Goal: Task Accomplishment & Management: Manage account settings

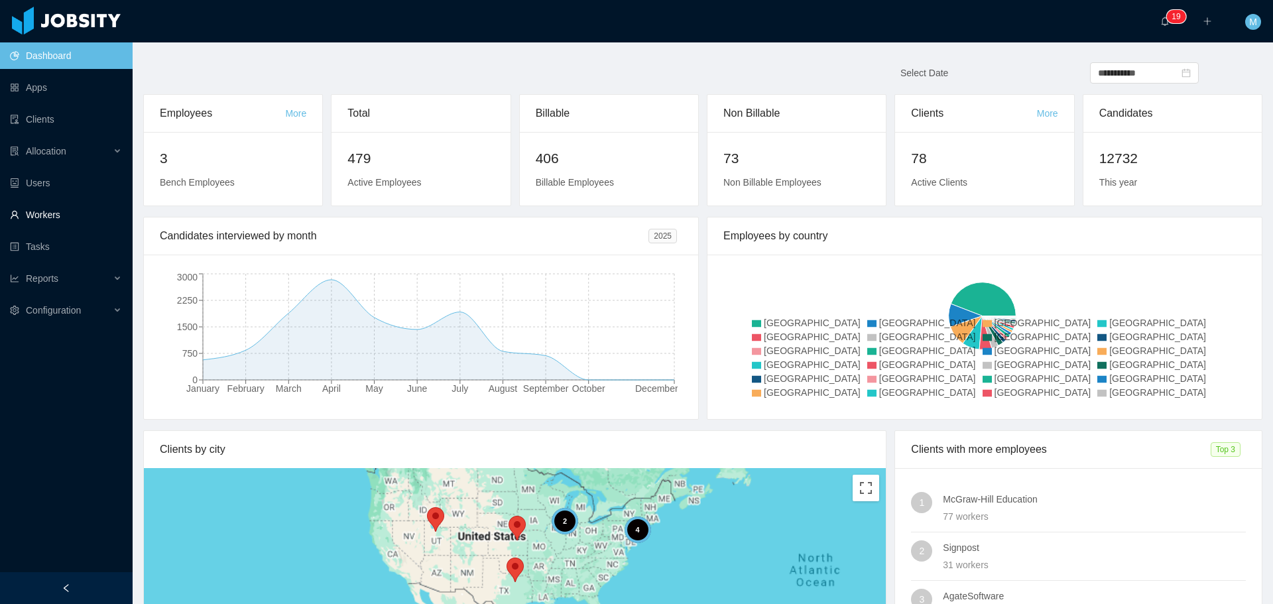
click at [44, 219] on link "Workers" at bounding box center [66, 215] width 112 height 27
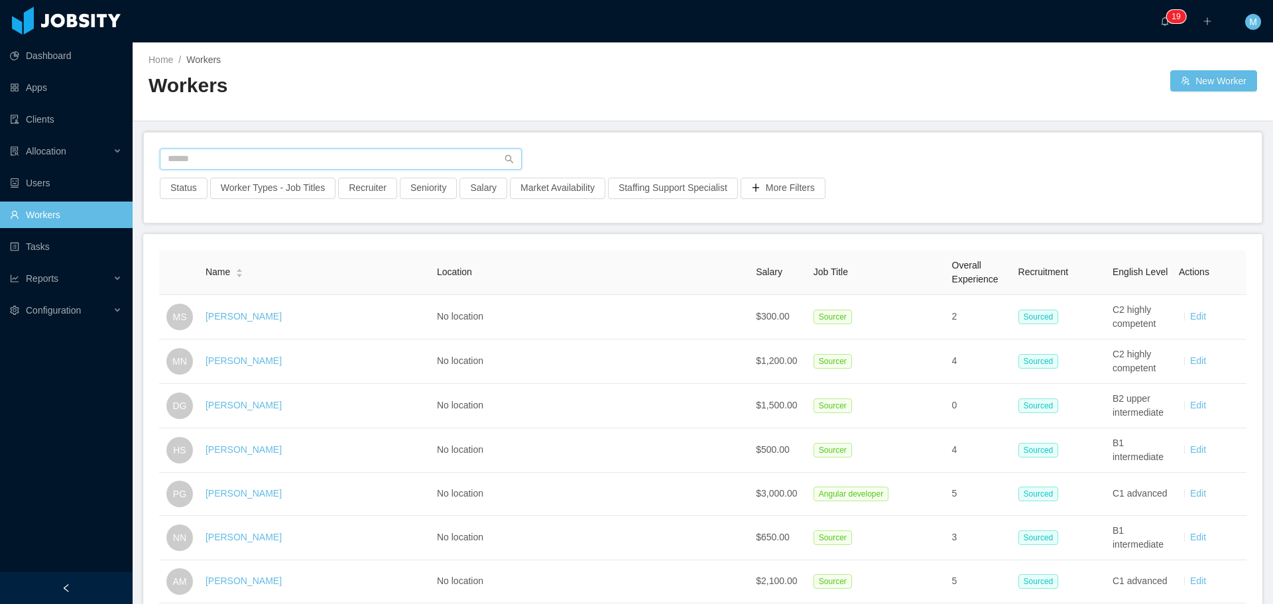
click at [292, 159] on input "text" at bounding box center [341, 159] width 362 height 21
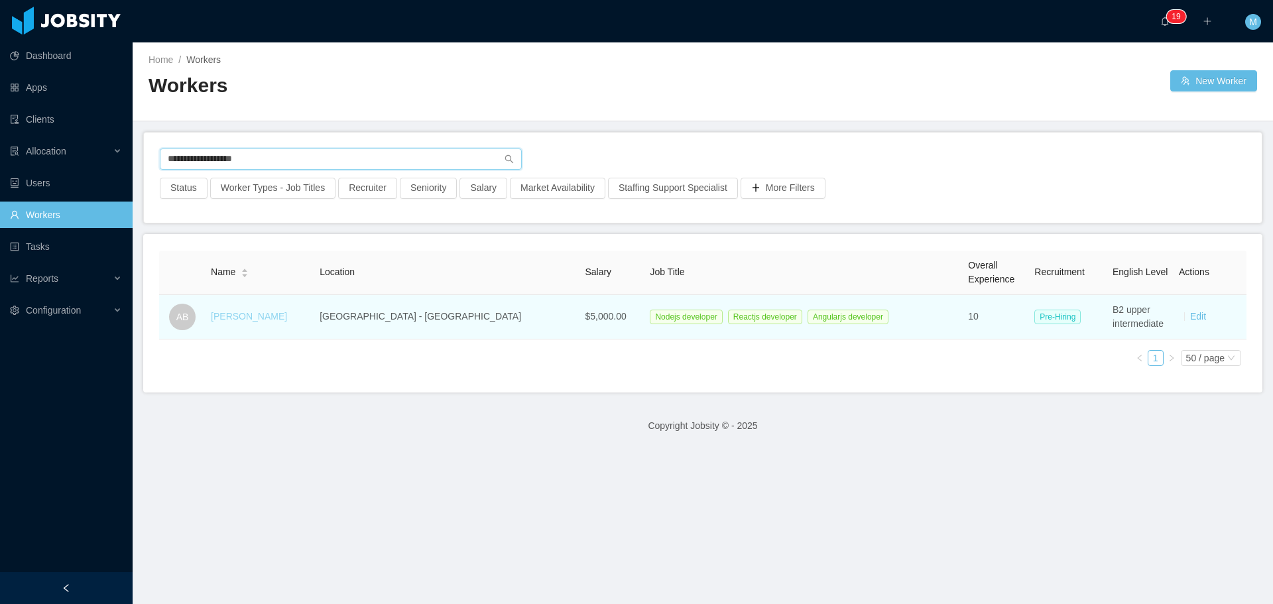
type input "**********"
click at [284, 318] on link "Alexandre Brandizzi" at bounding box center [249, 316] width 76 height 11
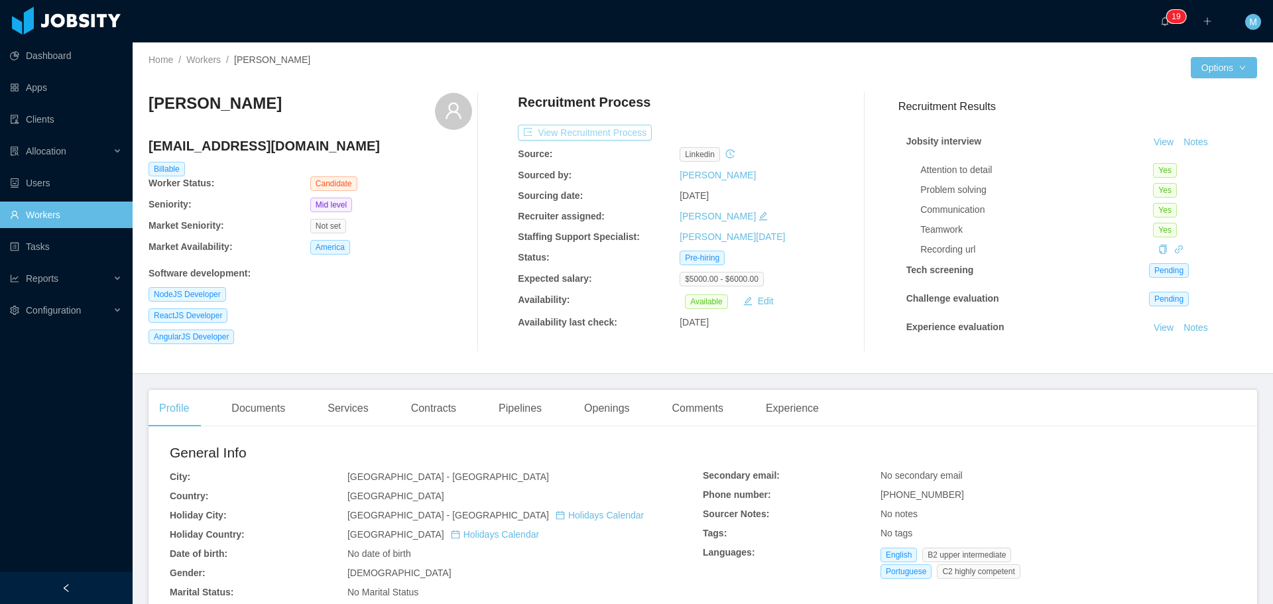
click at [587, 133] on button "View Recruitment Process" at bounding box center [585, 133] width 134 height 16
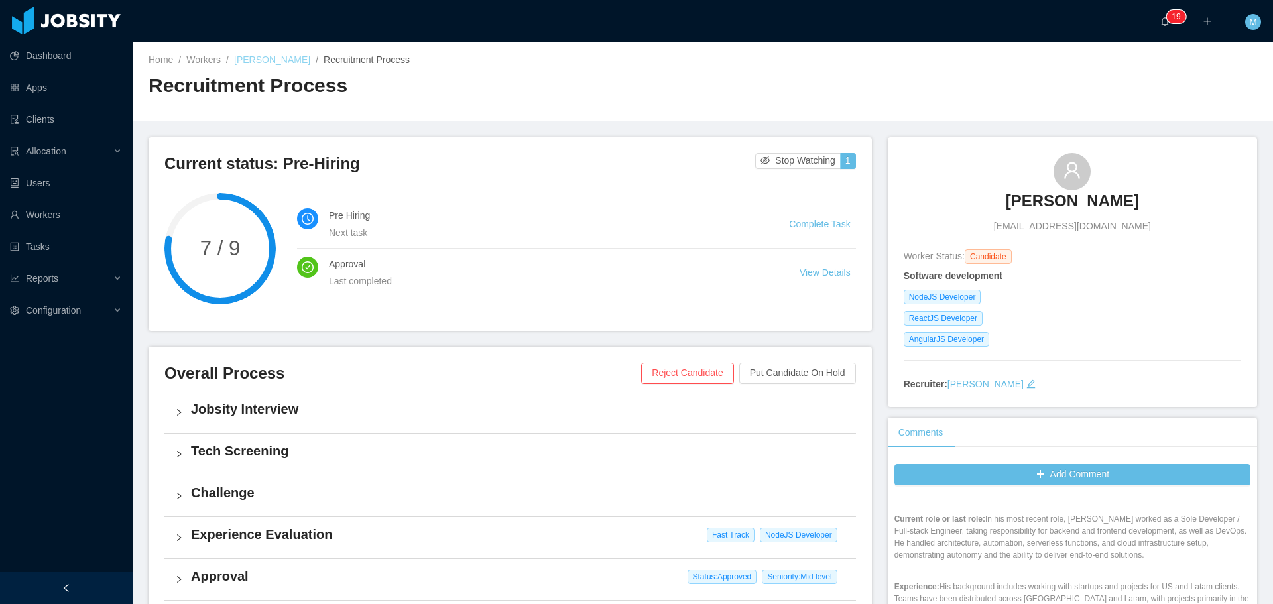
click at [292, 64] on link "[PERSON_NAME]" at bounding box center [272, 59] width 76 height 11
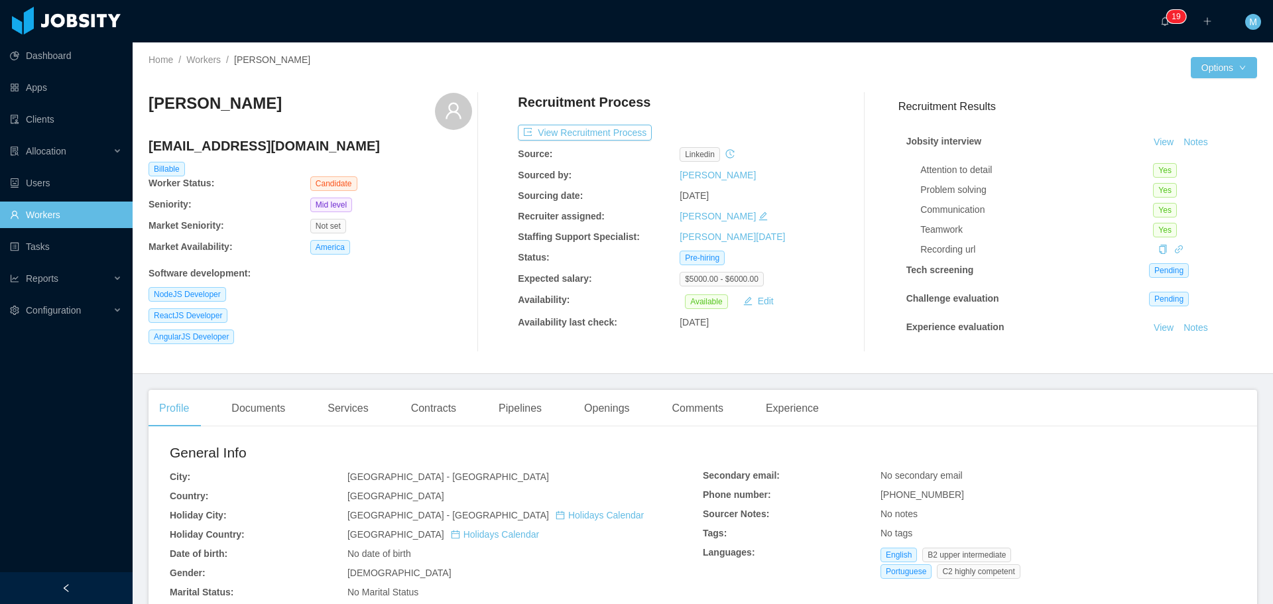
click at [1062, 379] on main "Home / Workers / Alexandre Brandizzi / Options Alexandre Brandizzi alex_brandiz…" at bounding box center [703, 323] width 1140 height 562
drag, startPoint x: 324, startPoint y: 152, endPoint x: 151, endPoint y: 145, distance: 173.8
click at [151, 145] on h4 "alex_brandizzi@hotmail.com" at bounding box center [311, 146] width 324 height 19
copy h4 "alex_brandizzi@hotmail.com"
click at [207, 64] on link "Workers" at bounding box center [203, 59] width 34 height 11
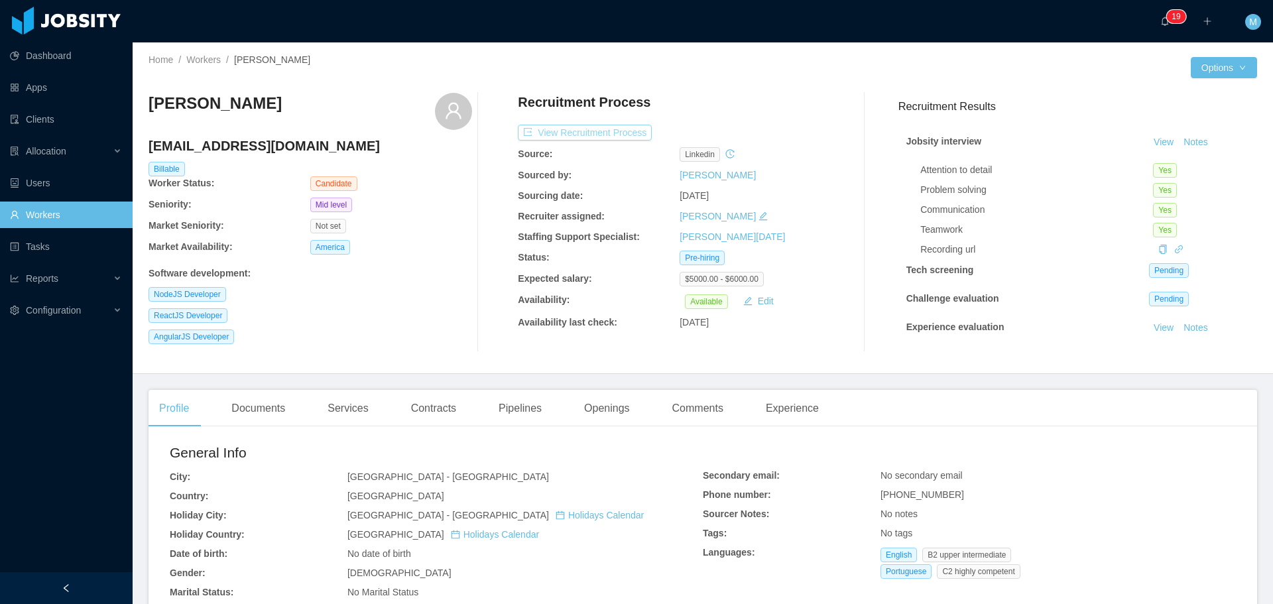
click at [596, 136] on button "View Recruitment Process" at bounding box center [585, 133] width 134 height 16
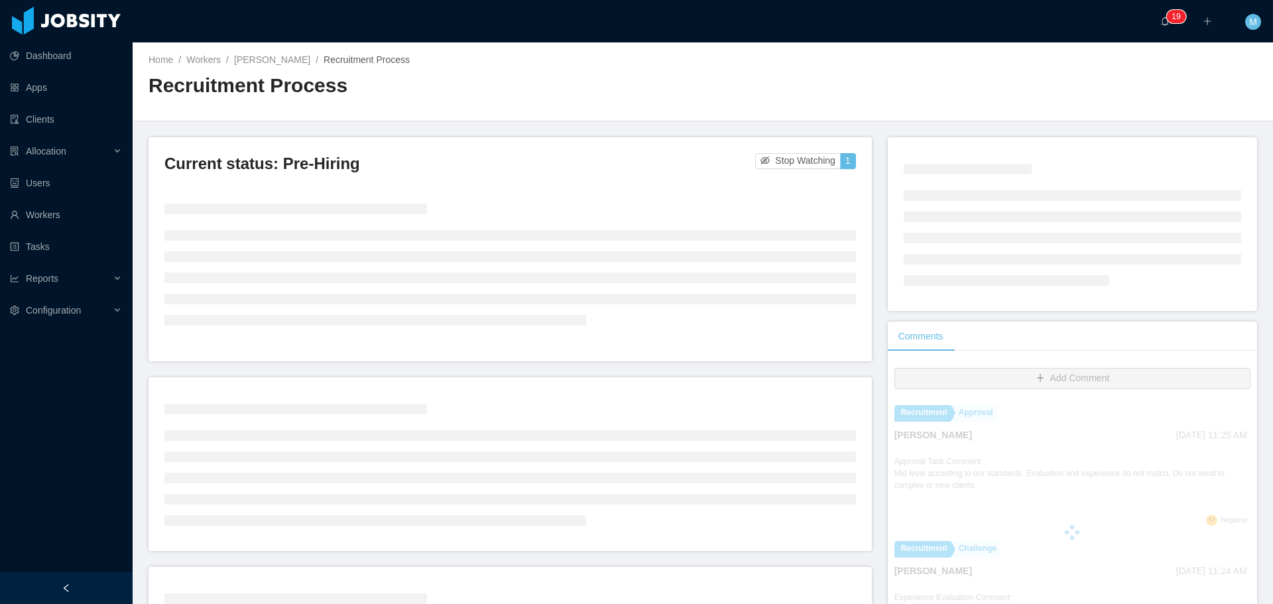
drag, startPoint x: 234, startPoint y: 58, endPoint x: 320, endPoint y: 66, distance: 86.6
click at [320, 66] on div "Home / Workers / Alexandre Brandizzi / Recruitment Process /" at bounding box center [426, 60] width 554 height 14
copy link "Alexandre Brandizzi"
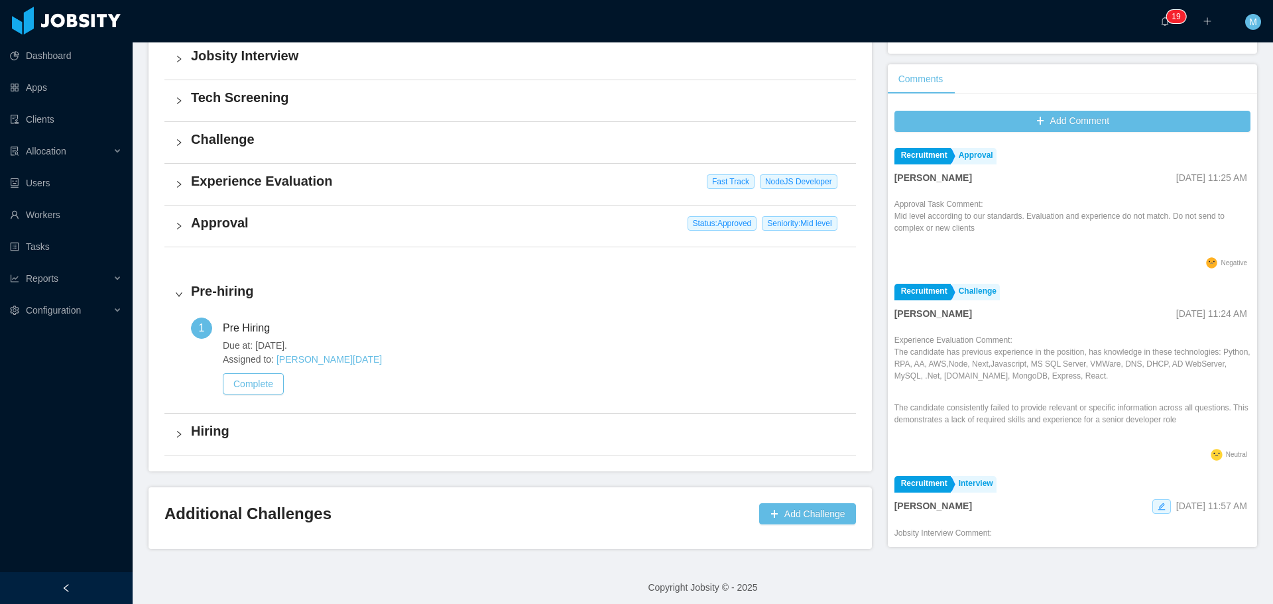
scroll to position [360, 0]
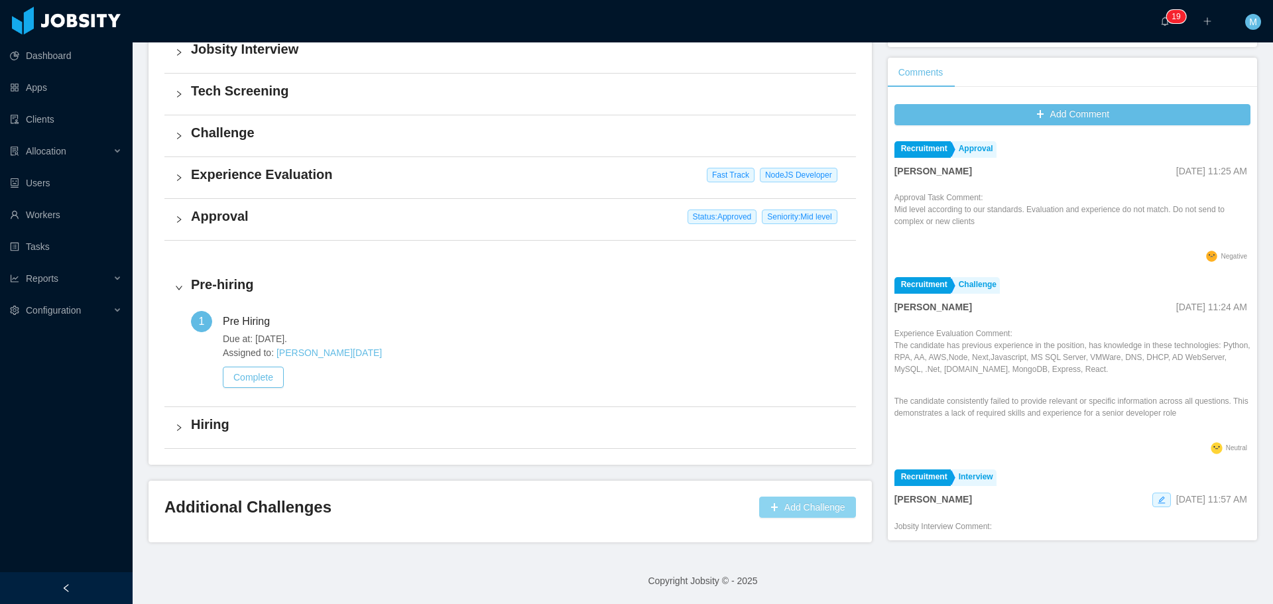
click at [777, 499] on button "Add Challenge" at bounding box center [807, 507] width 97 height 21
click at [837, 470] on button "OK" at bounding box center [839, 469] width 24 height 16
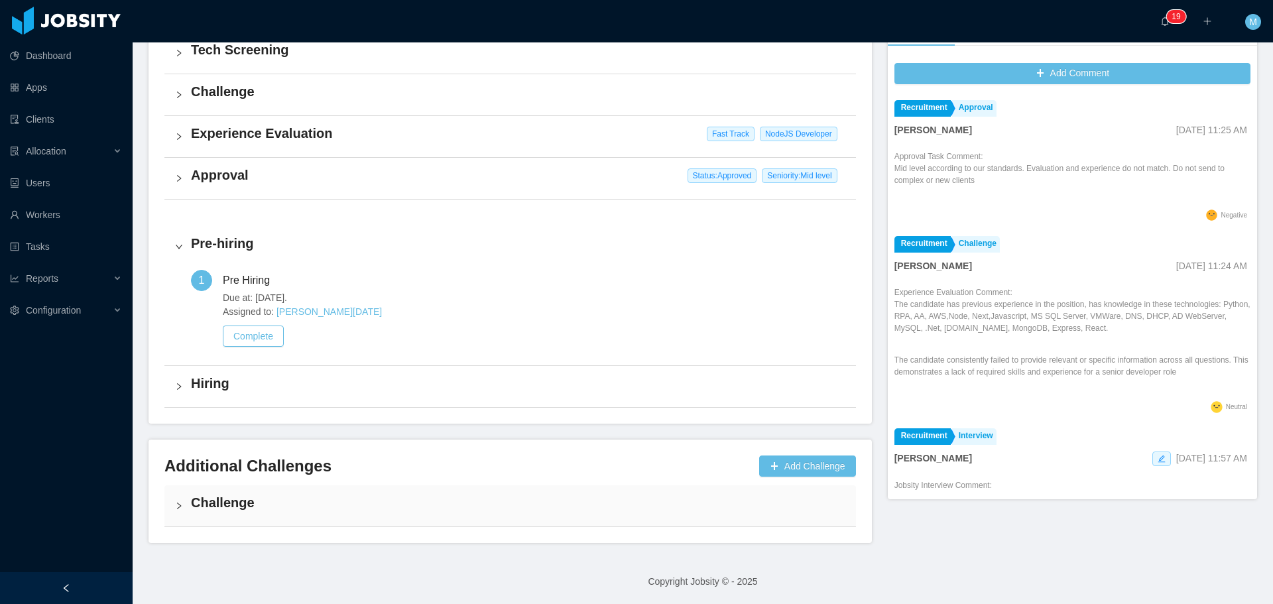
scroll to position [402, 0]
click at [787, 473] on button "Add Challenge" at bounding box center [807, 465] width 97 height 21
click at [805, 430] on button "Cancel" at bounding box center [802, 427] width 40 height 16
click at [400, 498] on h4 "Challenge" at bounding box center [518, 502] width 654 height 19
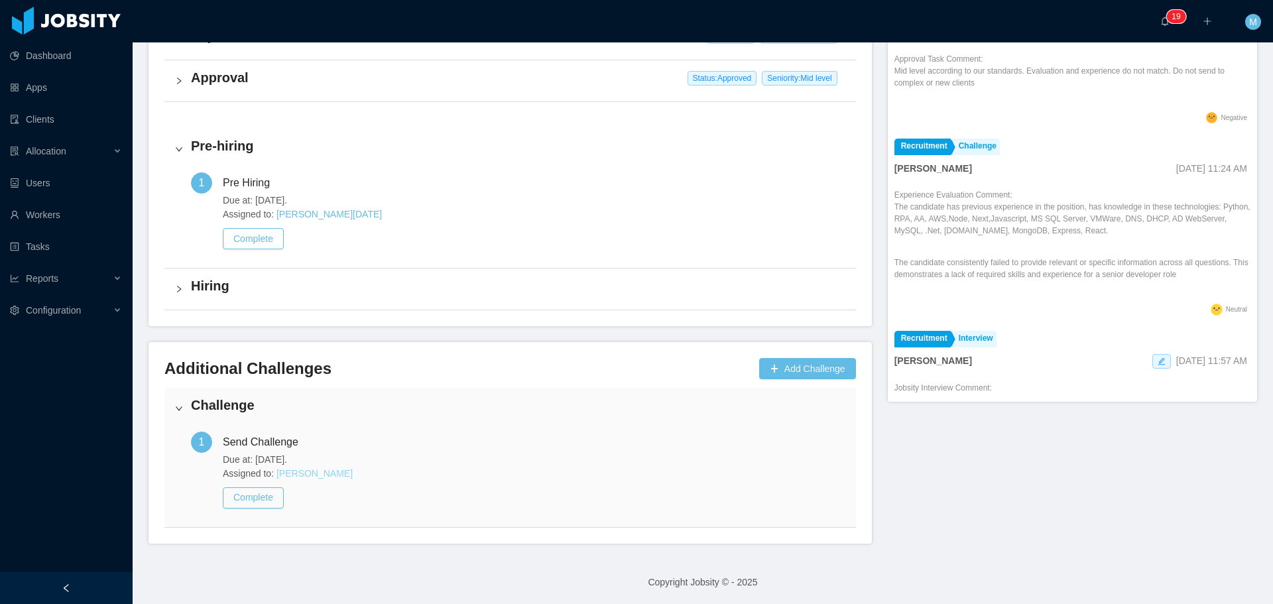
scroll to position [500, 0]
click at [267, 499] on button "Complete" at bounding box center [253, 496] width 61 height 21
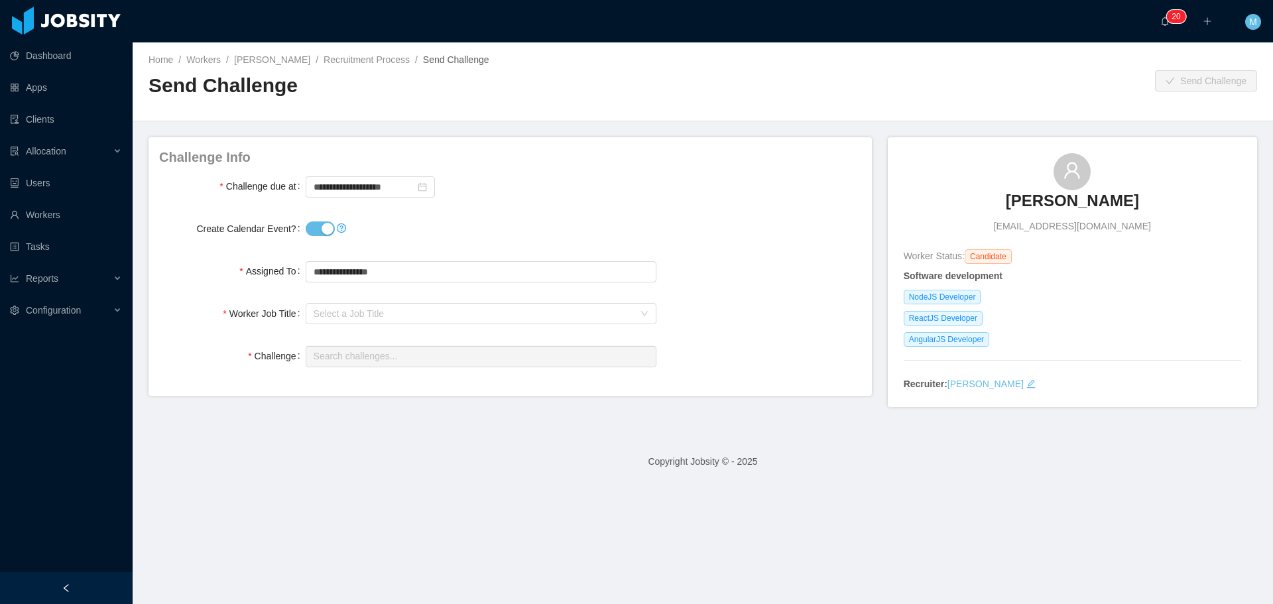
click at [322, 227] on button "Create Calendar Event?" at bounding box center [320, 228] width 29 height 15
click at [339, 317] on div "Select a Job Title" at bounding box center [474, 313] width 320 height 13
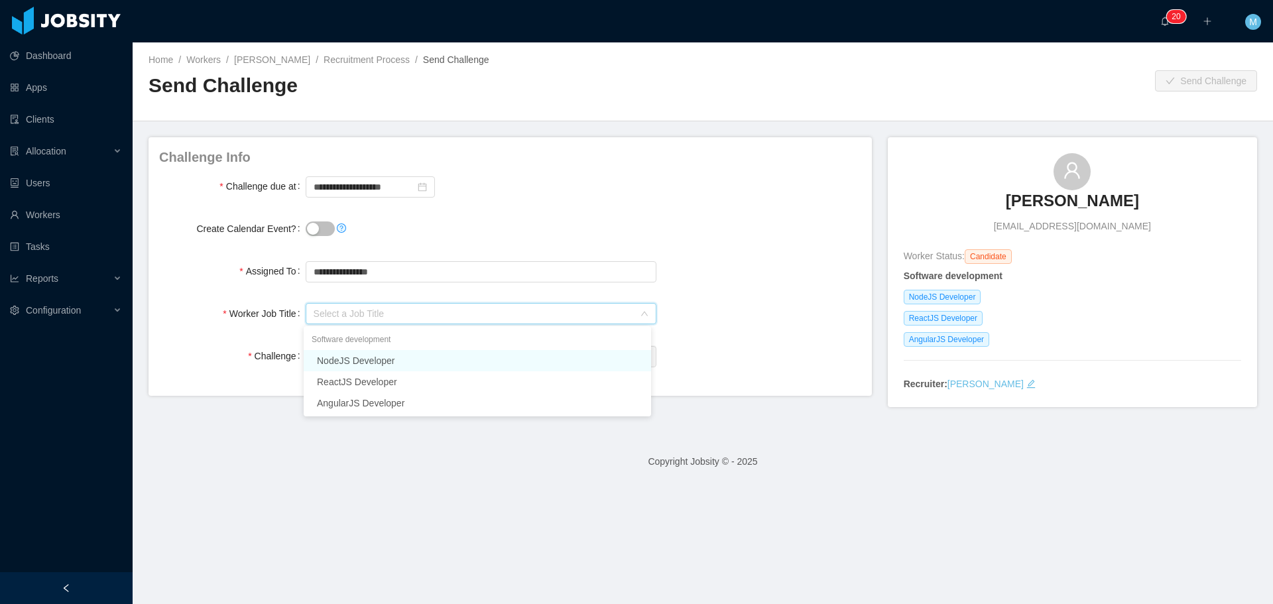
click at [350, 361] on li "NodeJS Developer" at bounding box center [477, 360] width 347 height 21
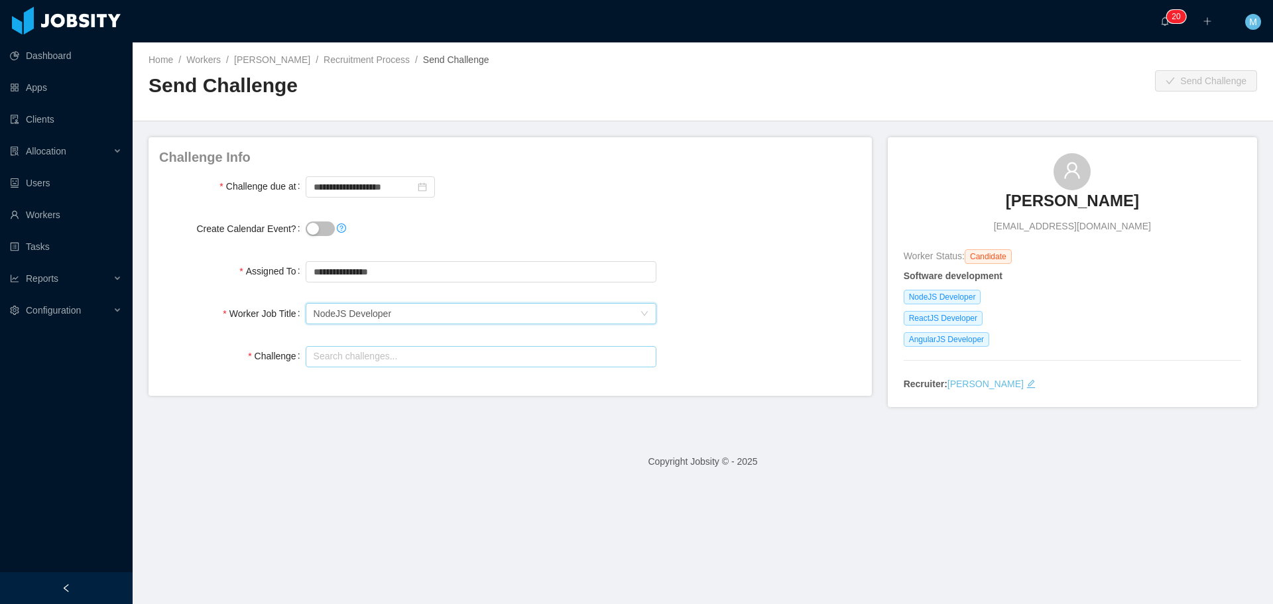
click at [346, 354] on input "text" at bounding box center [481, 356] width 351 height 21
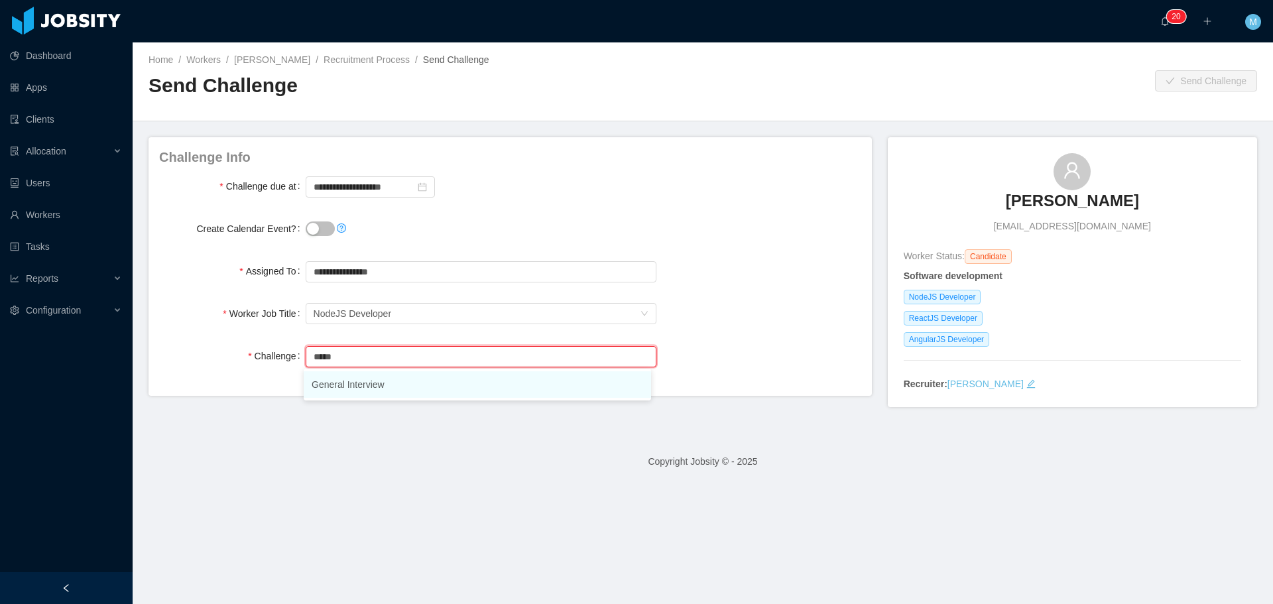
click at [355, 387] on li "General Interview" at bounding box center [477, 384] width 347 height 27
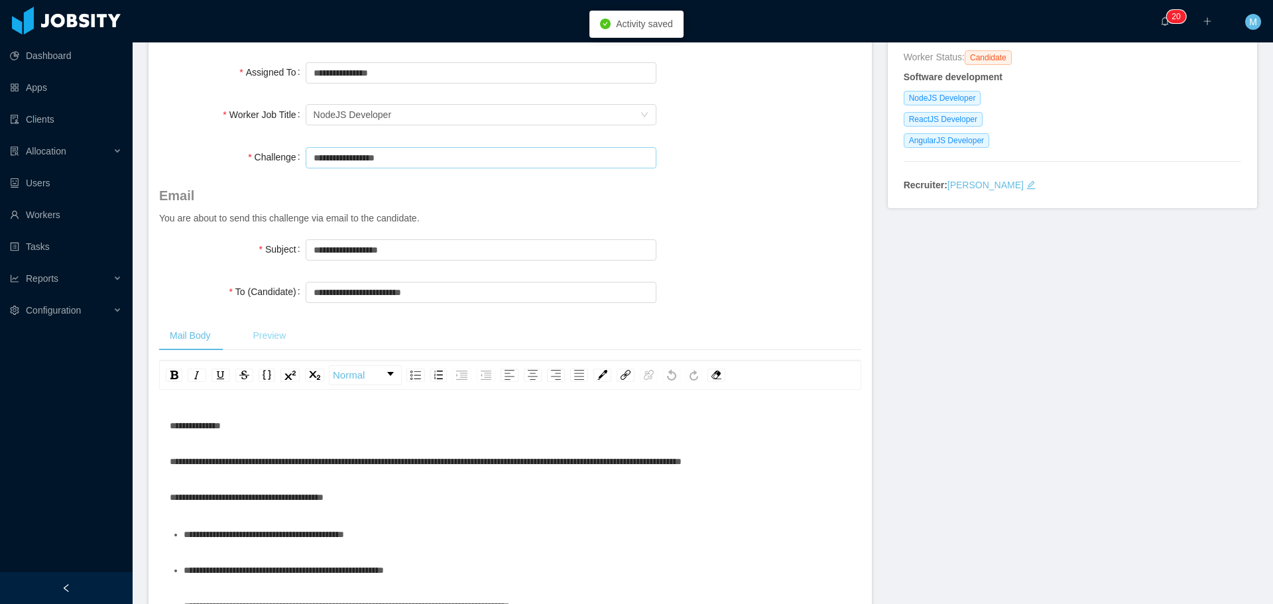
type input "**********"
click at [280, 334] on div "Preview" at bounding box center [269, 336] width 54 height 30
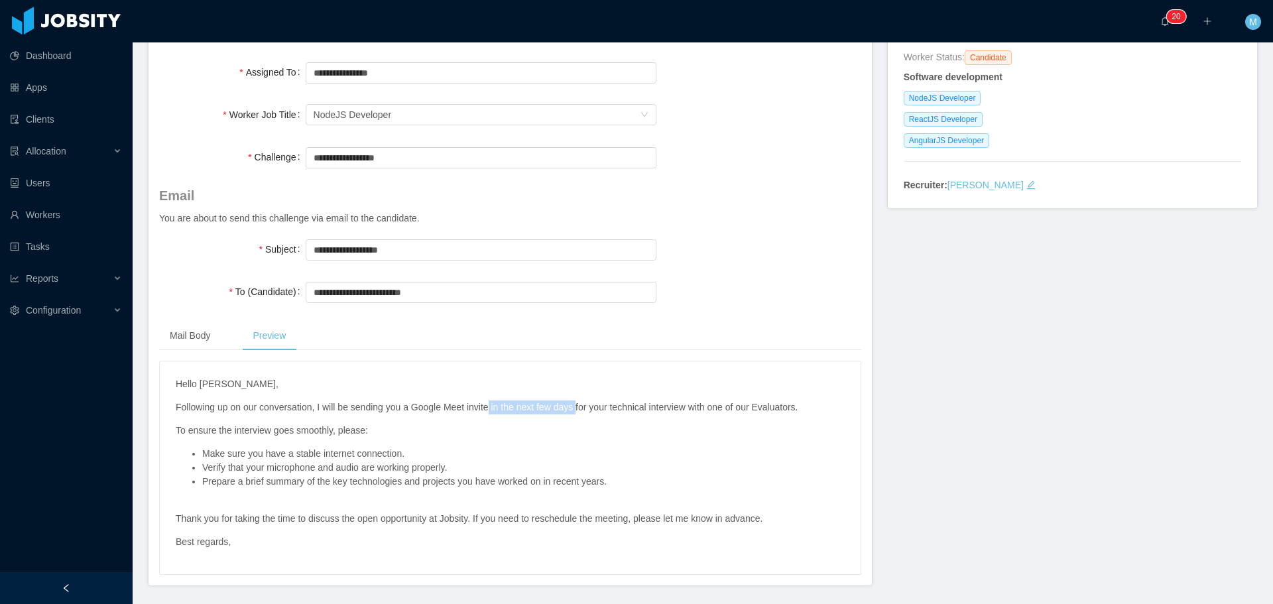
drag, startPoint x: 577, startPoint y: 407, endPoint x: 491, endPoint y: 410, distance: 86.3
click at [491, 410] on p "Following up on our conversation, I will be sending you a Google Meet invite in…" at bounding box center [510, 407] width 669 height 14
click at [195, 345] on div "Mail Body" at bounding box center [190, 336] width 62 height 30
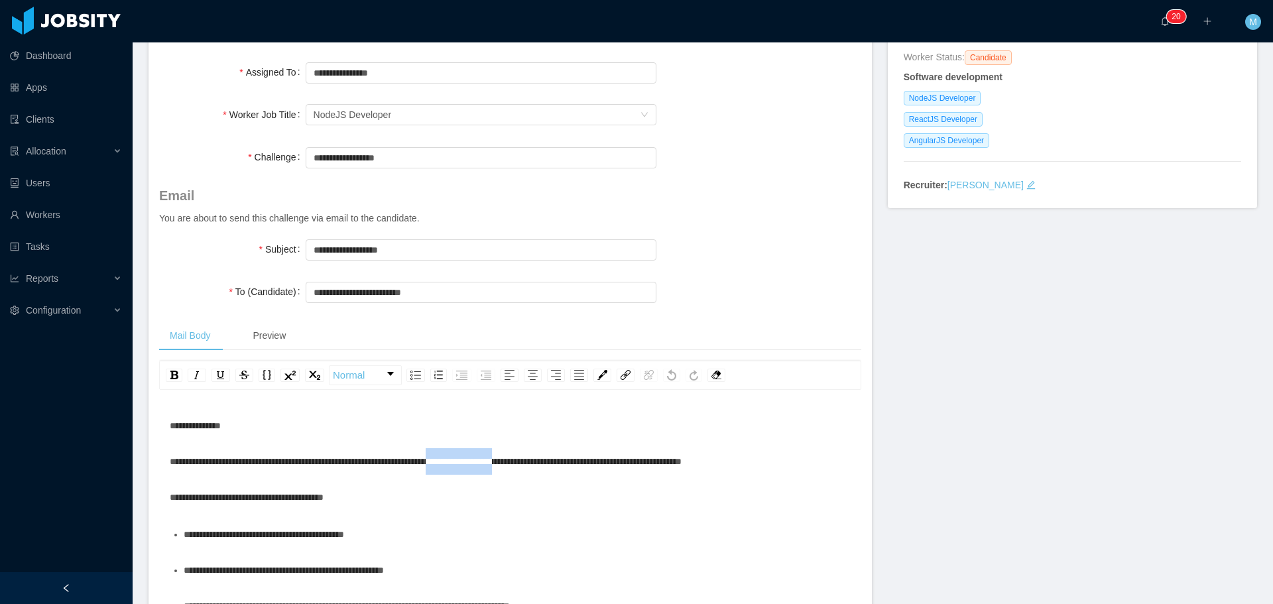
drag, startPoint x: 569, startPoint y: 462, endPoint x: 486, endPoint y: 465, distance: 82.9
click at [486, 465] on span "**********" at bounding box center [426, 461] width 512 height 9
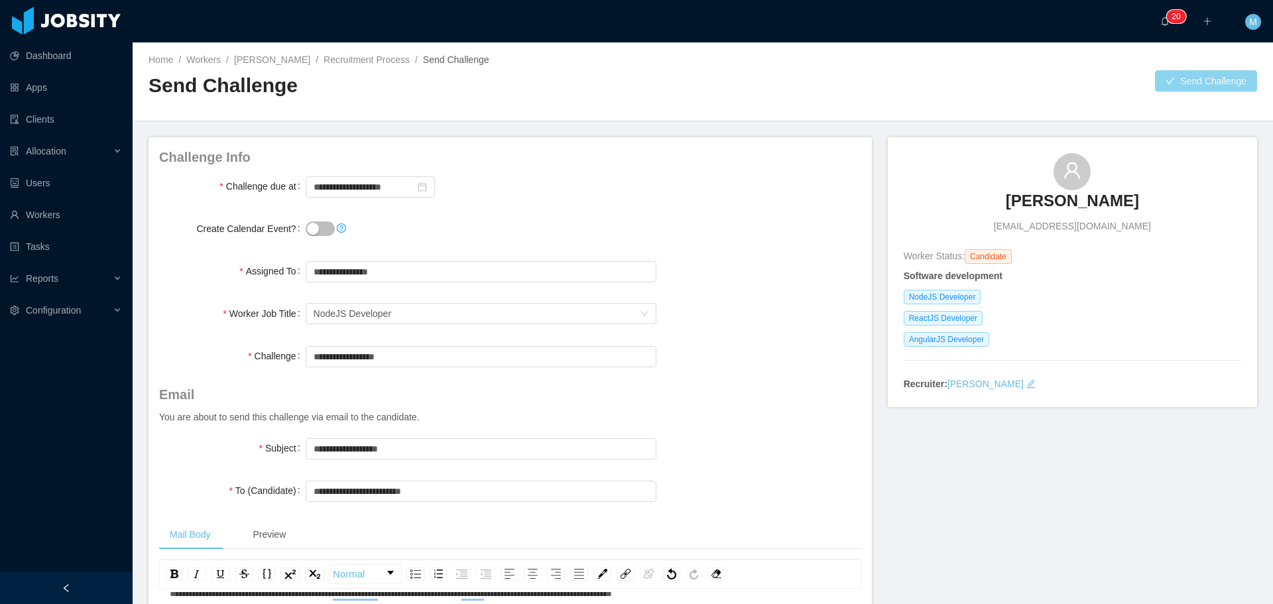
click at [1163, 88] on button "Send Challenge" at bounding box center [1206, 80] width 102 height 21
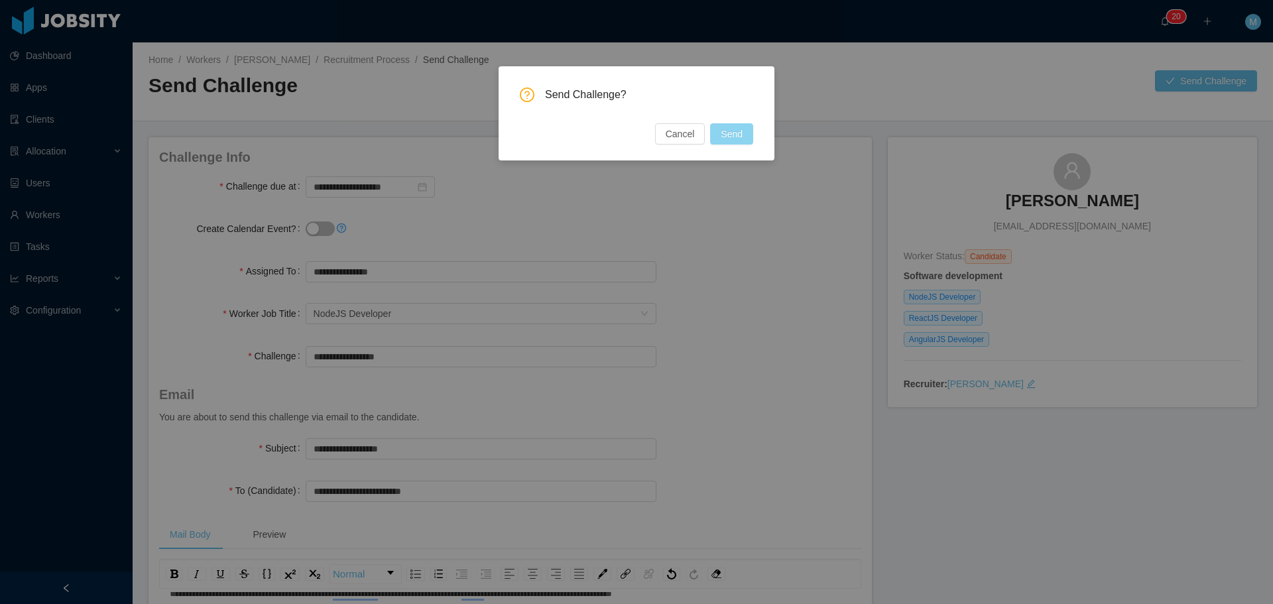
click at [743, 129] on button "Send" at bounding box center [731, 133] width 43 height 21
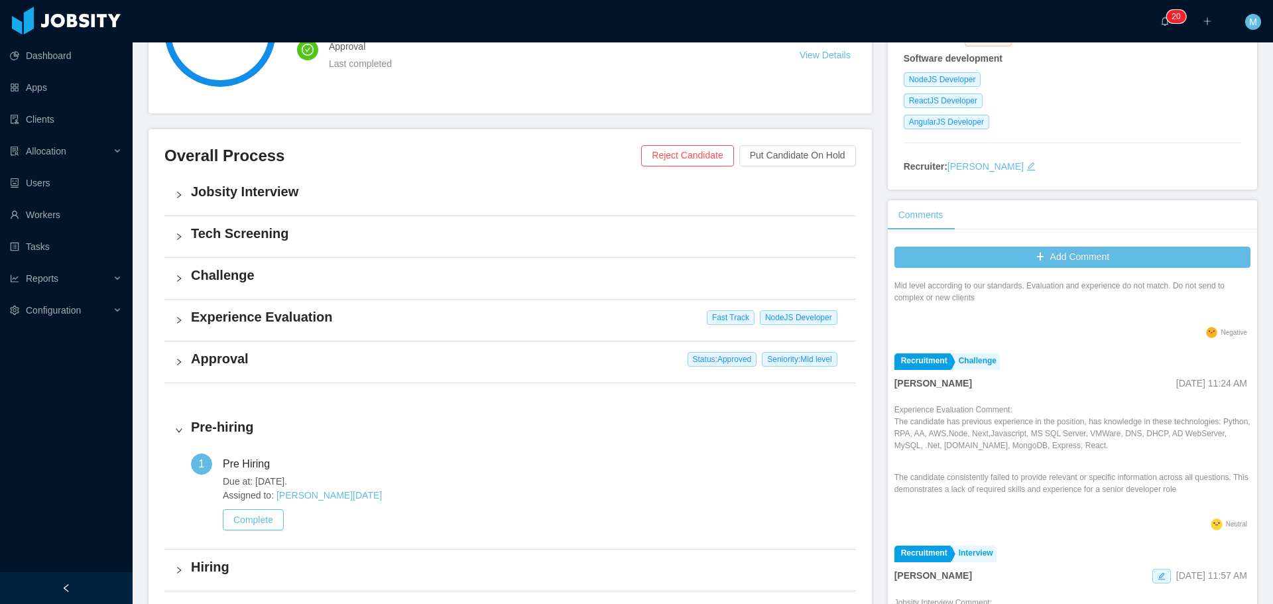
scroll to position [203, 0]
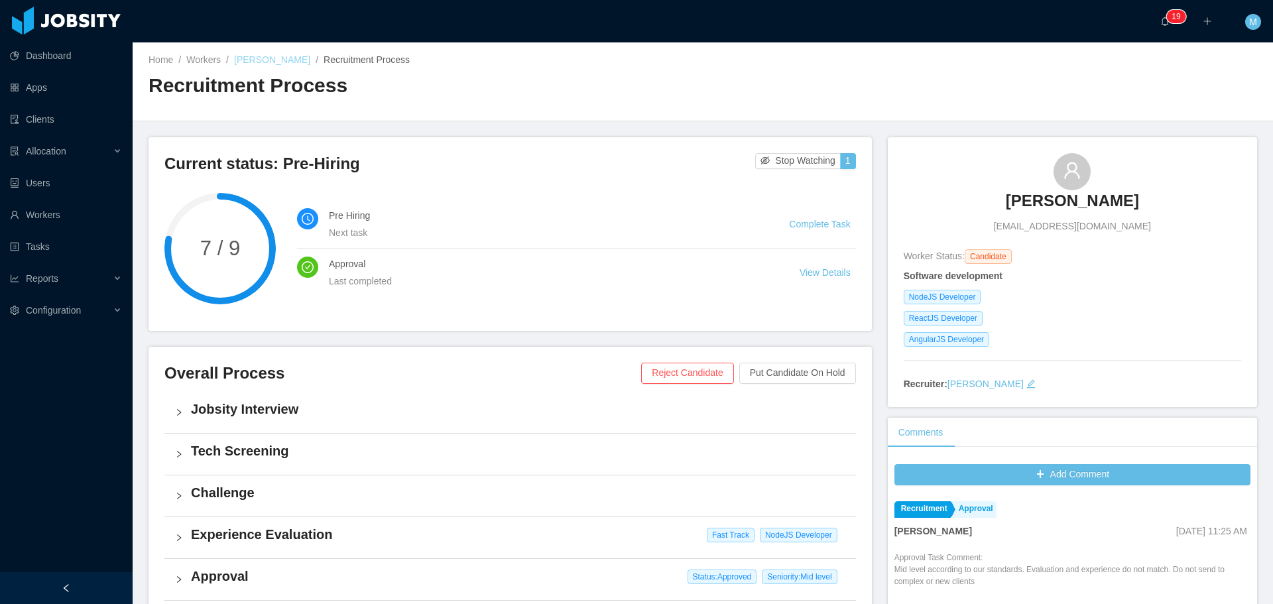
click at [286, 65] on link "Alexandre Brandizzi" at bounding box center [272, 59] width 76 height 11
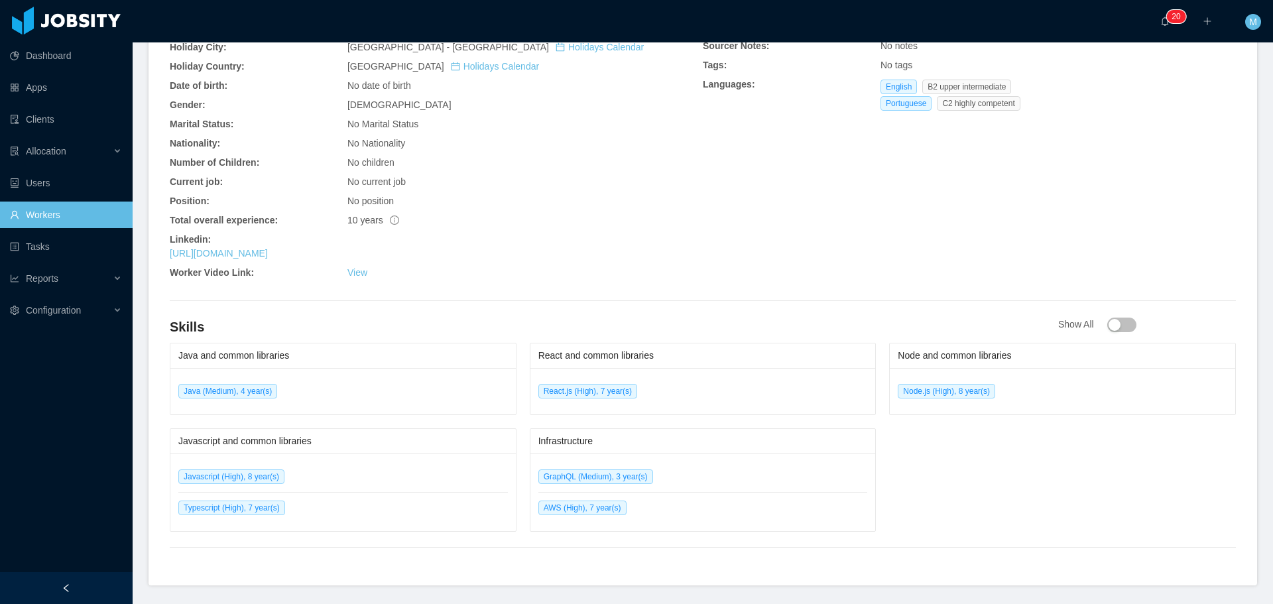
scroll to position [511, 0]
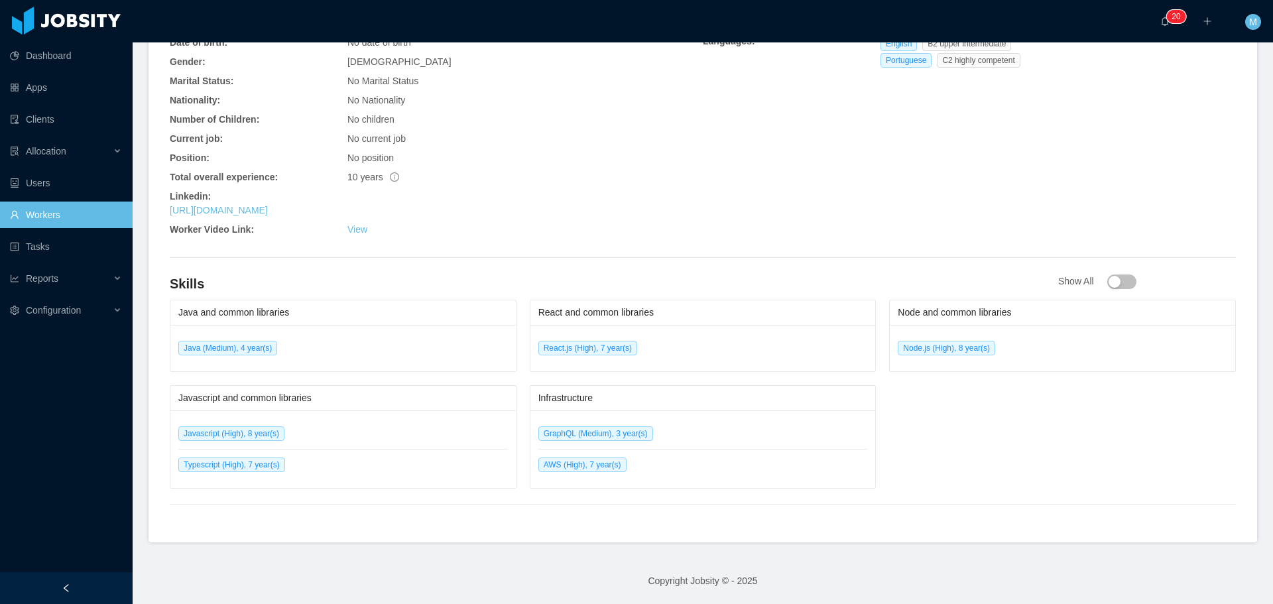
drag, startPoint x: 380, startPoint y: 206, endPoint x: 164, endPoint y: 207, distance: 215.5
click at [164, 207] on div "General Info City: São Paulo - São Paulo Country: Brazil Holiday City: São Paul…" at bounding box center [703, 234] width 1109 height 617
copy link "https://www.linkedin.com/in/alexandrebrandizzi"
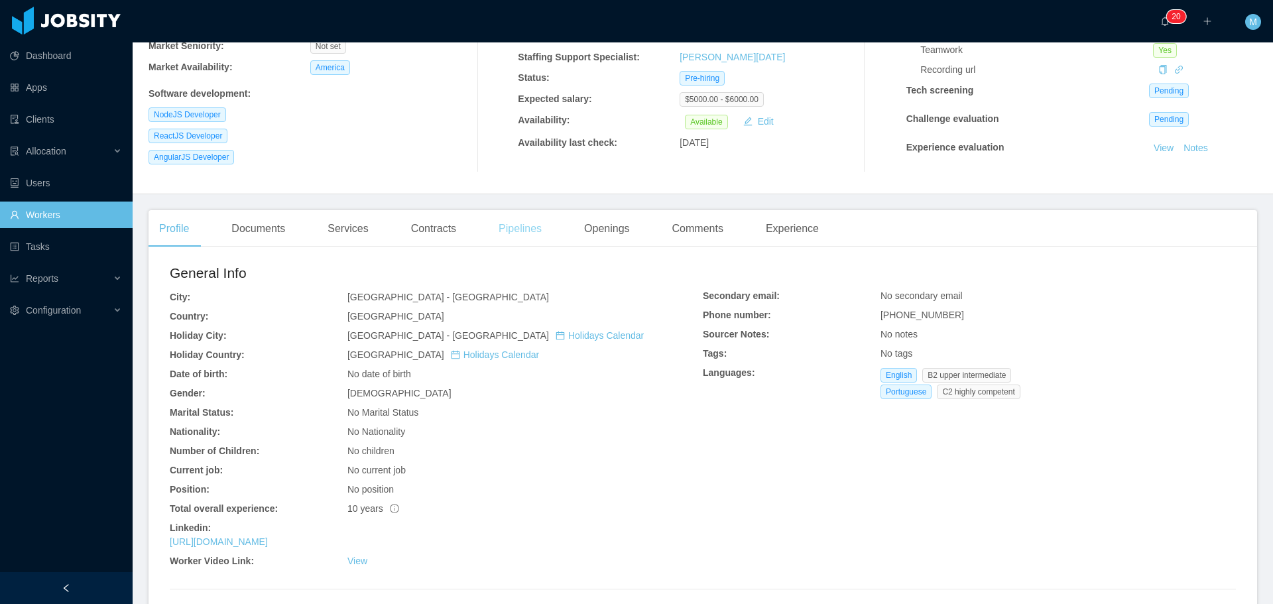
scroll to position [180, 0]
click at [277, 223] on div "Documents" at bounding box center [258, 228] width 75 height 37
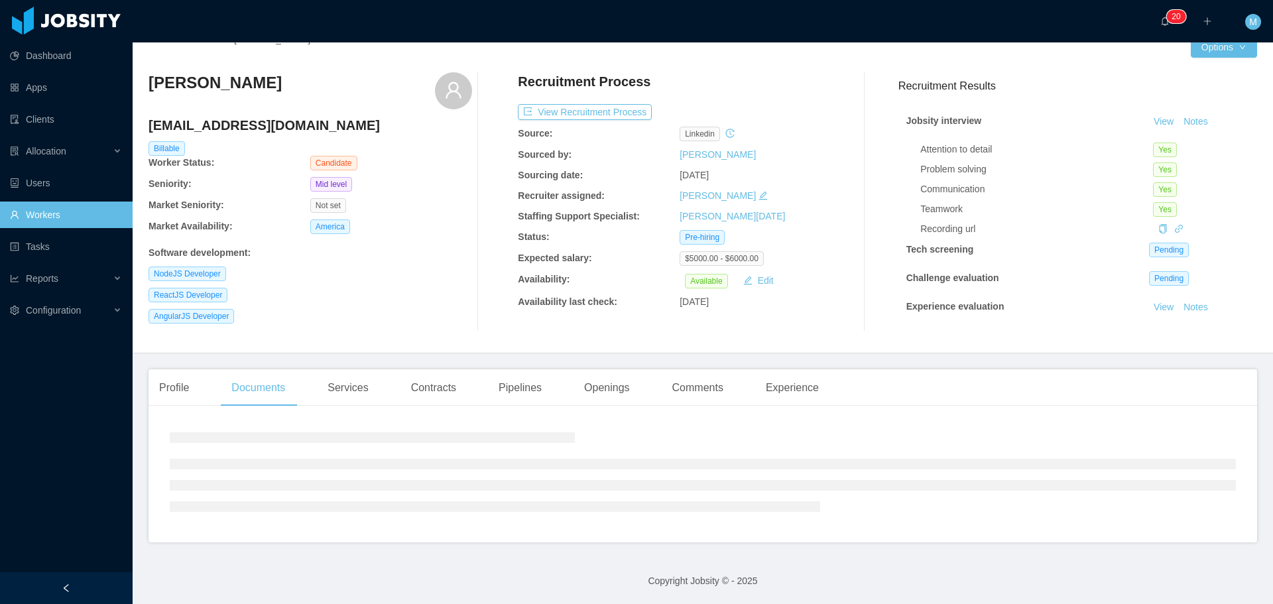
scroll to position [99, 0]
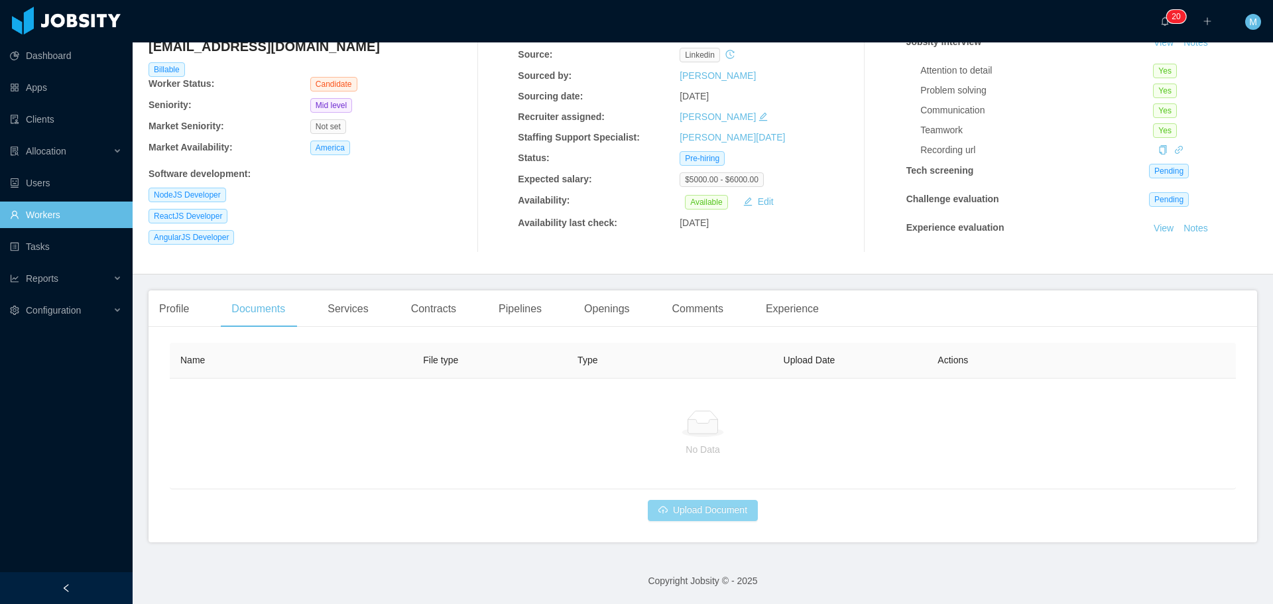
click at [697, 506] on button "Upload Document" at bounding box center [703, 510] width 110 height 21
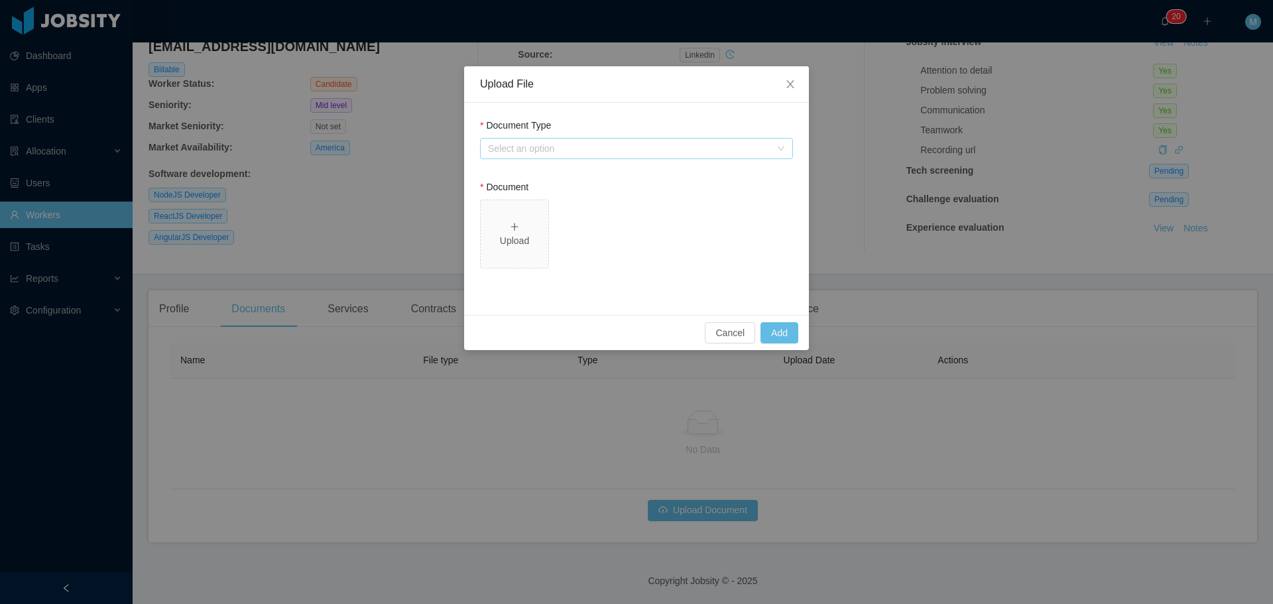
click at [541, 151] on div "Select an option" at bounding box center [629, 148] width 282 height 13
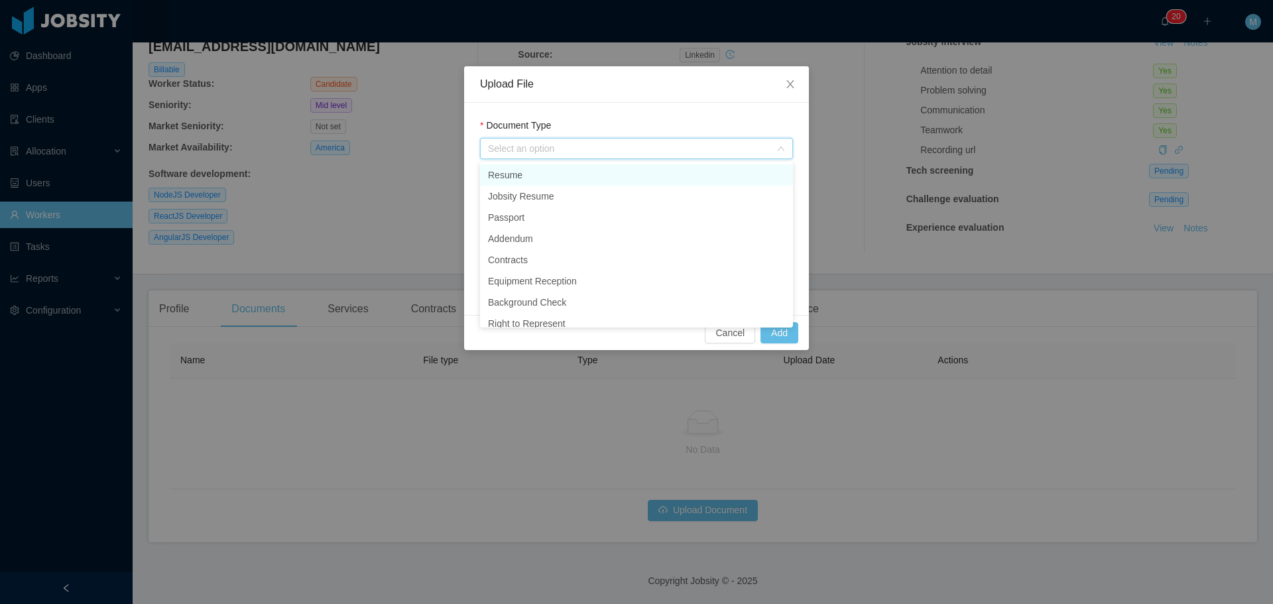
click at [516, 179] on li "Resume" at bounding box center [636, 174] width 313 height 21
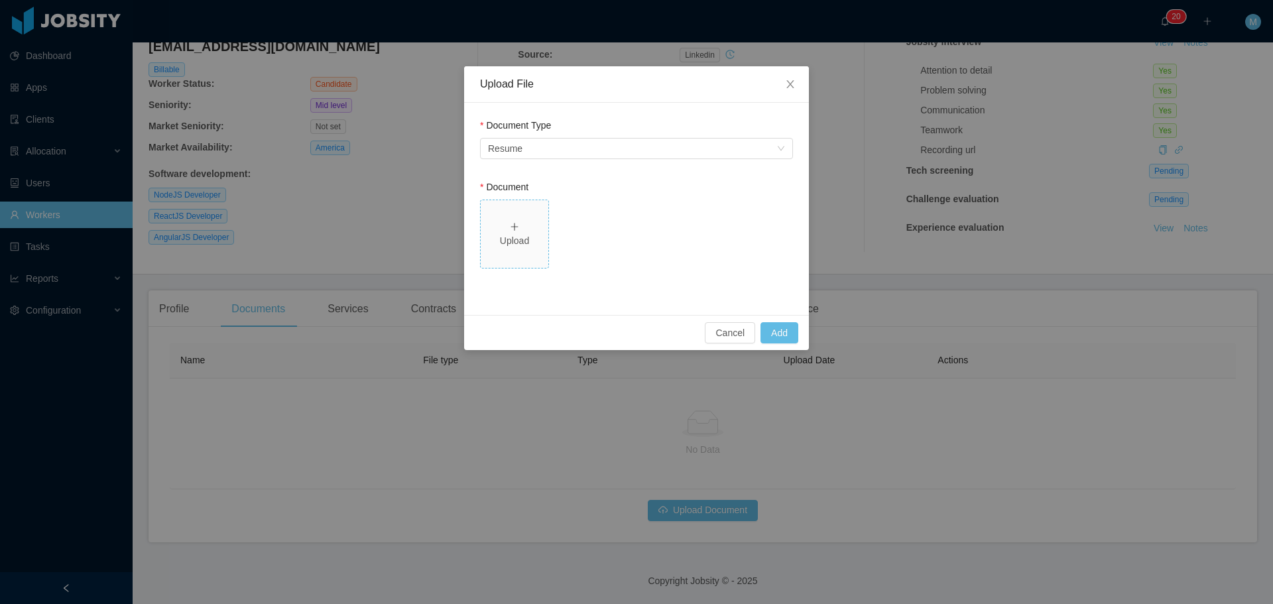
click at [538, 225] on div "Upload" at bounding box center [514, 234] width 57 height 28
click at [776, 333] on button "Add" at bounding box center [780, 332] width 38 height 21
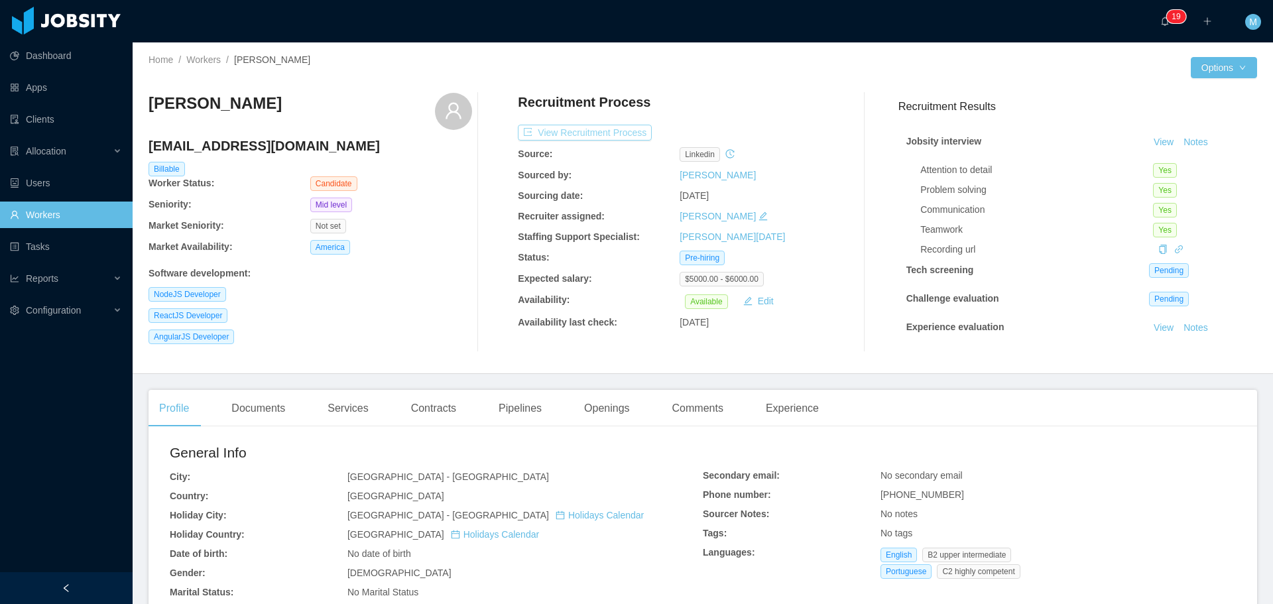
click at [605, 135] on button "View Recruitment Process" at bounding box center [585, 133] width 134 height 16
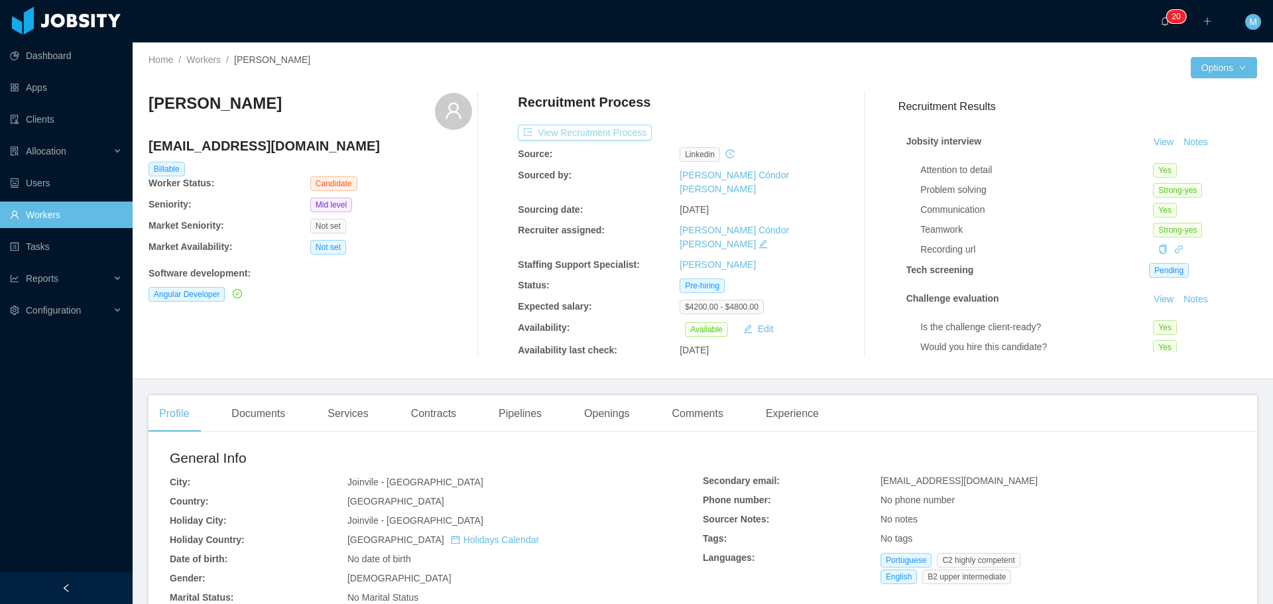
click at [595, 133] on button "View Recruitment Process" at bounding box center [585, 133] width 134 height 16
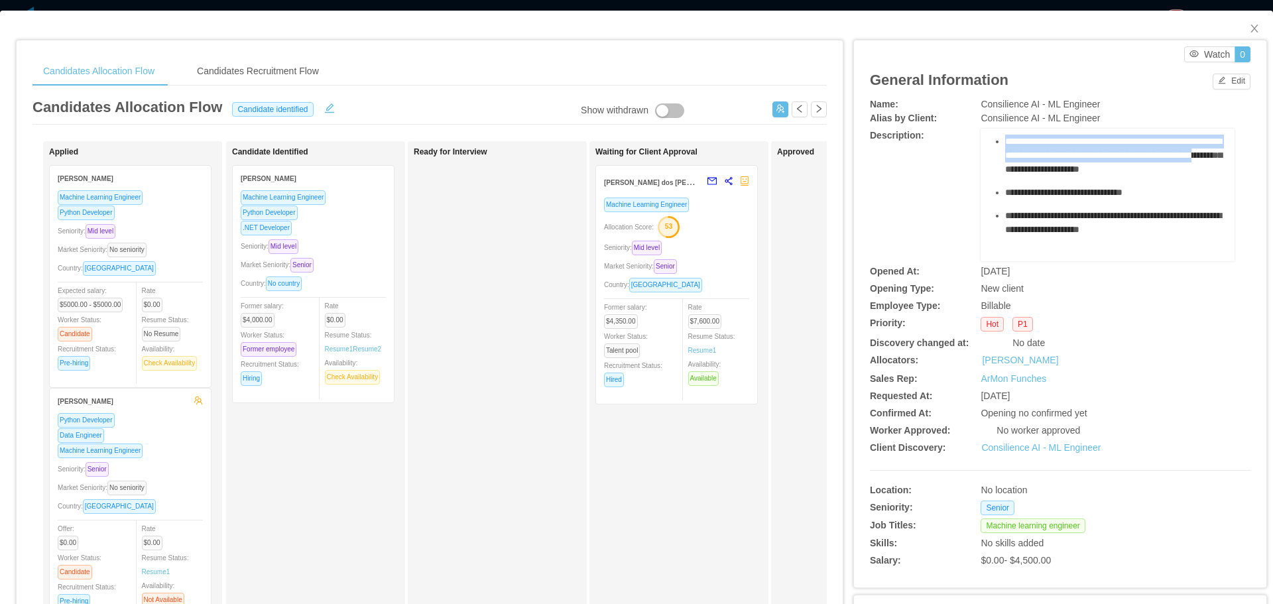
scroll to position [572, 0]
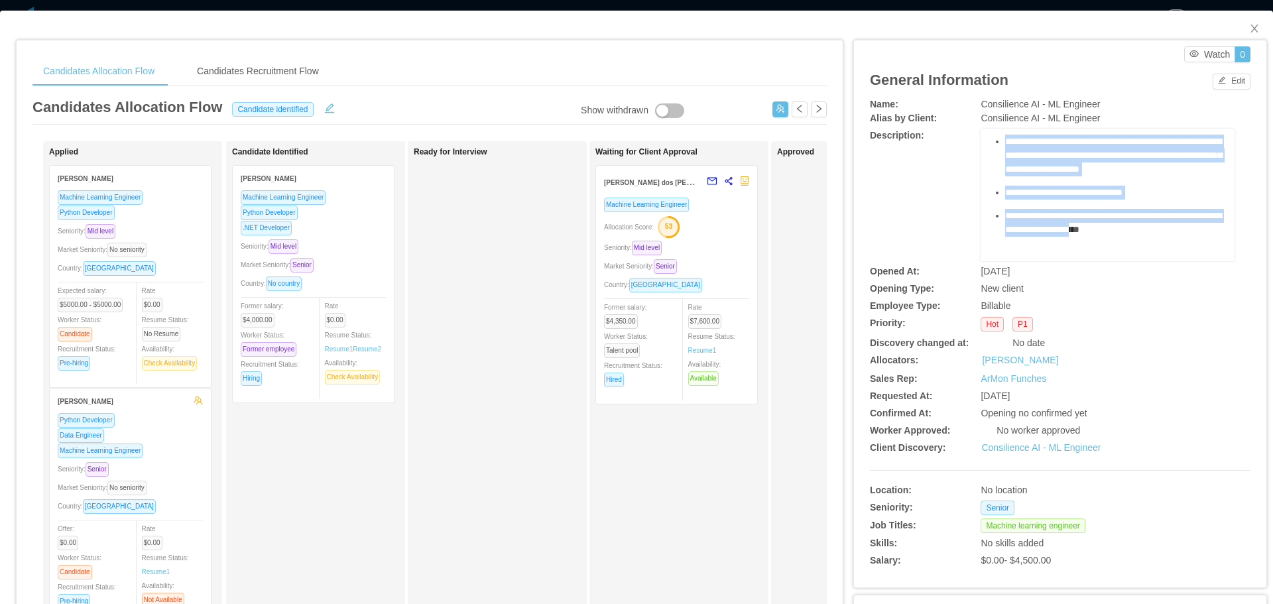
drag, startPoint x: 981, startPoint y: 152, endPoint x: 1157, endPoint y: 208, distance: 184.3
click at [1157, 208] on div "**********" at bounding box center [1108, 195] width 254 height 133
copy div "**********"
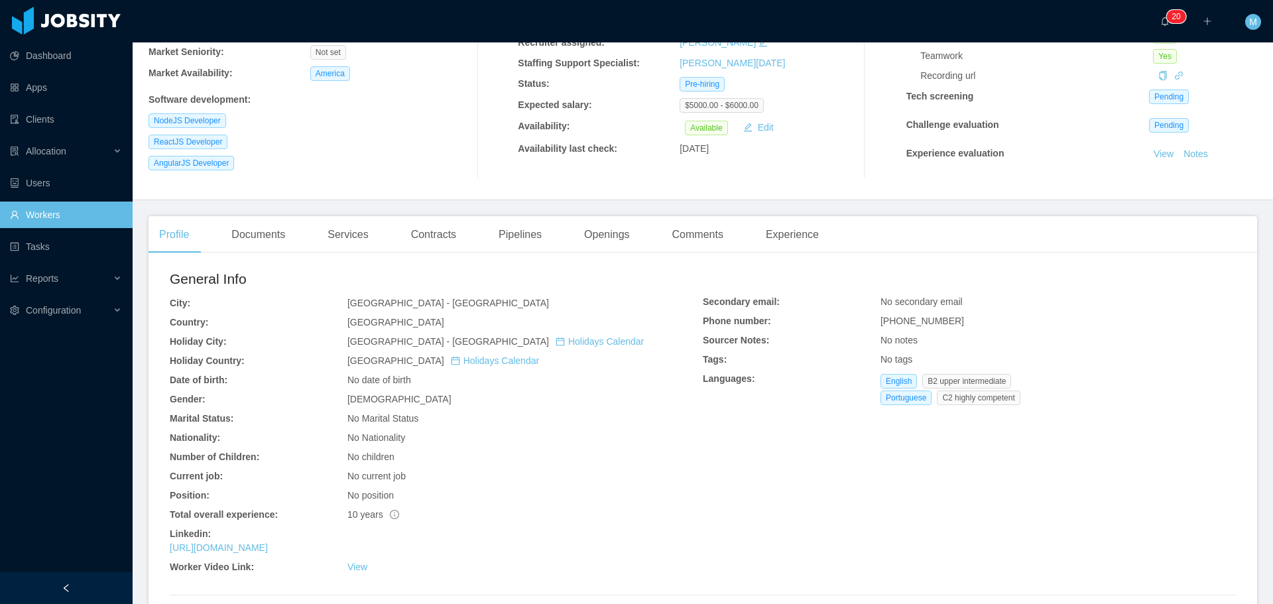
scroll to position [199, 0]
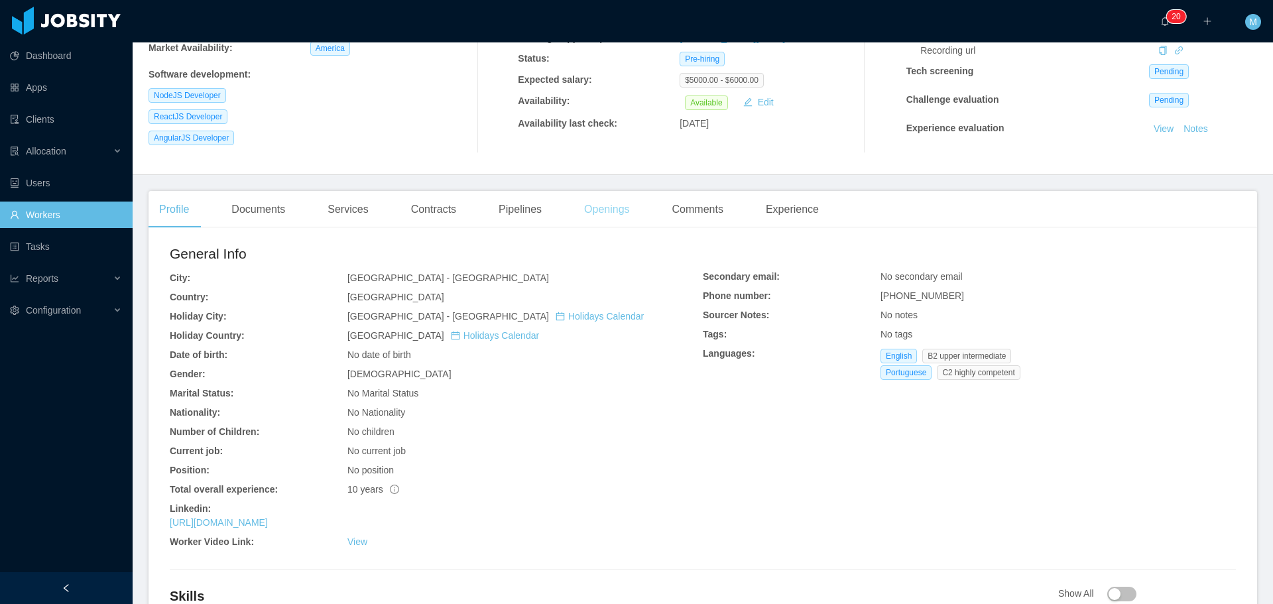
click at [588, 213] on div "Openings" at bounding box center [607, 209] width 67 height 37
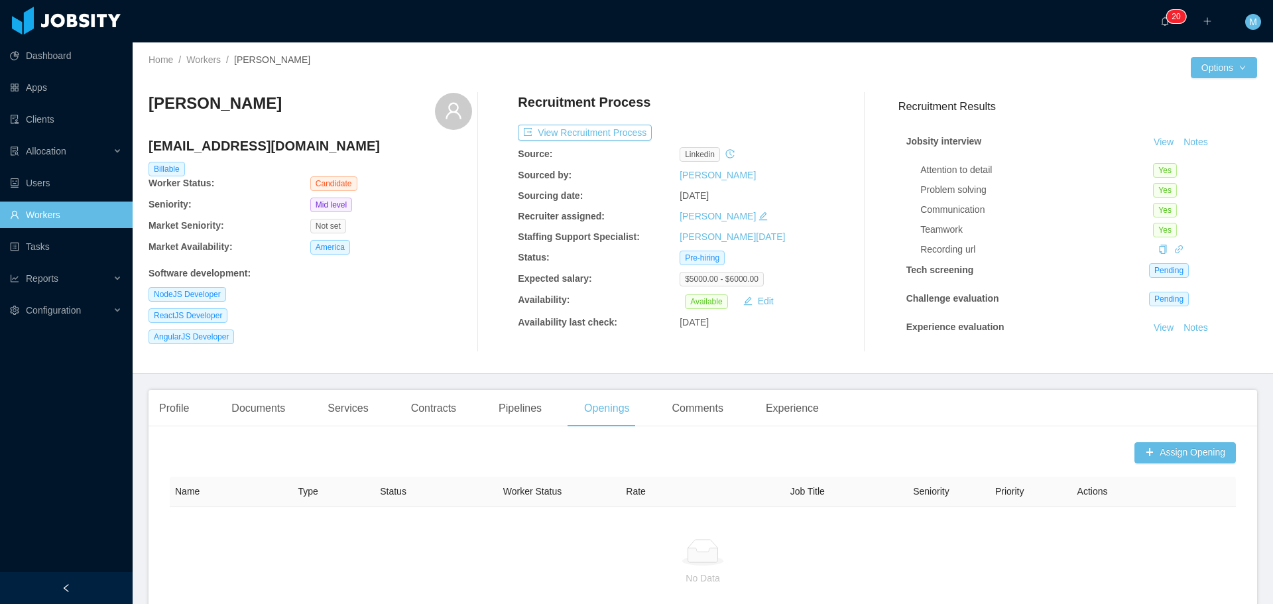
click at [42, 223] on link "Workers" at bounding box center [66, 215] width 112 height 27
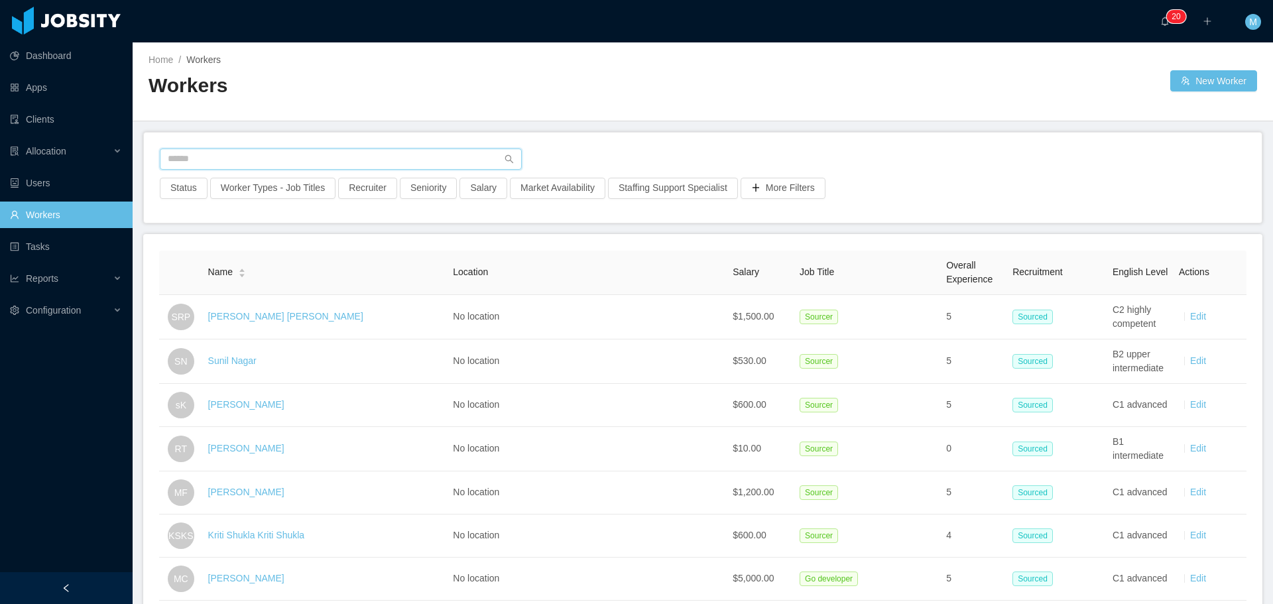
click at [237, 158] on input "text" at bounding box center [341, 159] width 362 height 21
paste input "**********"
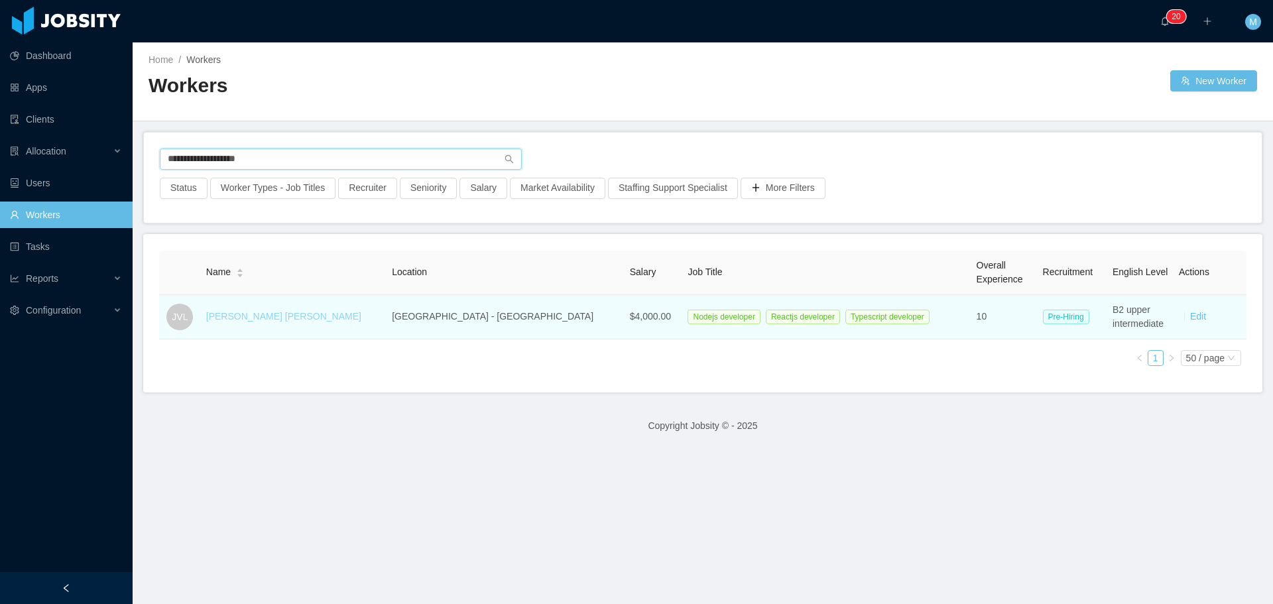
type input "**********"
click at [263, 319] on link "[PERSON_NAME] [PERSON_NAME]" at bounding box center [283, 316] width 155 height 11
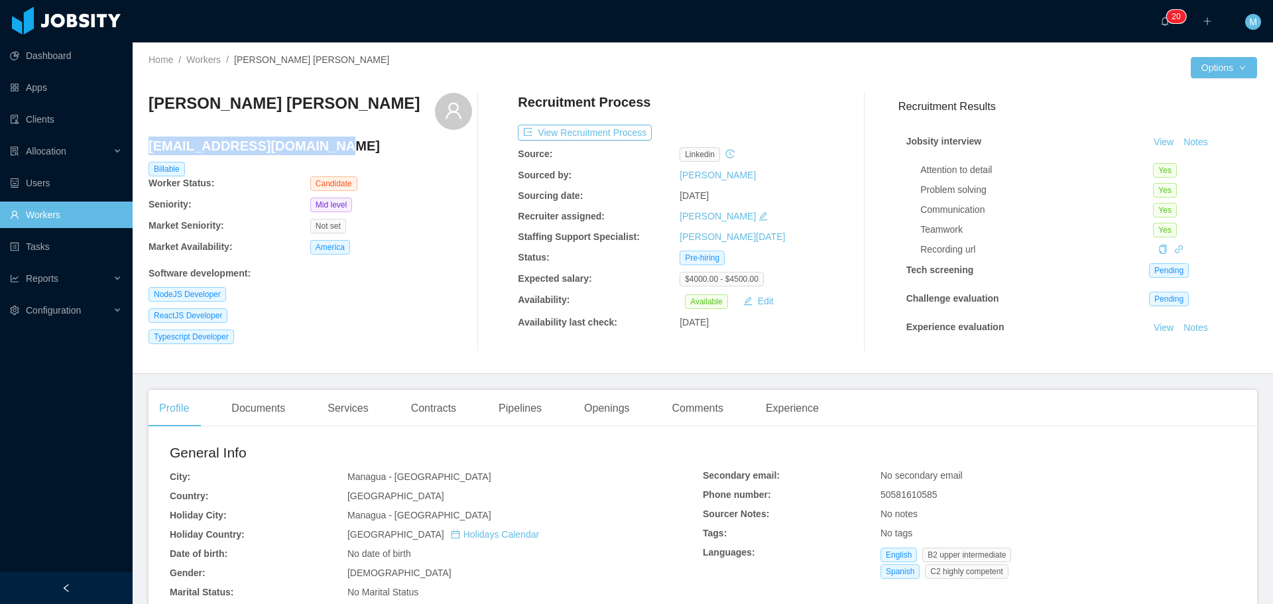
drag, startPoint x: 340, startPoint y: 141, endPoint x: 149, endPoint y: 145, distance: 191.0
click at [149, 145] on h4 "[EMAIL_ADDRESS][DOMAIN_NAME]" at bounding box center [311, 146] width 324 height 19
copy h4 "[EMAIL_ADDRESS][DOMAIN_NAME]"
drag, startPoint x: 320, startPoint y: 101, endPoint x: 303, endPoint y: 104, distance: 16.9
click at [303, 104] on div "[PERSON_NAME] [PERSON_NAME]" at bounding box center [311, 111] width 324 height 37
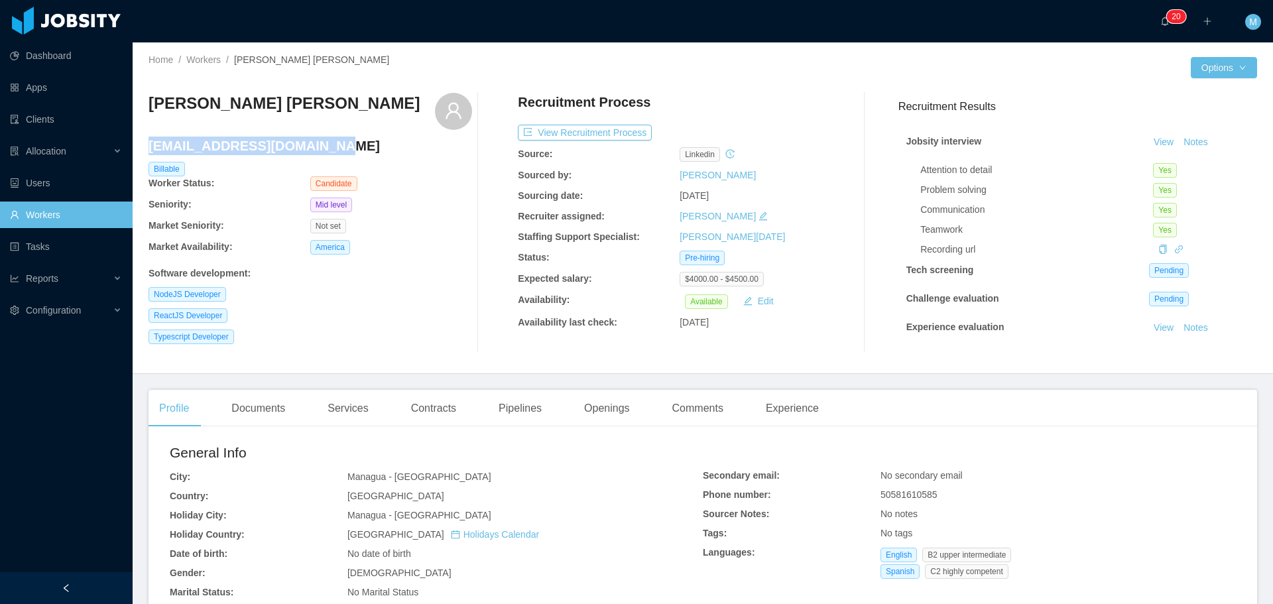
drag, startPoint x: 334, startPoint y: 147, endPoint x: 149, endPoint y: 149, distance: 185.7
click at [149, 149] on h4 "[EMAIL_ADDRESS][DOMAIN_NAME]" at bounding box center [311, 146] width 324 height 19
copy h4 "[EMAIL_ADDRESS][DOMAIN_NAME]"
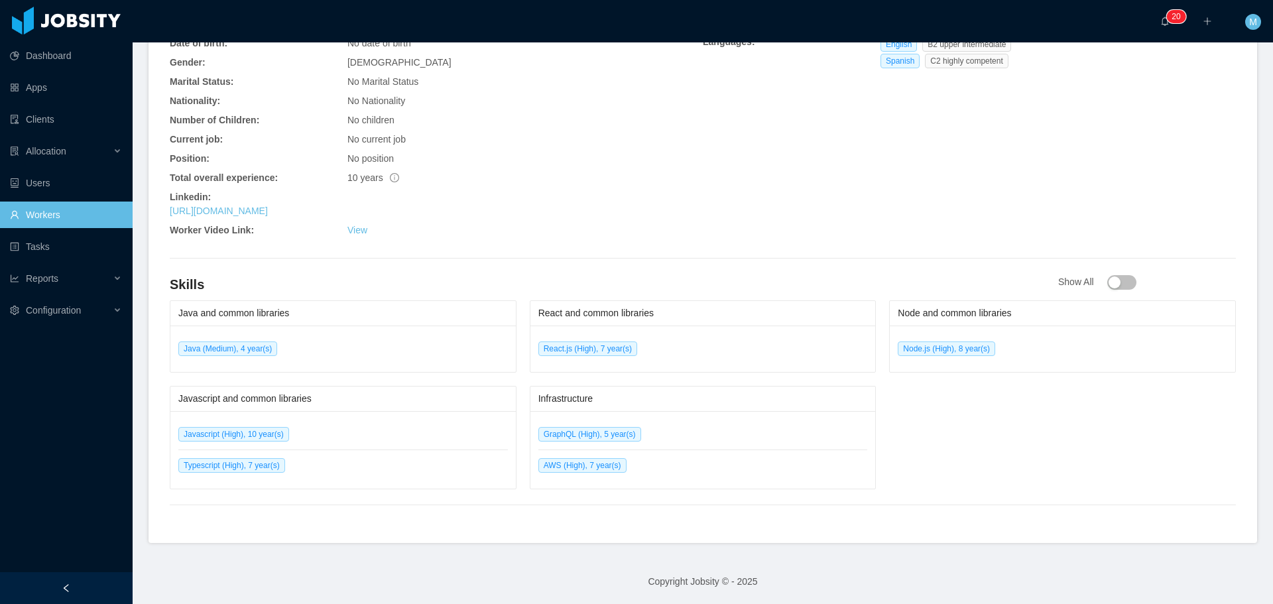
scroll to position [511, 0]
click at [268, 212] on link "[URL][DOMAIN_NAME]" at bounding box center [219, 210] width 98 height 11
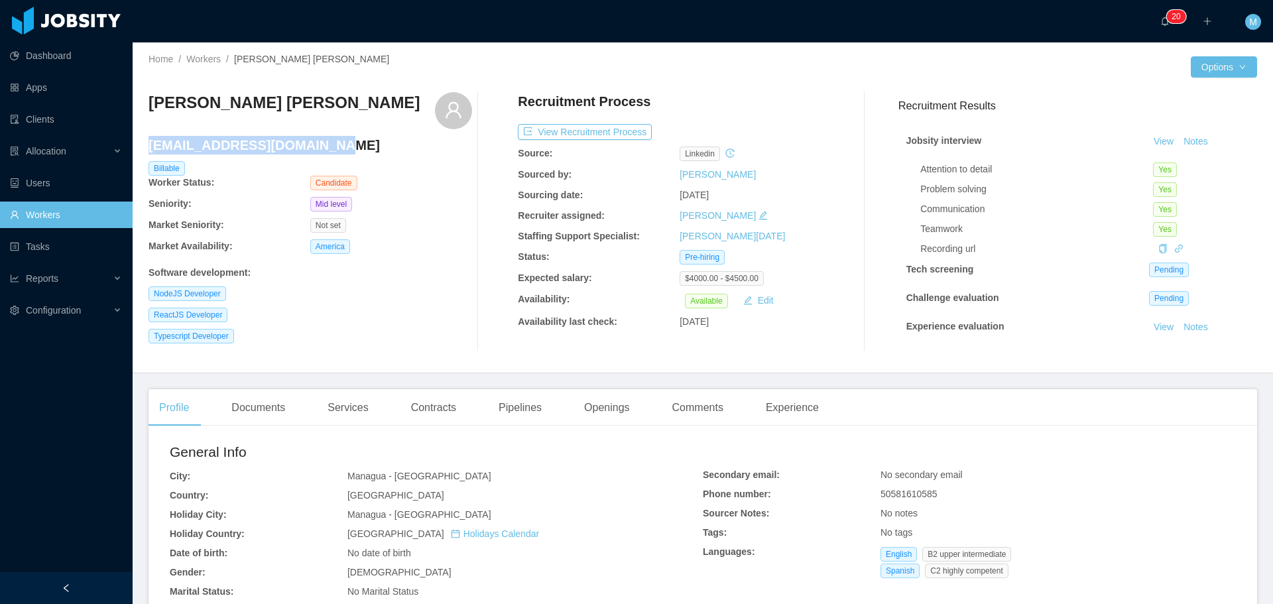
scroll to position [0, 0]
click at [551, 131] on button "View Recruitment Process" at bounding box center [585, 133] width 134 height 16
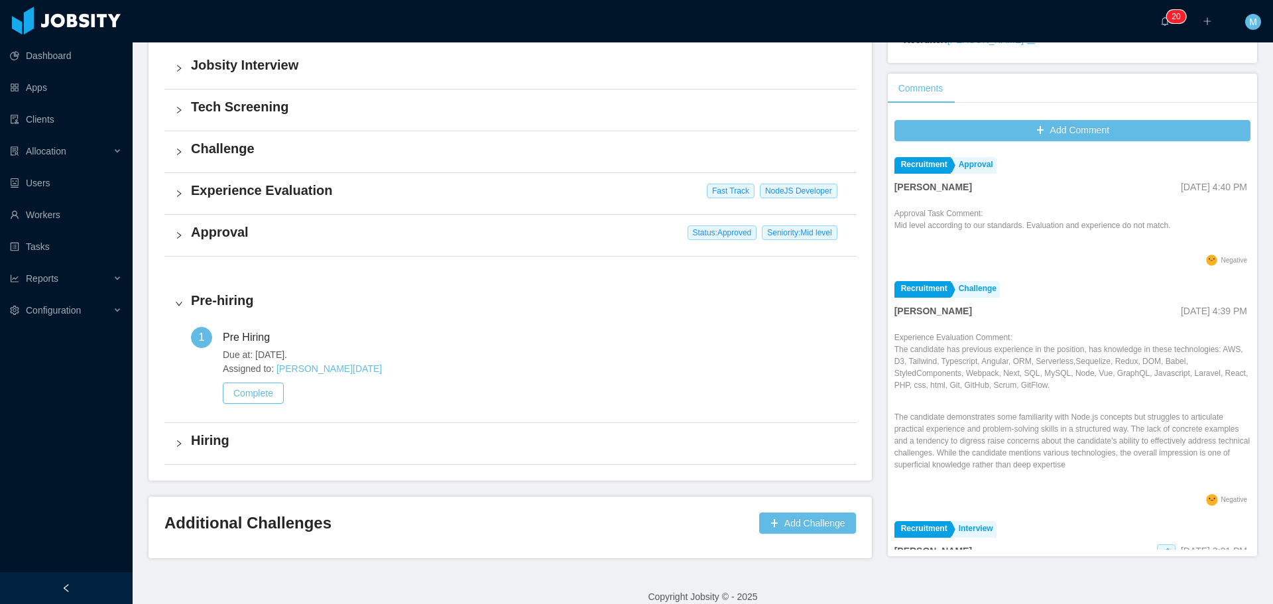
scroll to position [360, 0]
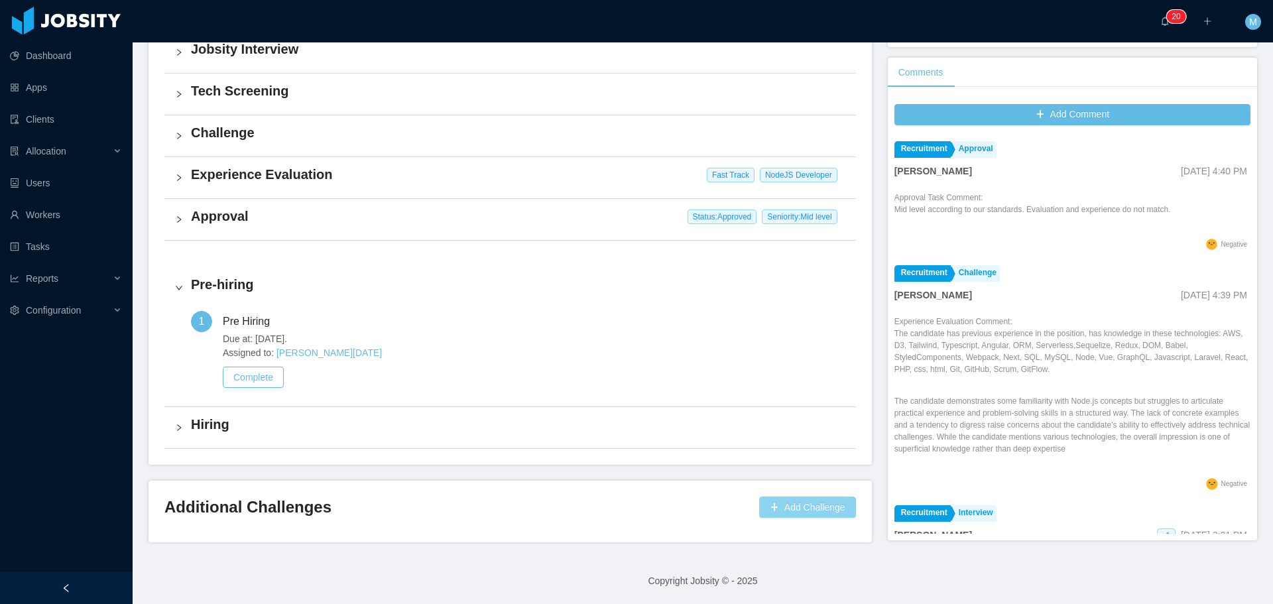
click at [768, 511] on button "Add Challenge" at bounding box center [807, 507] width 97 height 21
click at [835, 475] on button "OK" at bounding box center [839, 469] width 24 height 16
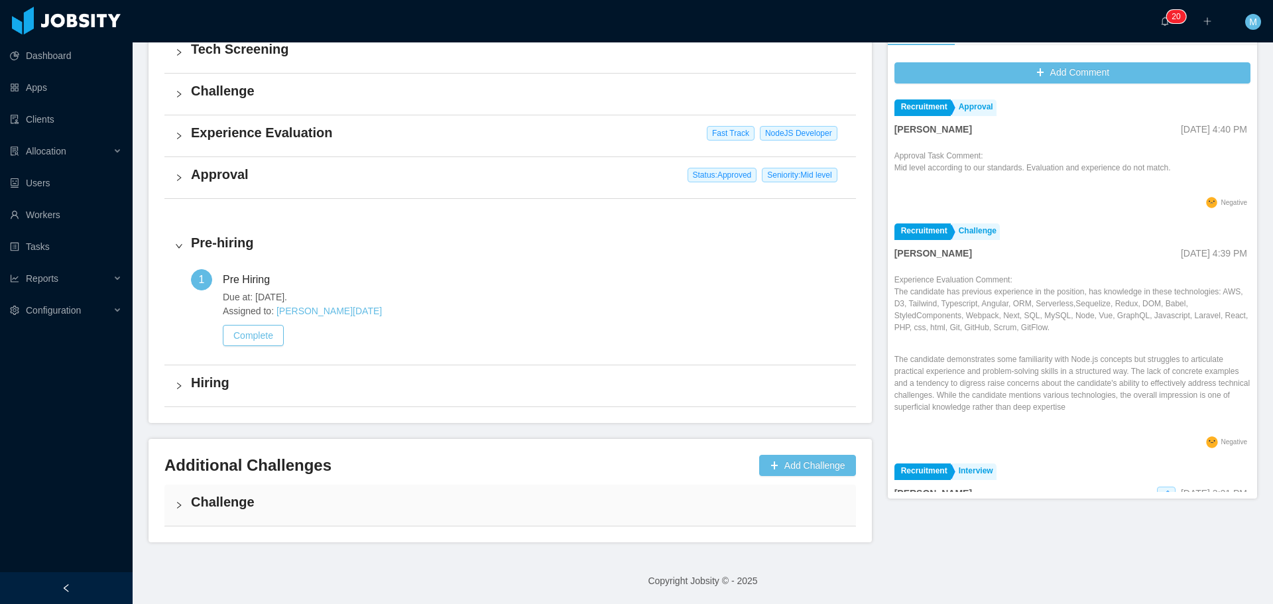
click at [267, 509] on h4 "Challenge" at bounding box center [518, 502] width 654 height 19
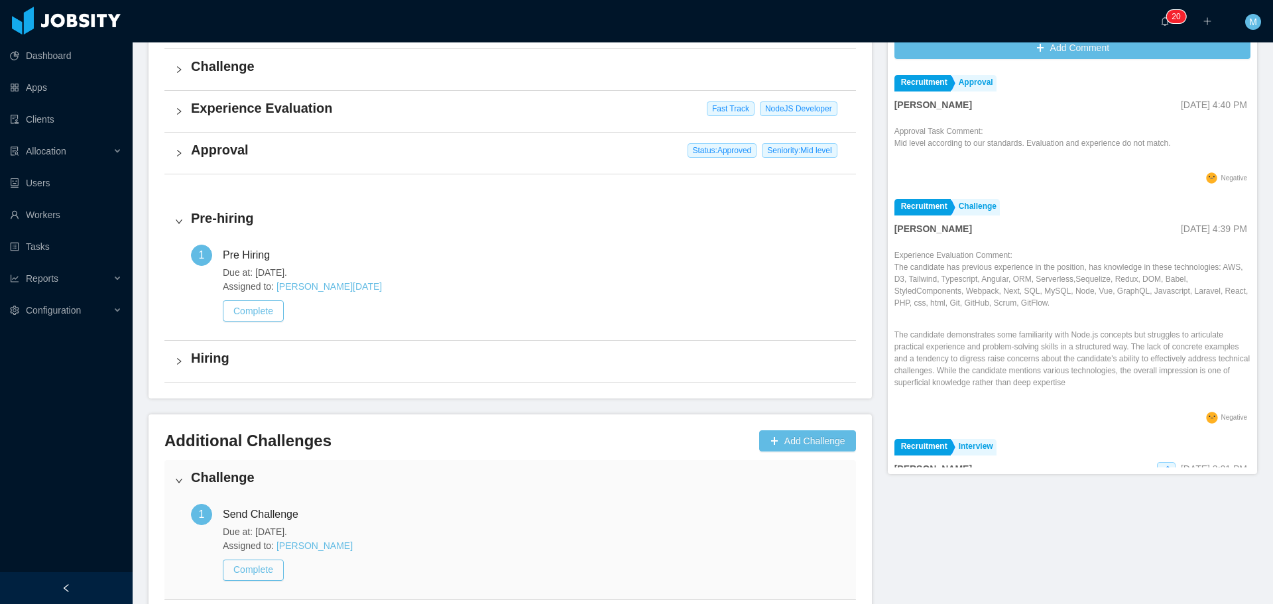
scroll to position [468, 0]
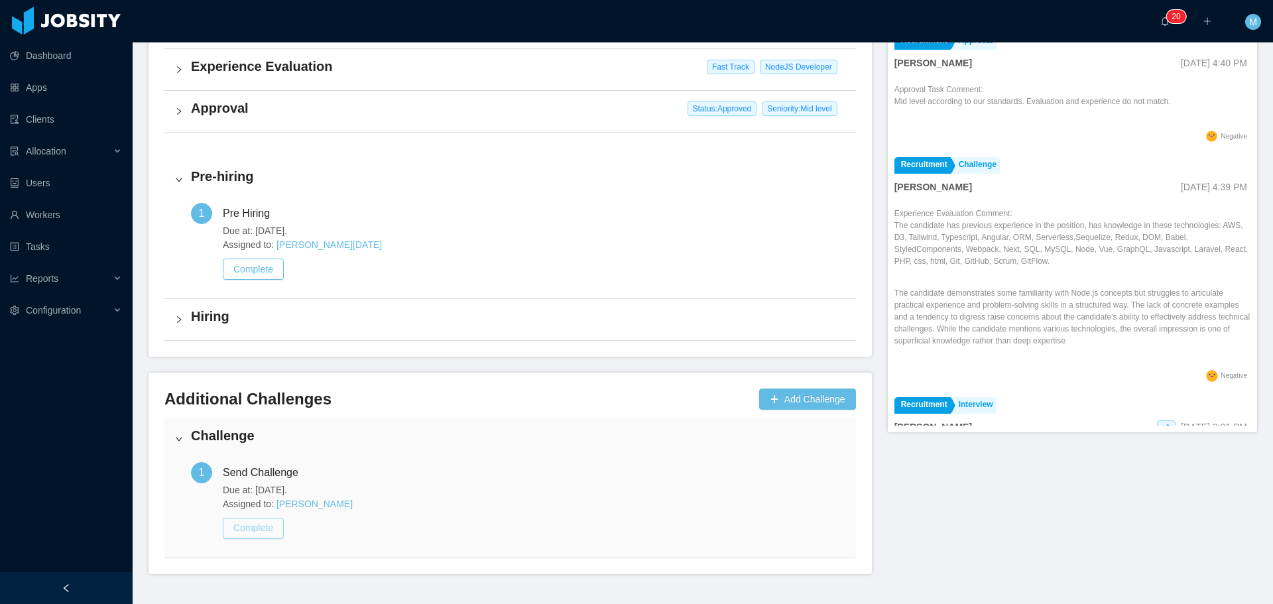
click at [269, 532] on button "Complete" at bounding box center [253, 528] width 61 height 21
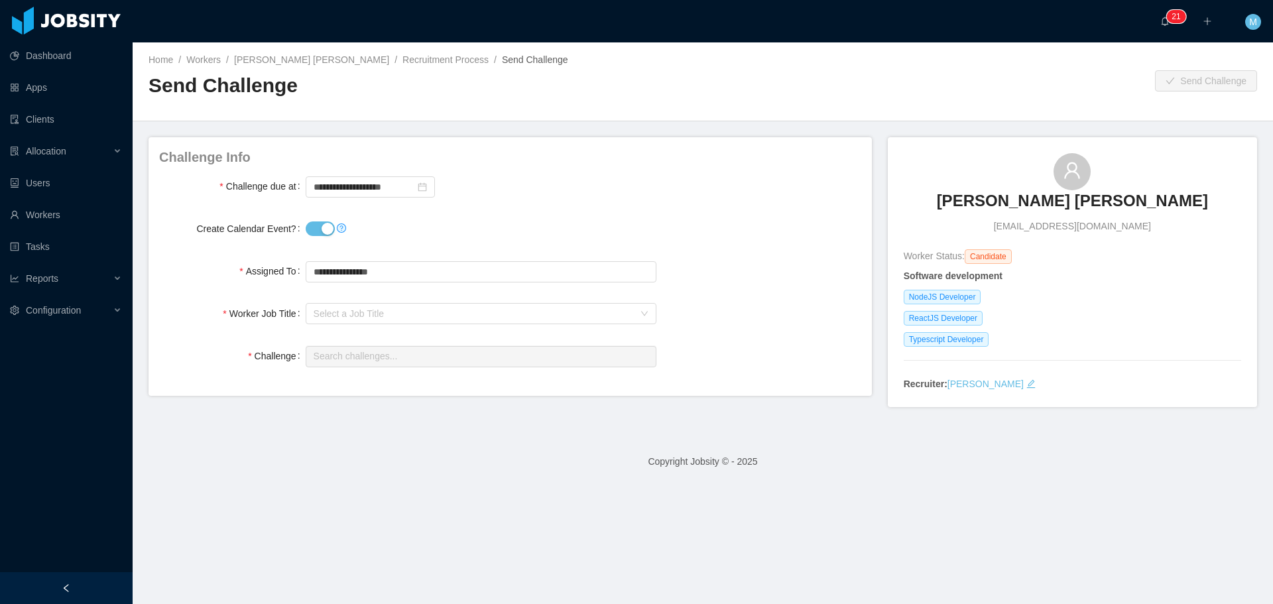
click at [313, 223] on button "Create Calendar Event?" at bounding box center [320, 228] width 29 height 15
click at [340, 189] on input "**********" at bounding box center [370, 186] width 129 height 21
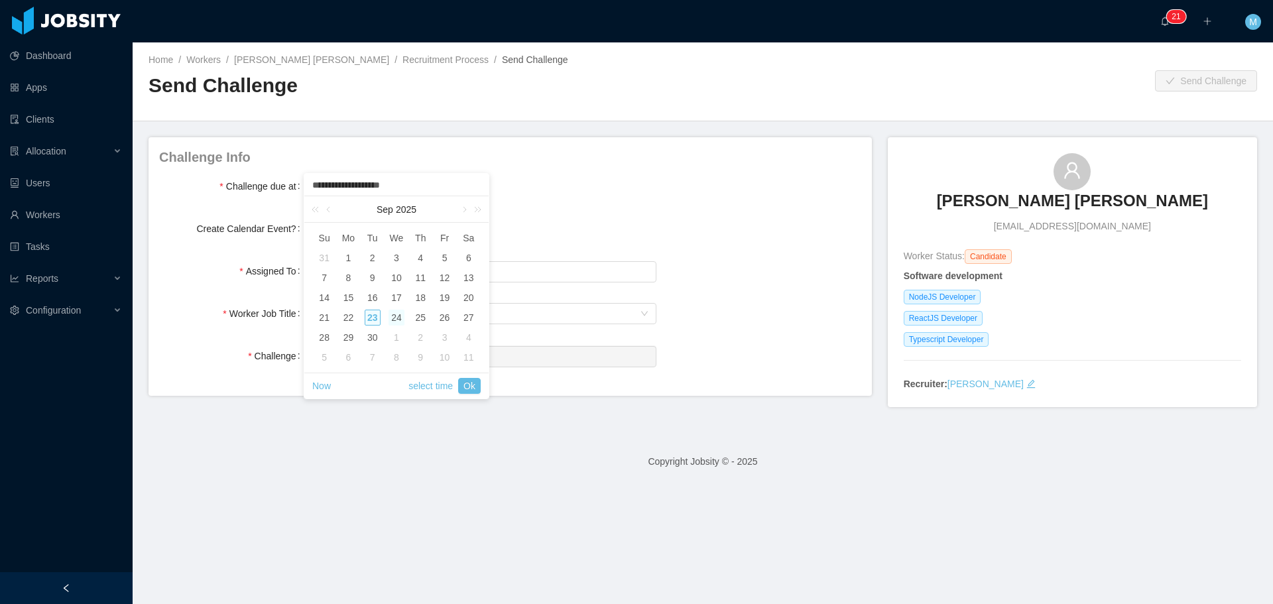
click at [396, 318] on div "24" at bounding box center [397, 318] width 16 height 16
type input "**********"
click at [397, 320] on div "24" at bounding box center [397, 318] width 16 height 16
click at [465, 382] on link "Ok" at bounding box center [469, 386] width 23 height 16
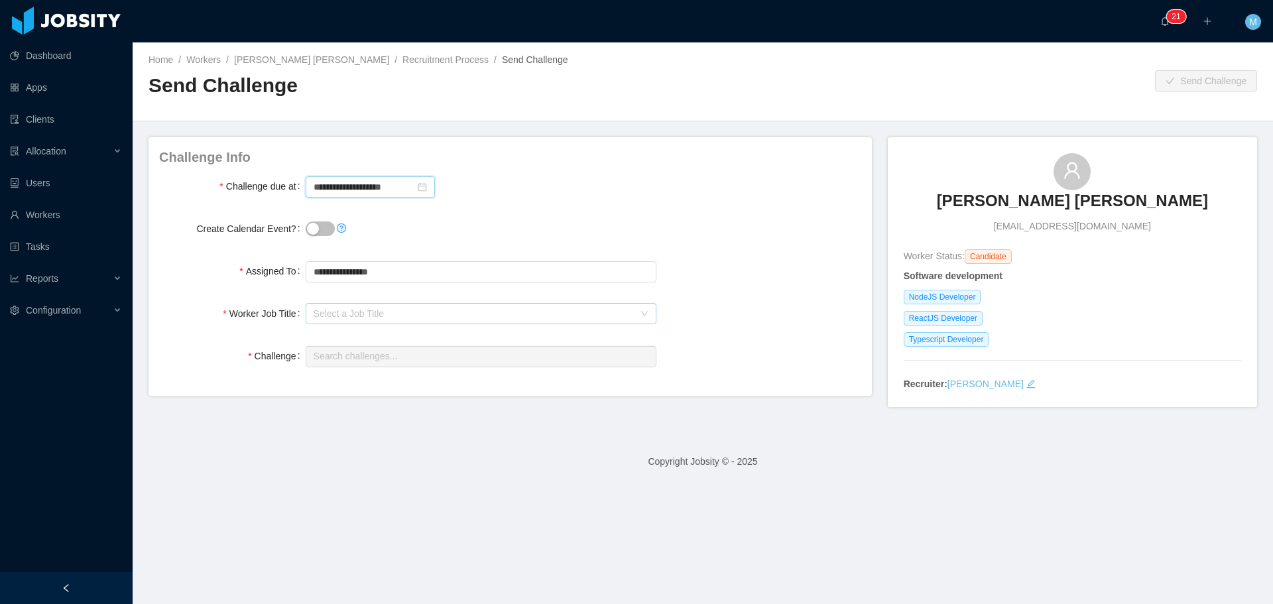
click at [349, 319] on div "Select a Job Title" at bounding box center [474, 313] width 320 height 13
click at [345, 366] on li "NodeJS Developer" at bounding box center [477, 360] width 347 height 21
click at [562, 234] on div at bounding box center [481, 228] width 351 height 27
click at [333, 362] on input "text" at bounding box center [481, 356] width 351 height 21
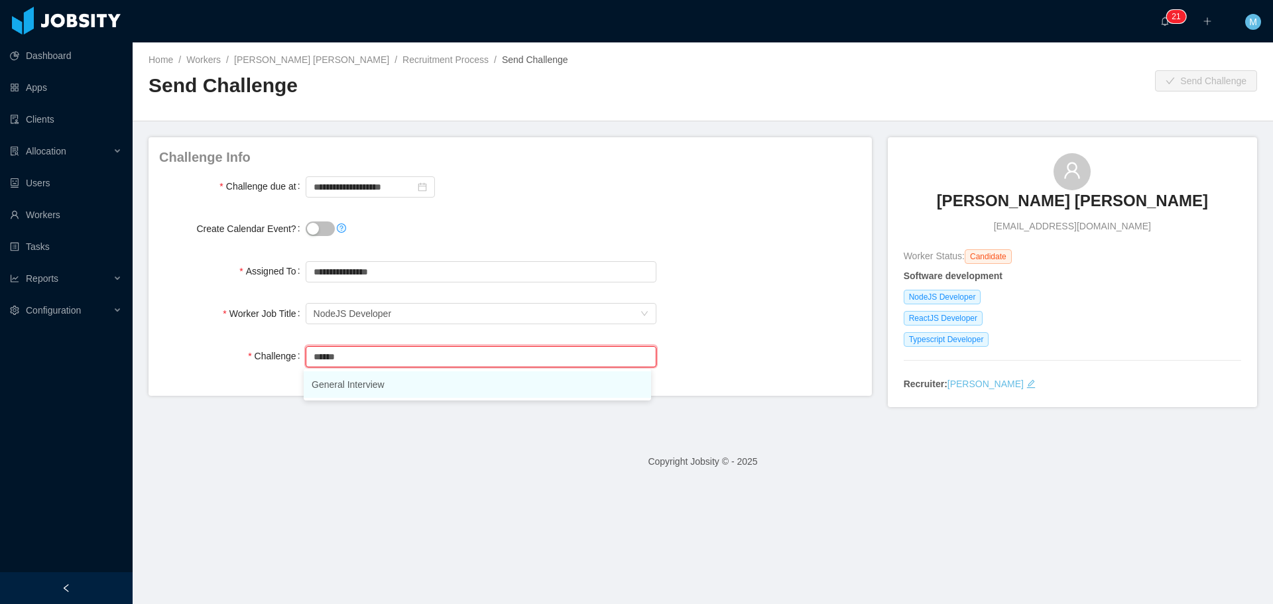
click at [357, 388] on li "General Interview" at bounding box center [477, 384] width 347 height 27
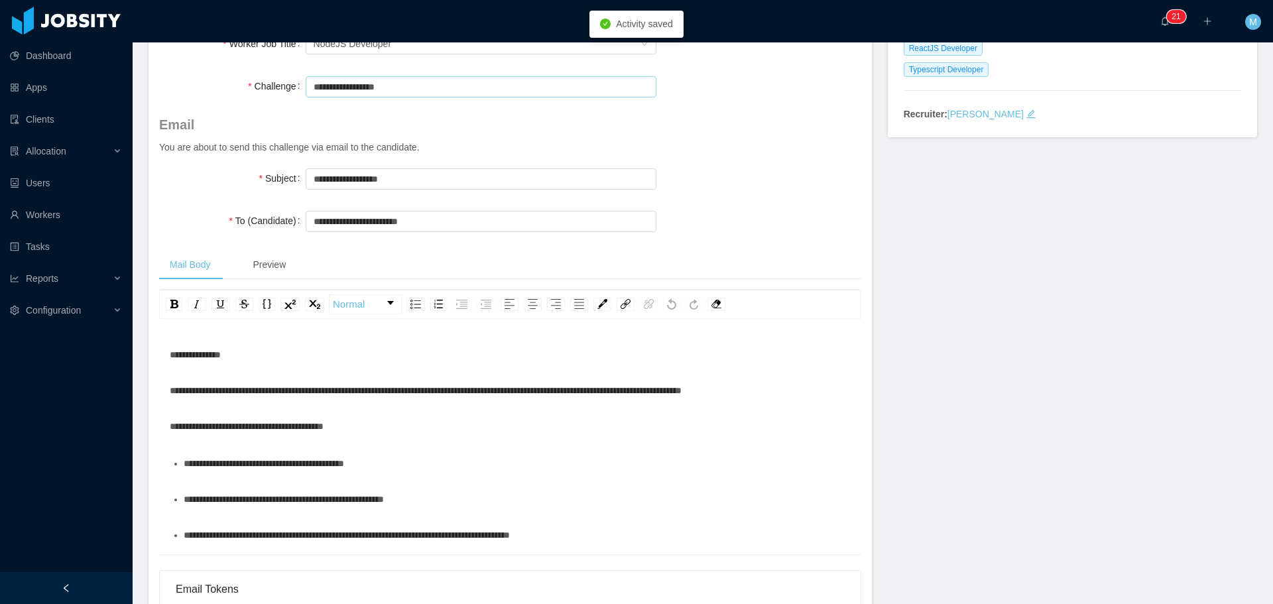
scroll to position [332, 0]
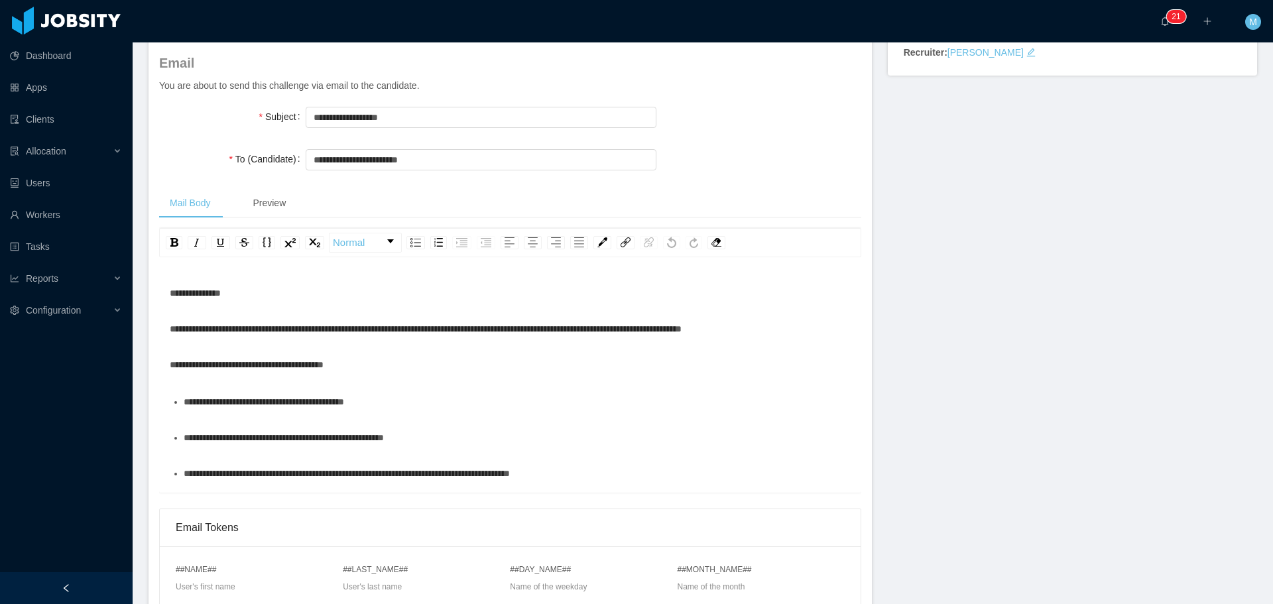
type input "**********"
drag, startPoint x: 485, startPoint y: 328, endPoint x: 571, endPoint y: 331, distance: 85.6
click at [571, 331] on span "**********" at bounding box center [426, 328] width 512 height 9
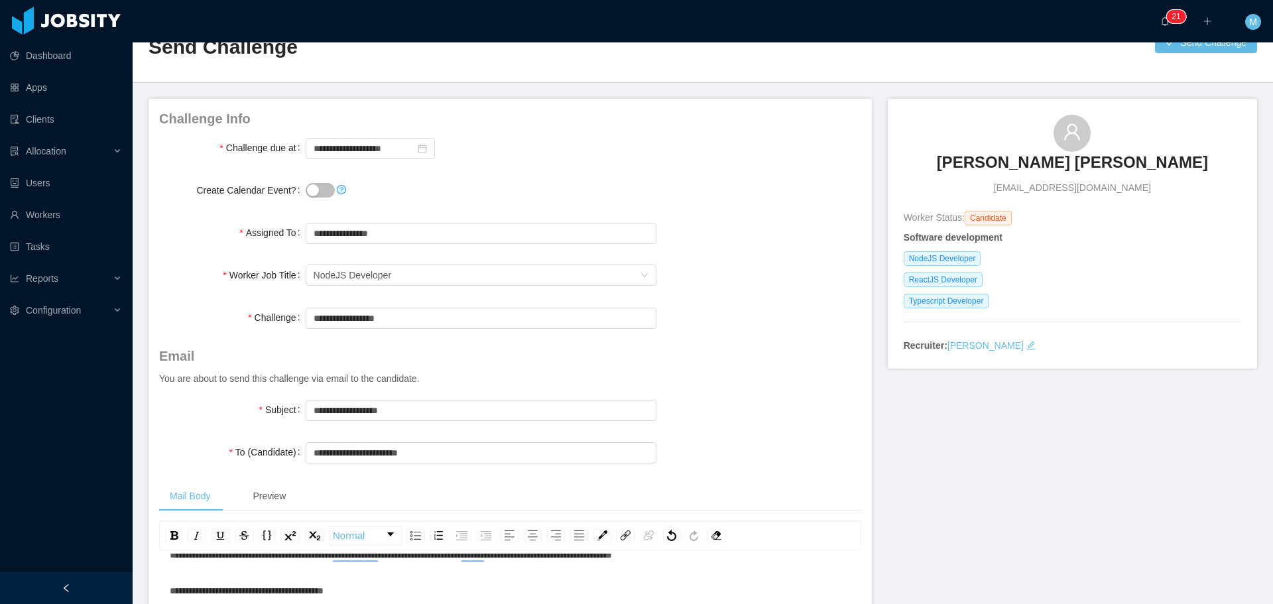
scroll to position [0, 0]
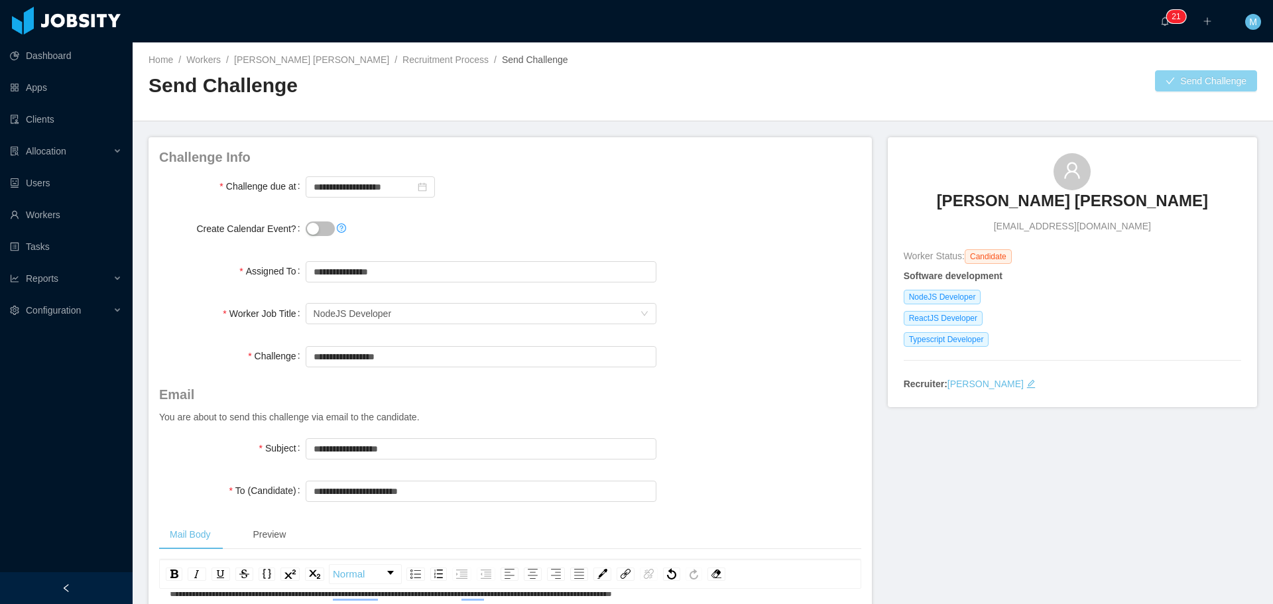
click at [1191, 84] on button "Send Challenge" at bounding box center [1206, 80] width 102 height 21
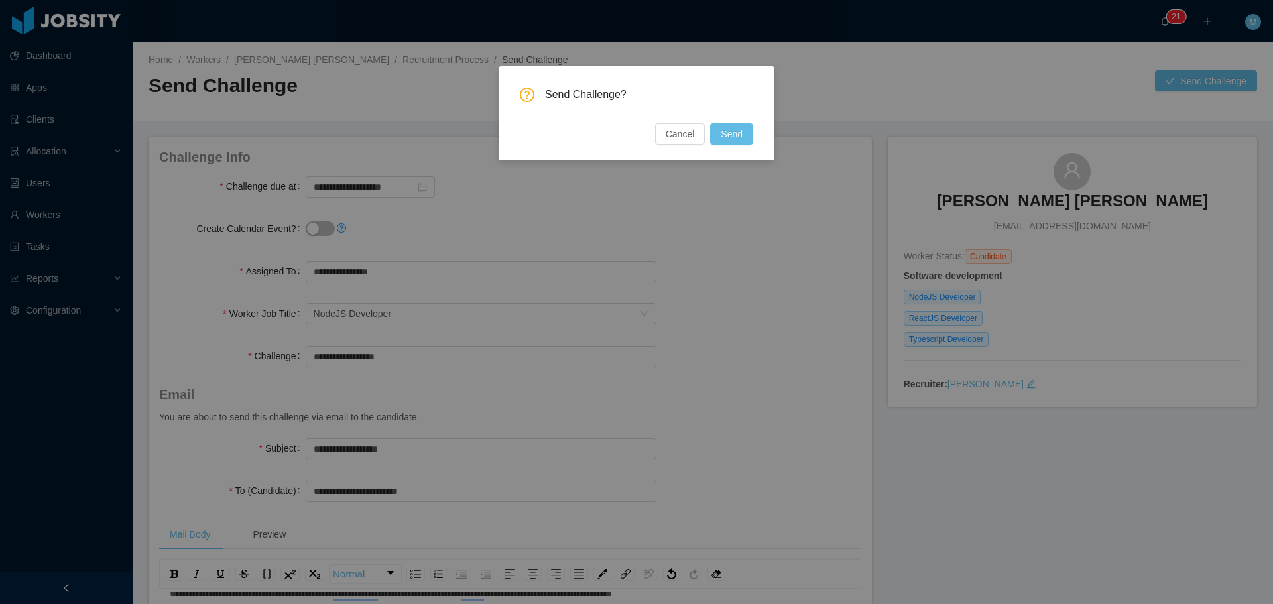
click at [725, 129] on button "Send" at bounding box center [731, 133] width 43 height 21
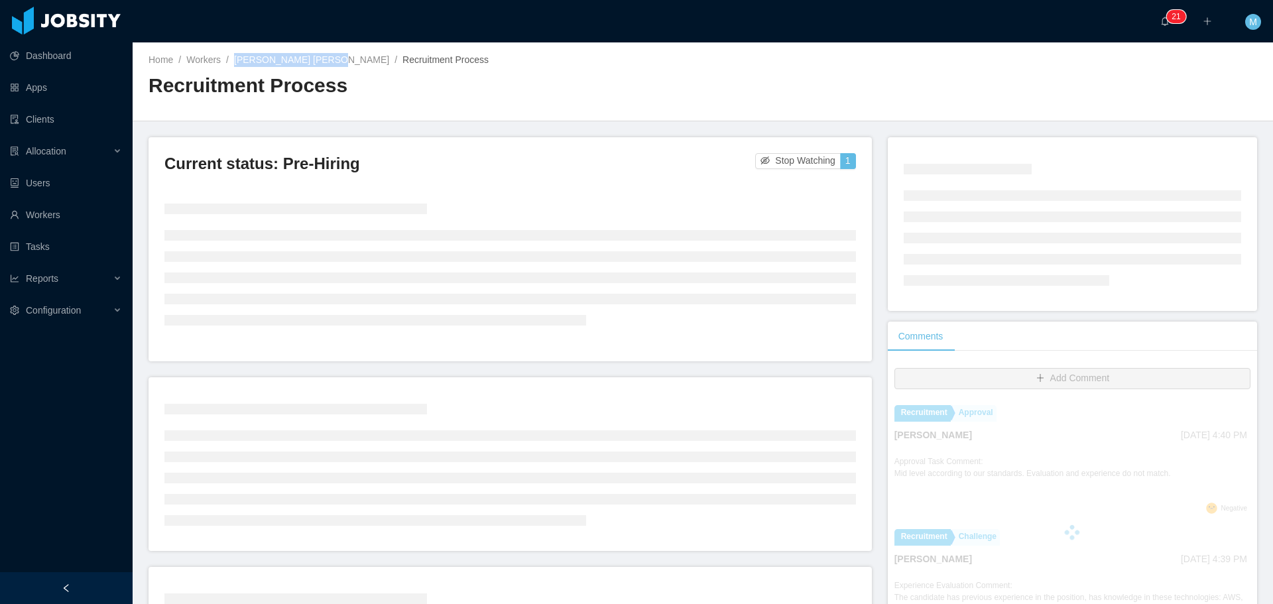
drag, startPoint x: 326, startPoint y: 64, endPoint x: 229, endPoint y: 66, distance: 96.2
click at [229, 66] on div "Home / Workers / Jonathan Vargas Luna / Recruitment Process /" at bounding box center [426, 60] width 554 height 14
copy link "Jonathan Vargas Luna"
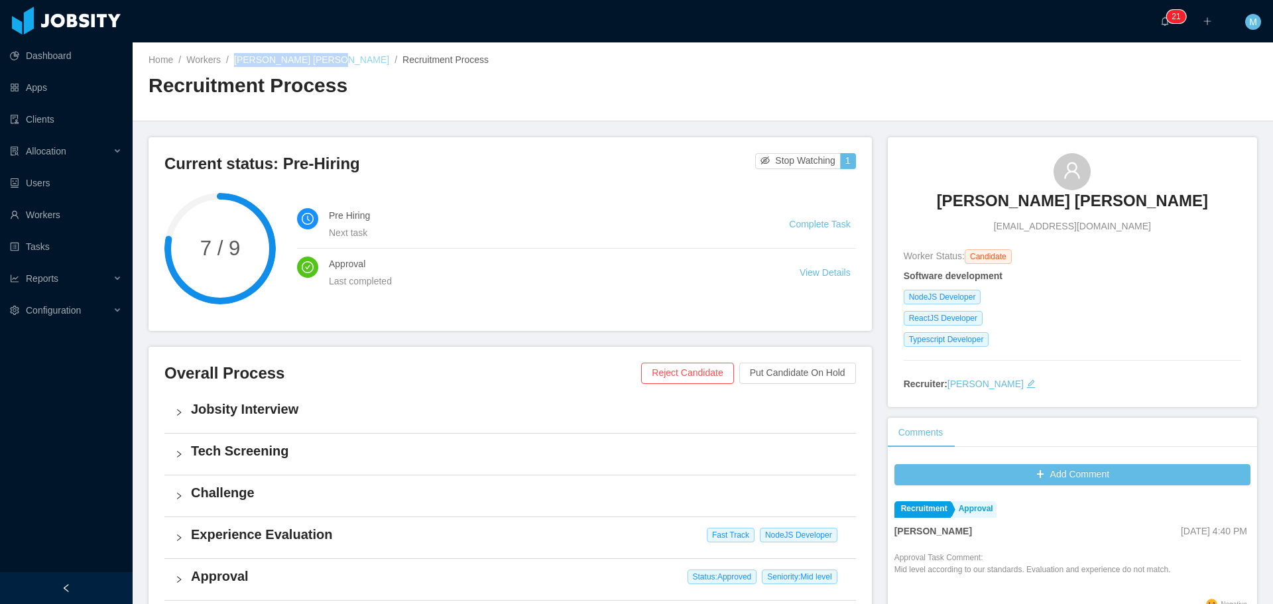
click at [288, 60] on link "Jonathan Vargas Luna" at bounding box center [311, 59] width 155 height 11
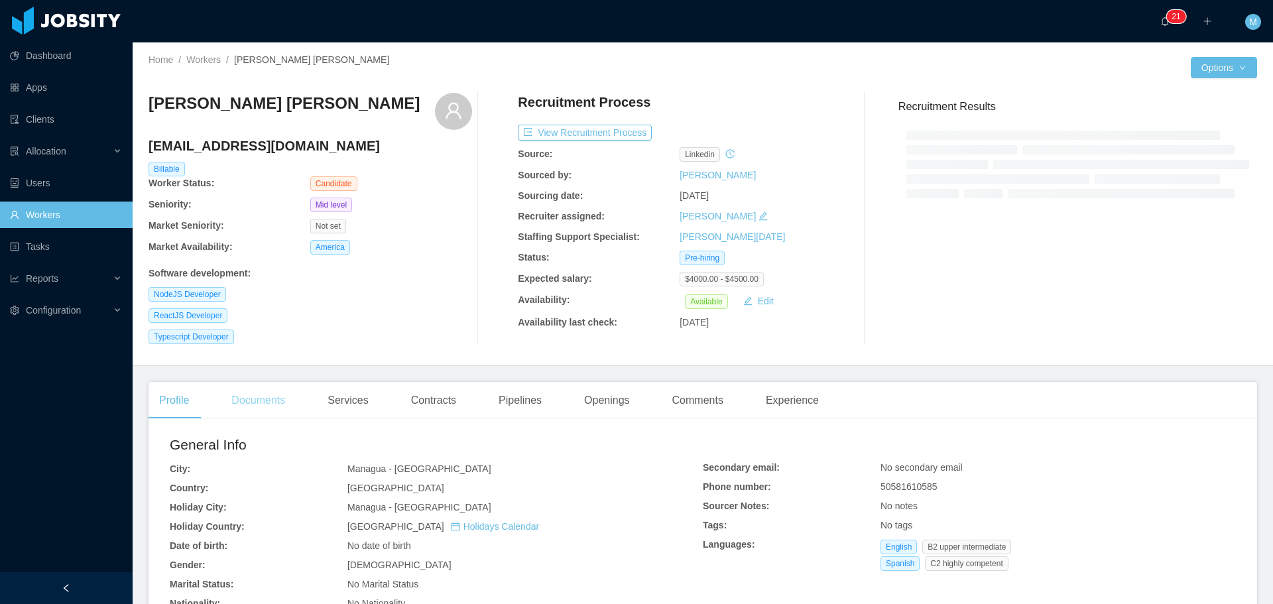
click at [252, 400] on div "Documents" at bounding box center [258, 400] width 75 height 37
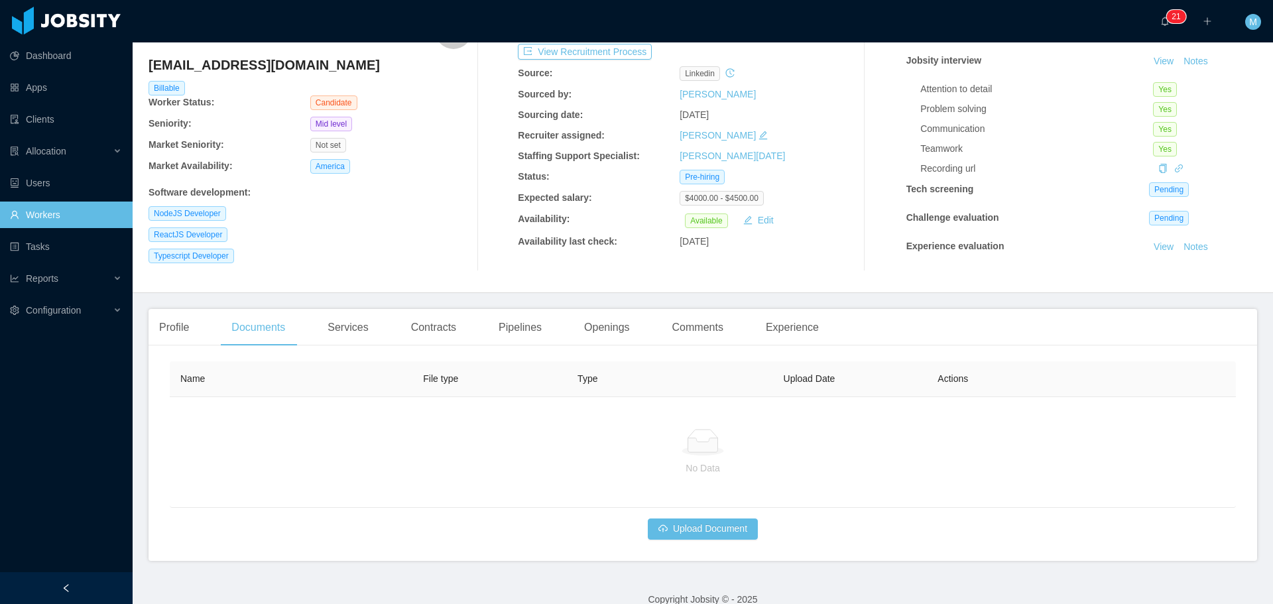
scroll to position [99, 0]
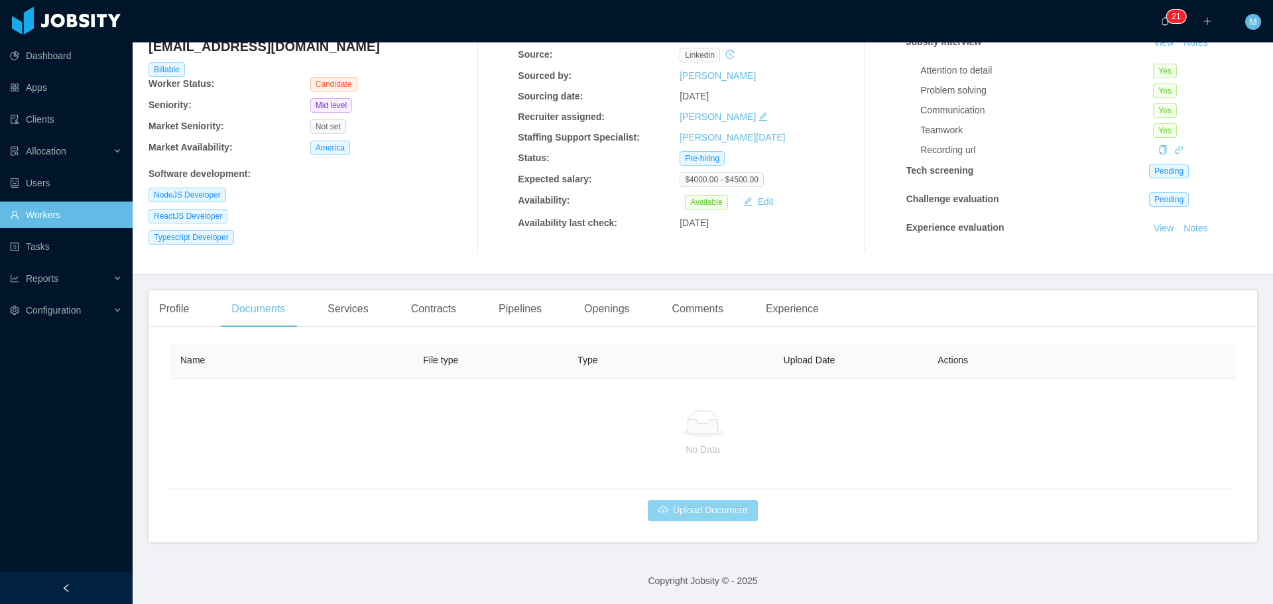
click at [686, 511] on button "Upload Document" at bounding box center [703, 510] width 110 height 21
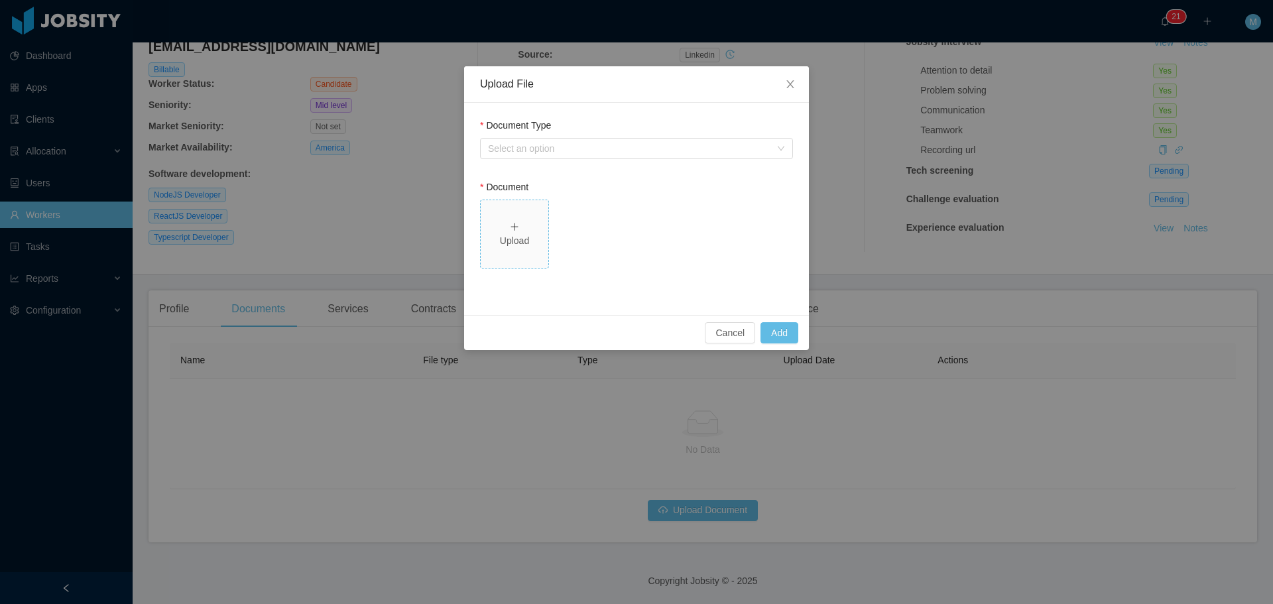
click at [519, 215] on span "Upload" at bounding box center [515, 234] width 68 height 68
click at [526, 245] on div "Upload" at bounding box center [514, 241] width 57 height 14
click at [612, 150] on div "Select an option" at bounding box center [629, 148] width 282 height 13
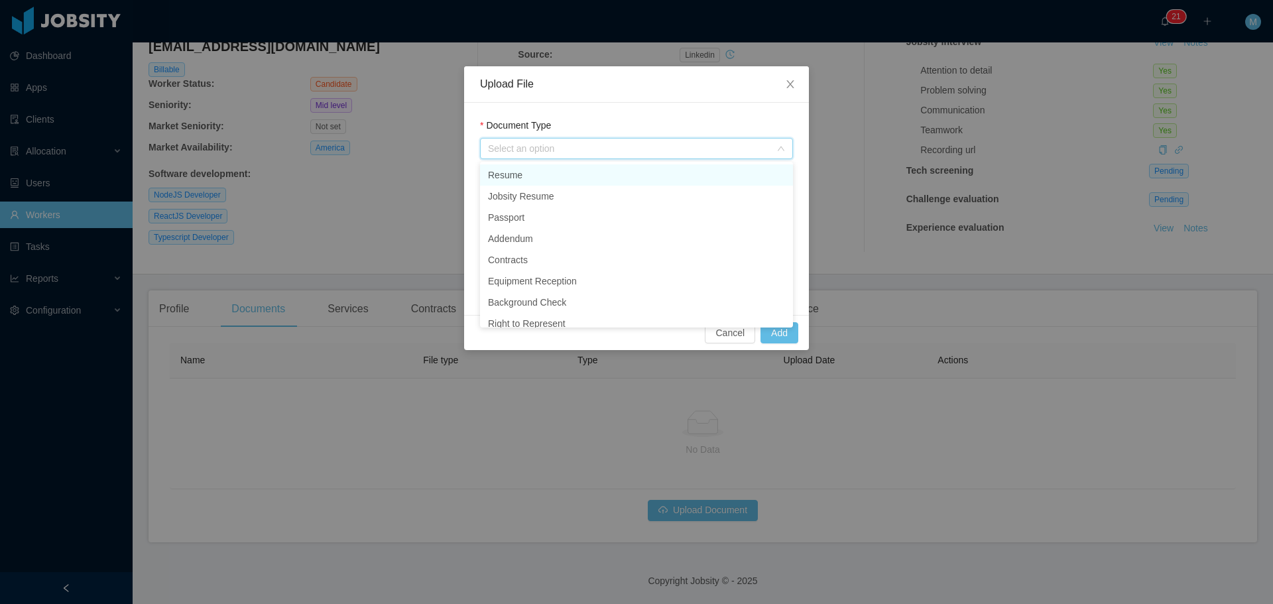
click at [557, 180] on li "Resume" at bounding box center [636, 174] width 313 height 21
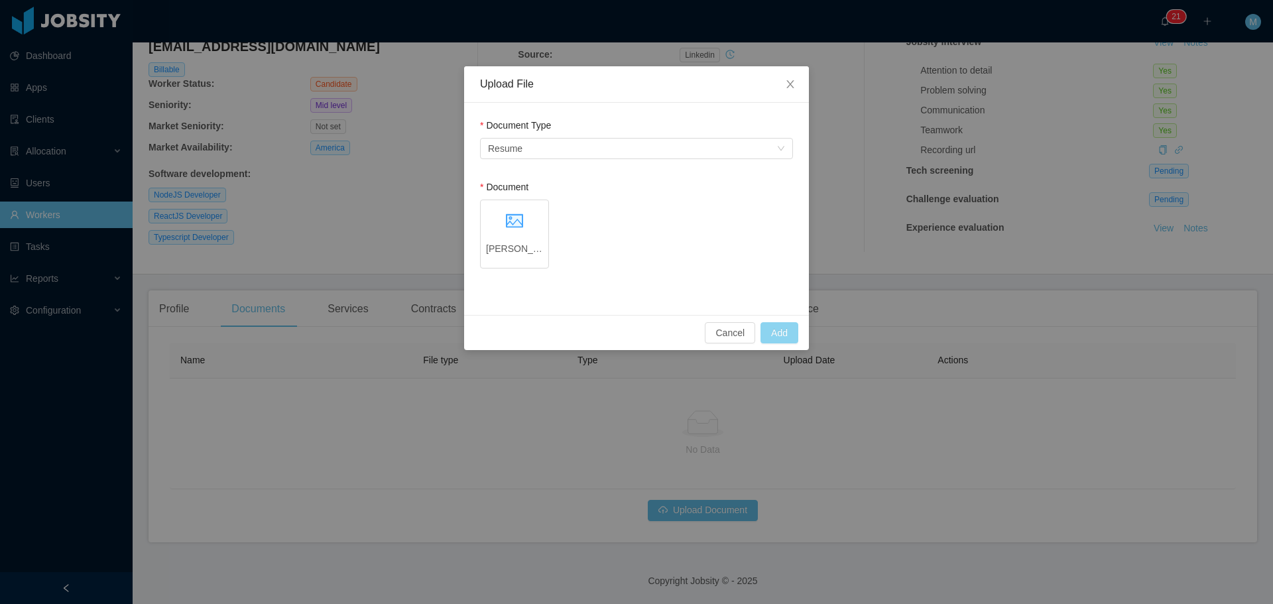
click at [780, 338] on button "Add" at bounding box center [780, 332] width 38 height 21
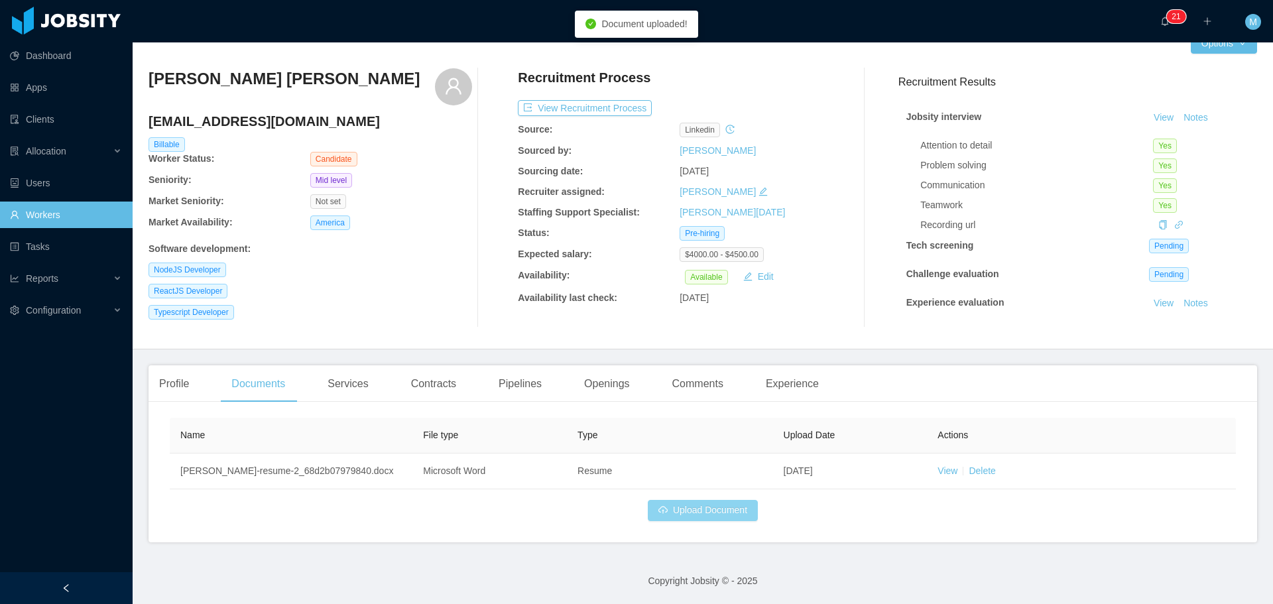
scroll to position [25, 0]
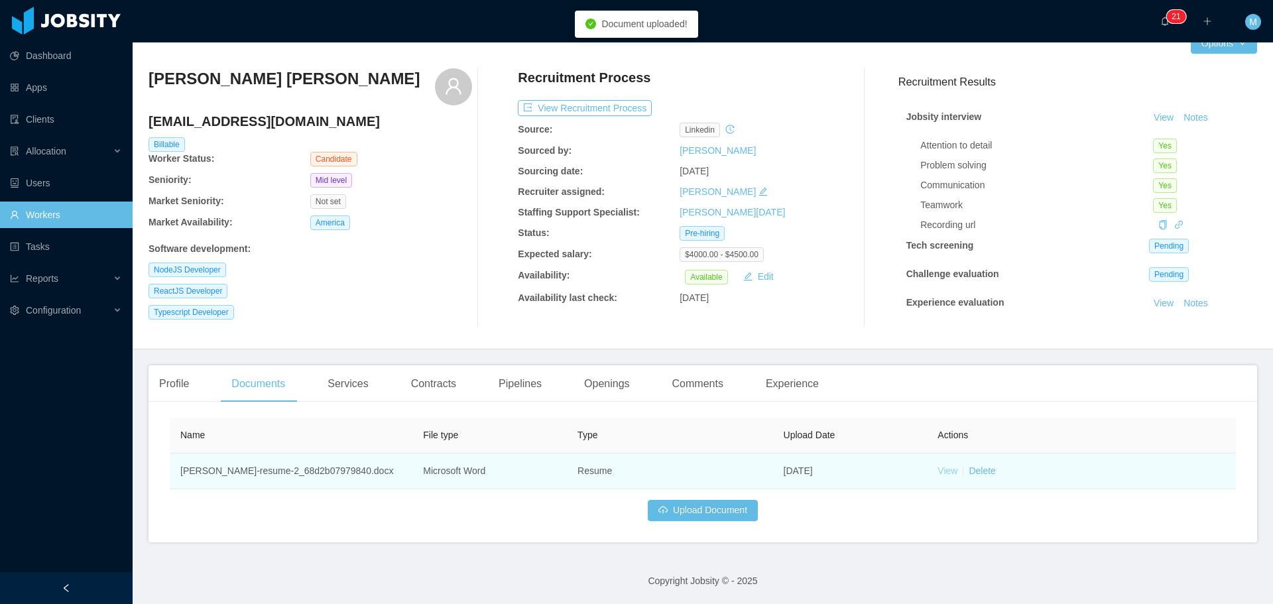
click at [938, 471] on link "View" at bounding box center [948, 470] width 20 height 11
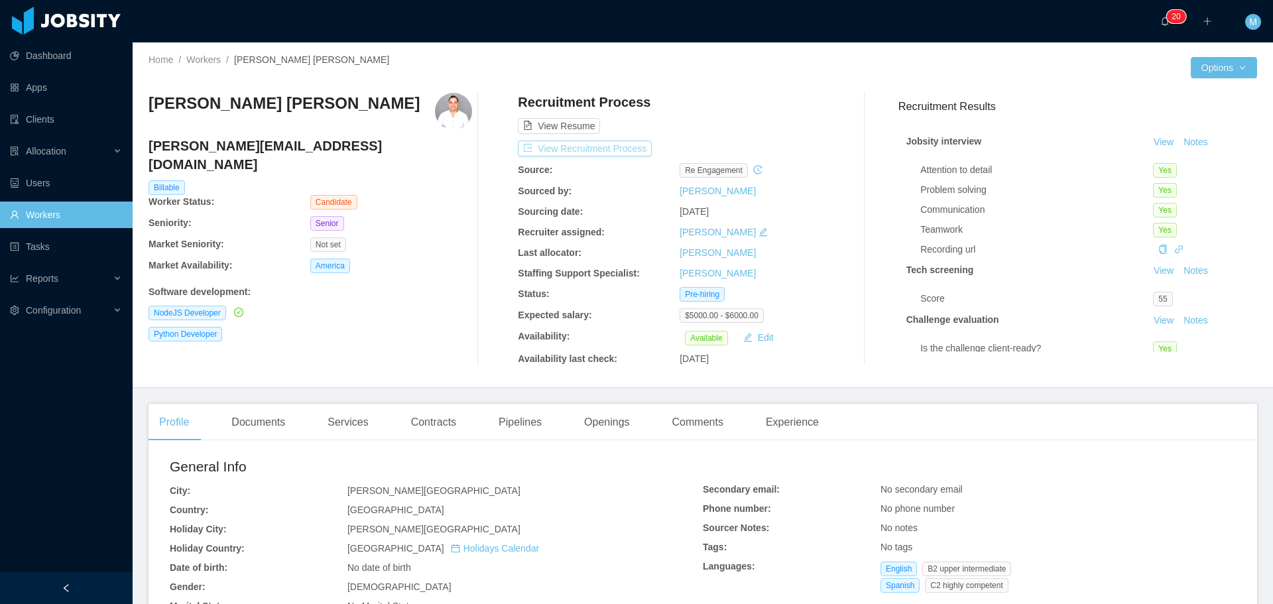
click at [566, 143] on button "View Recruitment Process" at bounding box center [585, 149] width 134 height 16
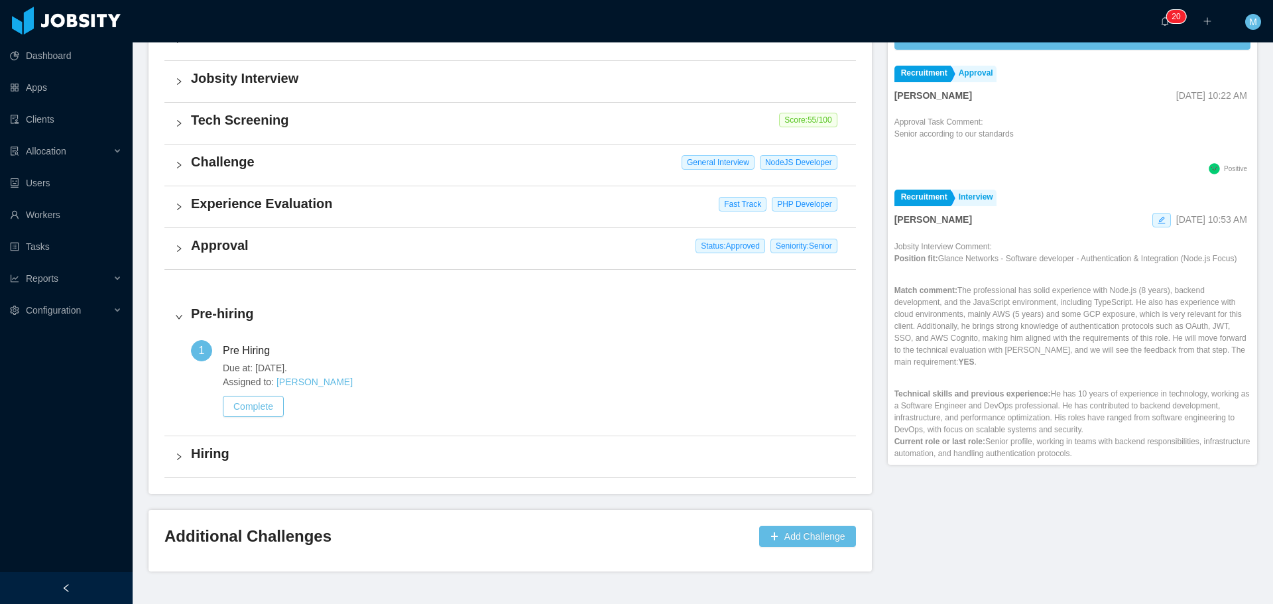
scroll to position [444, 0]
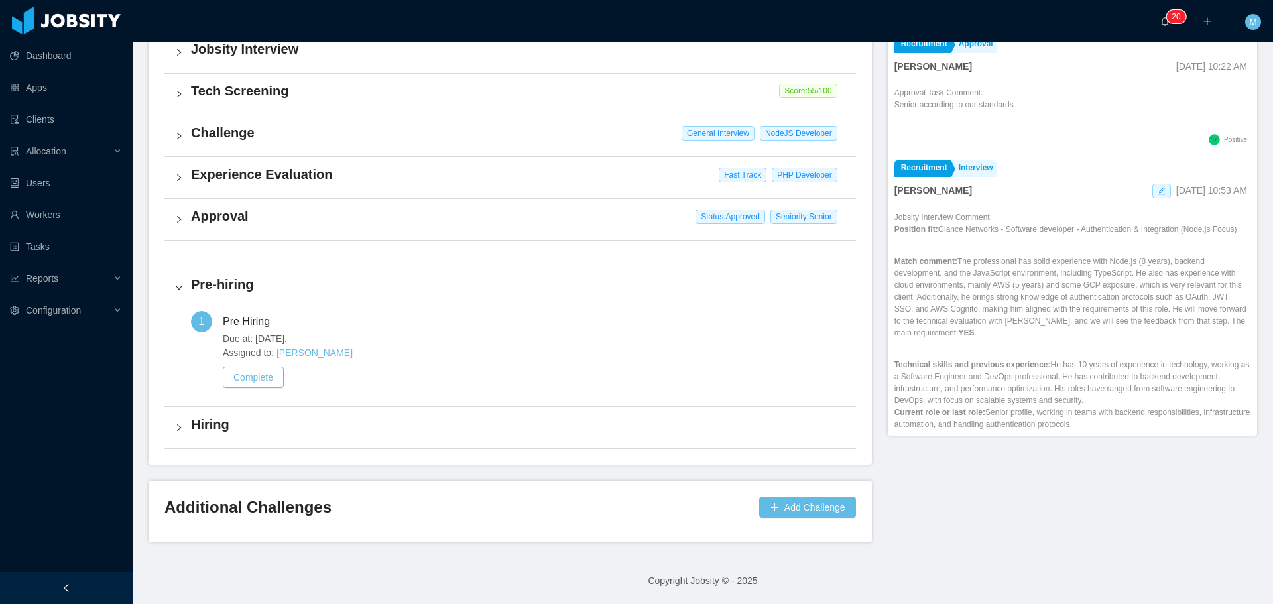
click at [217, 129] on h4 "Challenge" at bounding box center [518, 132] width 654 height 19
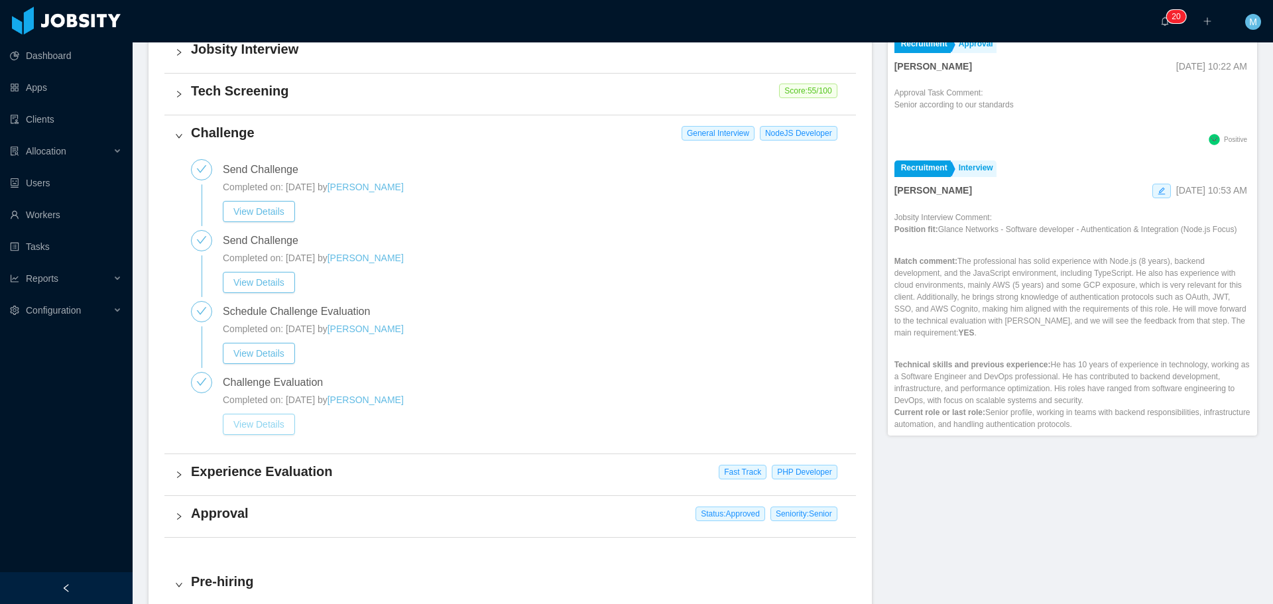
click at [273, 426] on button "View Details" at bounding box center [259, 424] width 72 height 21
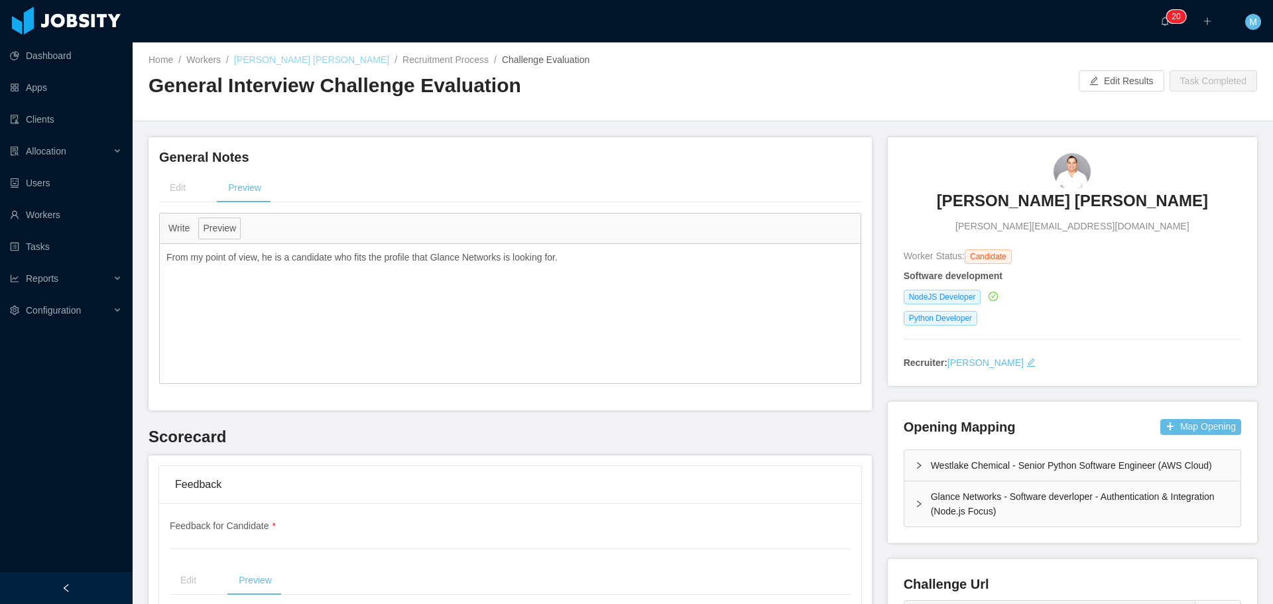
click at [251, 62] on link "Hendrix Roa" at bounding box center [311, 59] width 155 height 11
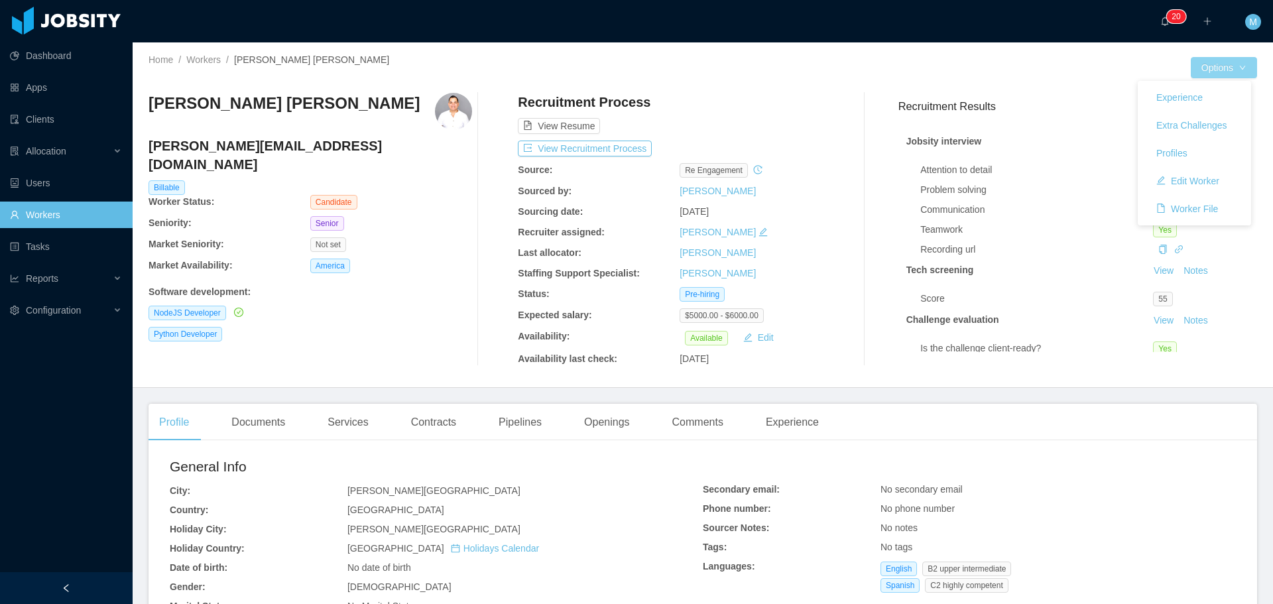
click at [1211, 71] on button "Options" at bounding box center [1224, 67] width 66 height 21
click at [1208, 180] on button "Edit Worker" at bounding box center [1188, 180] width 84 height 21
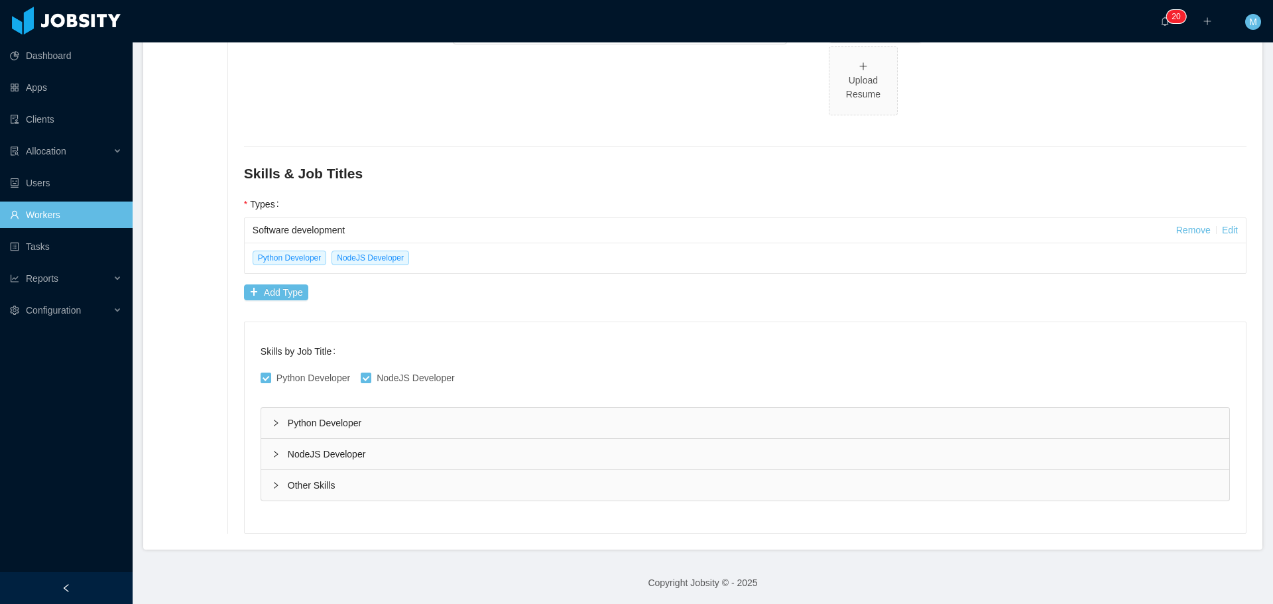
scroll to position [542, 0]
click at [288, 417] on div "Python Developer" at bounding box center [745, 421] width 968 height 31
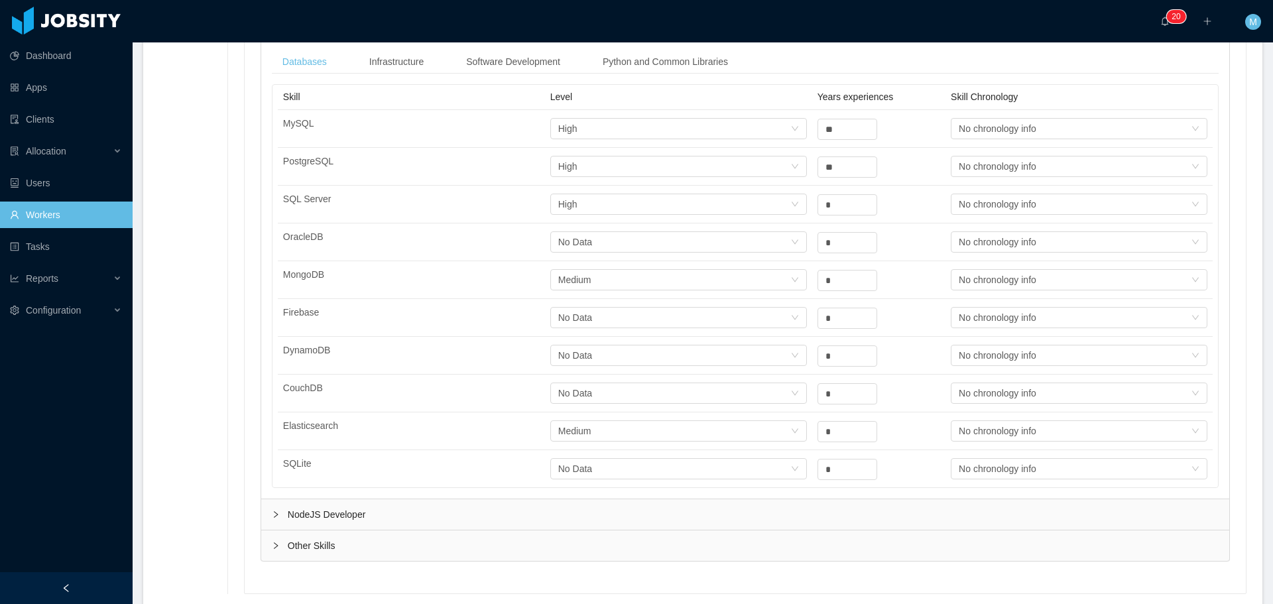
click at [312, 507] on div "NodeJS Developer" at bounding box center [745, 514] width 968 height 31
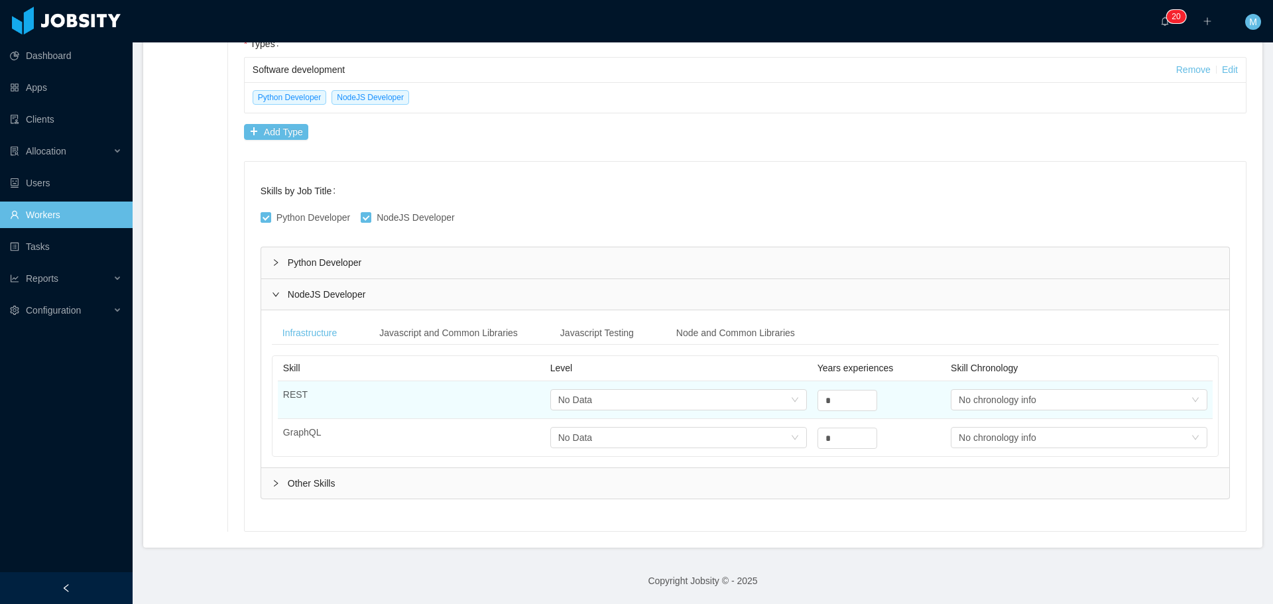
scroll to position [700, 0]
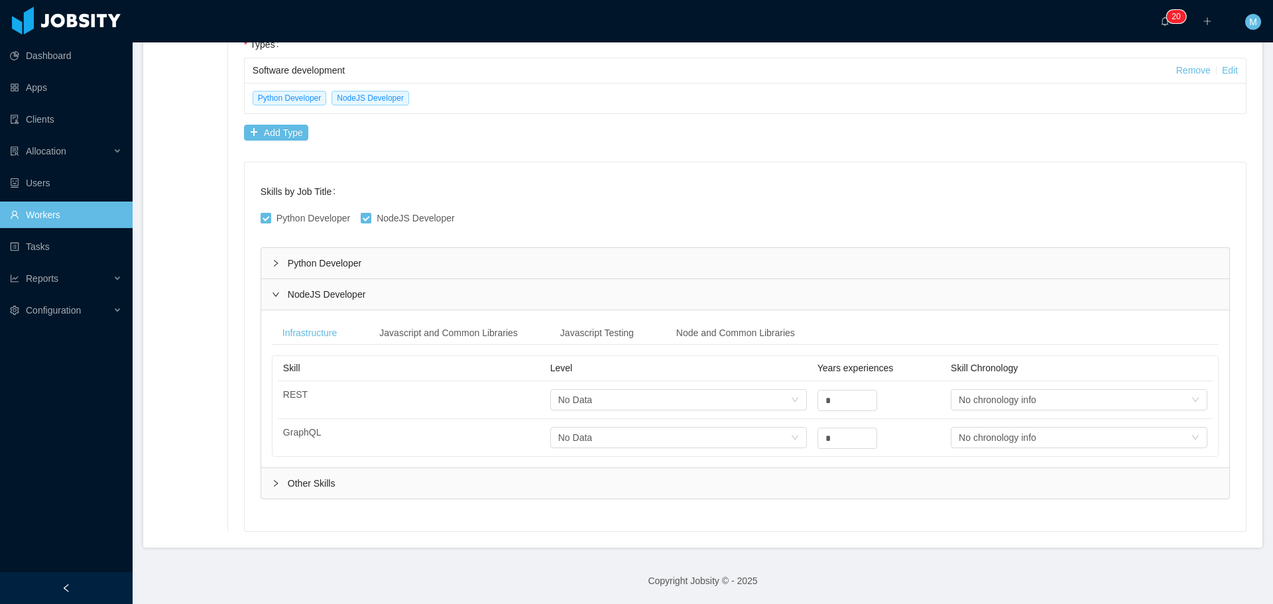
click at [313, 492] on div "Other Skills" at bounding box center [745, 483] width 968 height 31
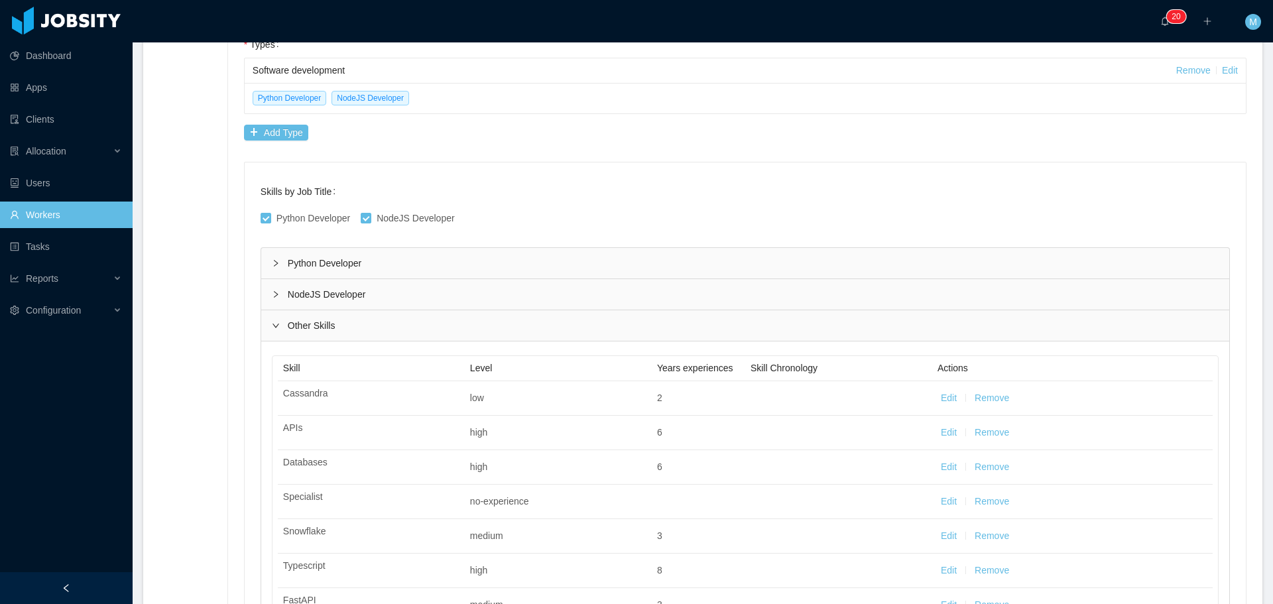
click at [287, 266] on div "Python Developer" at bounding box center [745, 263] width 968 height 31
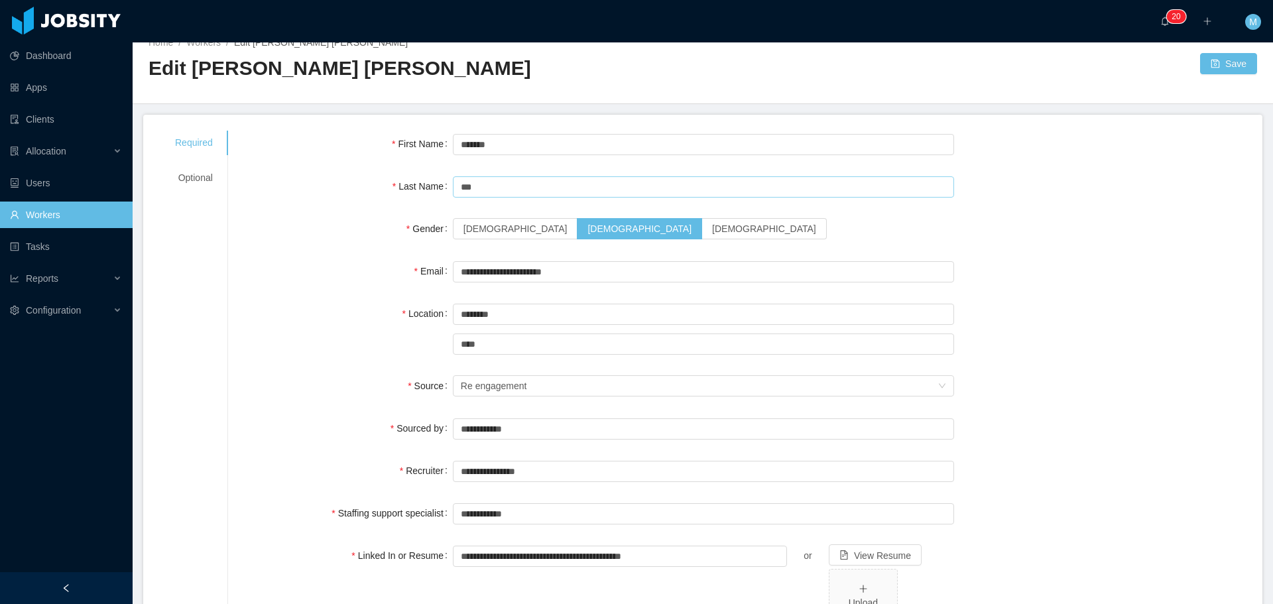
scroll to position [0, 0]
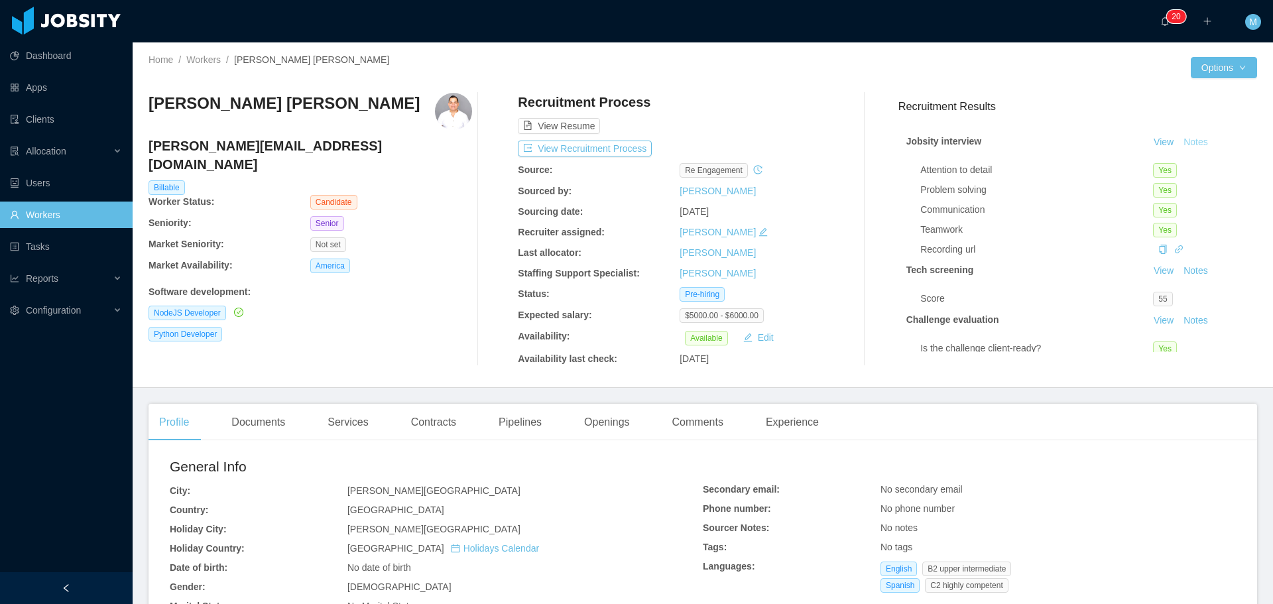
click at [1178, 143] on button "Notes" at bounding box center [1195, 143] width 35 height 16
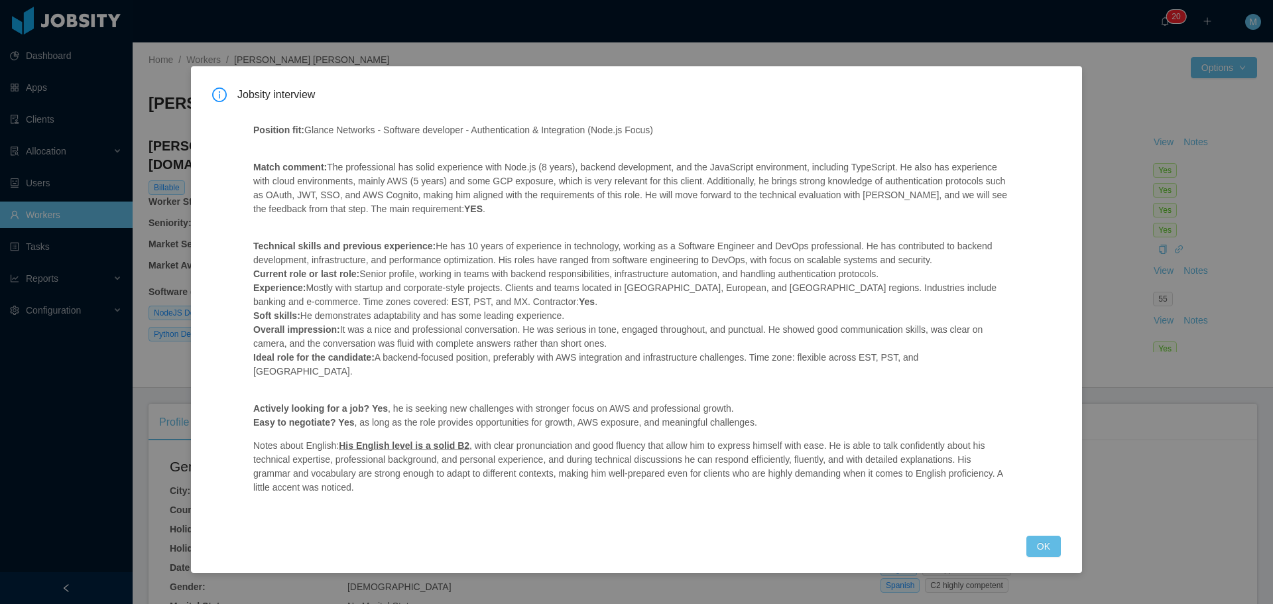
drag, startPoint x: 251, startPoint y: 242, endPoint x: 955, endPoint y: 260, distance: 704.4
click at [953, 259] on div "Position fit: Glance Networks - Software developer - Authentication & Integrati…" at bounding box center [631, 313] width 789 height 412
click at [381, 292] on p "Technical skills and previous experience: He has 10 years of experience in tech…" at bounding box center [631, 308] width 757 height 139
drag, startPoint x: 352, startPoint y: 274, endPoint x: 893, endPoint y: 277, distance: 541.1
click at [892, 277] on p "Technical skills and previous experience: He has 10 years of experience in tech…" at bounding box center [631, 308] width 757 height 139
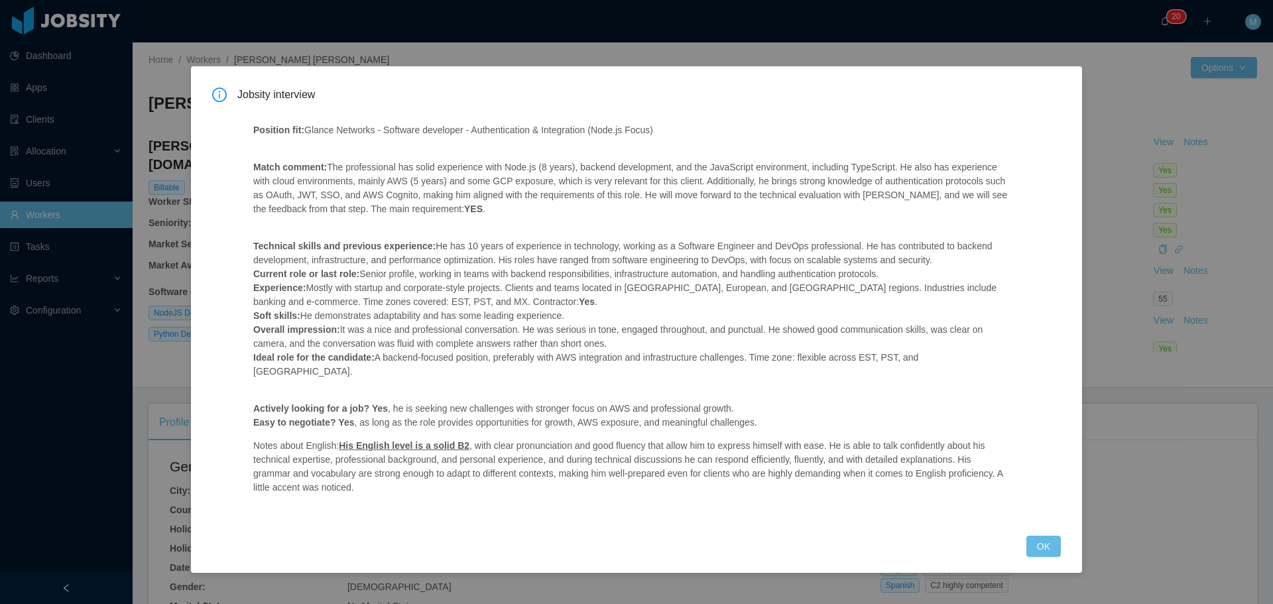
drag, startPoint x: 381, startPoint y: 302, endPoint x: 351, endPoint y: 300, distance: 29.9
click at [380, 302] on p "Technical skills and previous experience: He has 10 years of experience in tech…" at bounding box center [631, 308] width 757 height 139
drag, startPoint x: 298, startPoint y: 316, endPoint x: 393, endPoint y: 327, distance: 94.8
click at [367, 318] on p "Technical skills and previous experience: He has 10 years of experience in tech…" at bounding box center [631, 308] width 757 height 139
click at [412, 332] on p "Technical skills and previous experience: He has 10 years of experience in tech…" at bounding box center [631, 308] width 757 height 139
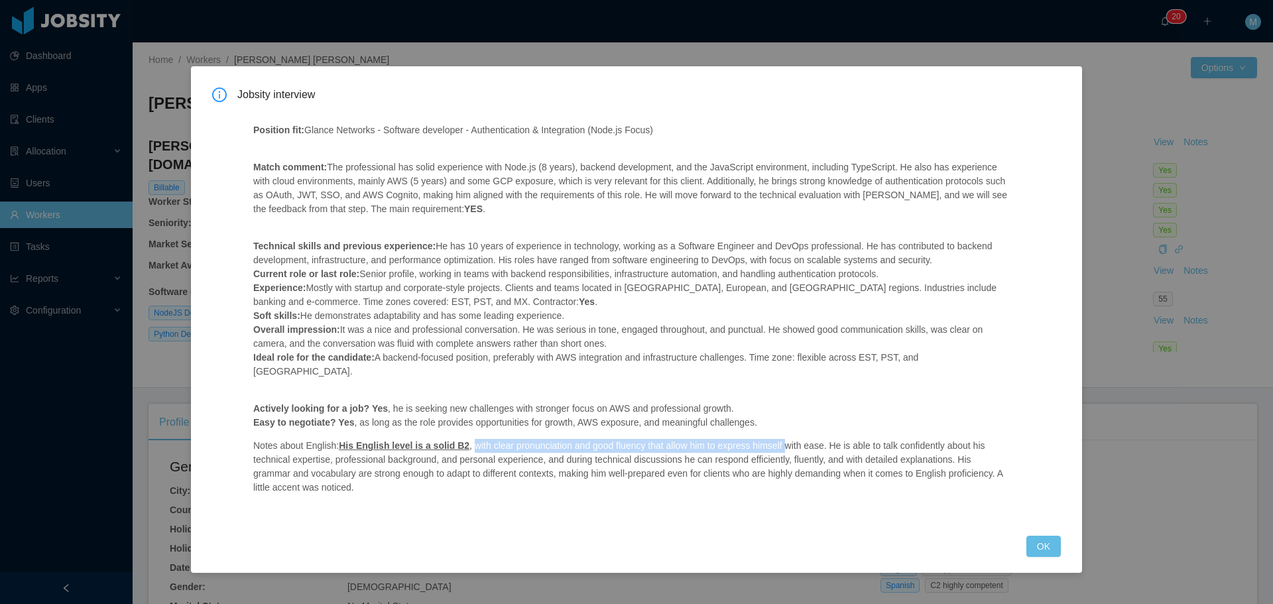
drag, startPoint x: 465, startPoint y: 435, endPoint x: 778, endPoint y: 436, distance: 313.0
click at [778, 439] on p "Notes about English: His English level is a solid B2 , with clear pronunciation…" at bounding box center [631, 467] width 757 height 56
click at [780, 402] on p "Actively looking for a job? Yes , he is seeking new challenges with stronger fo…" at bounding box center [631, 416] width 757 height 28
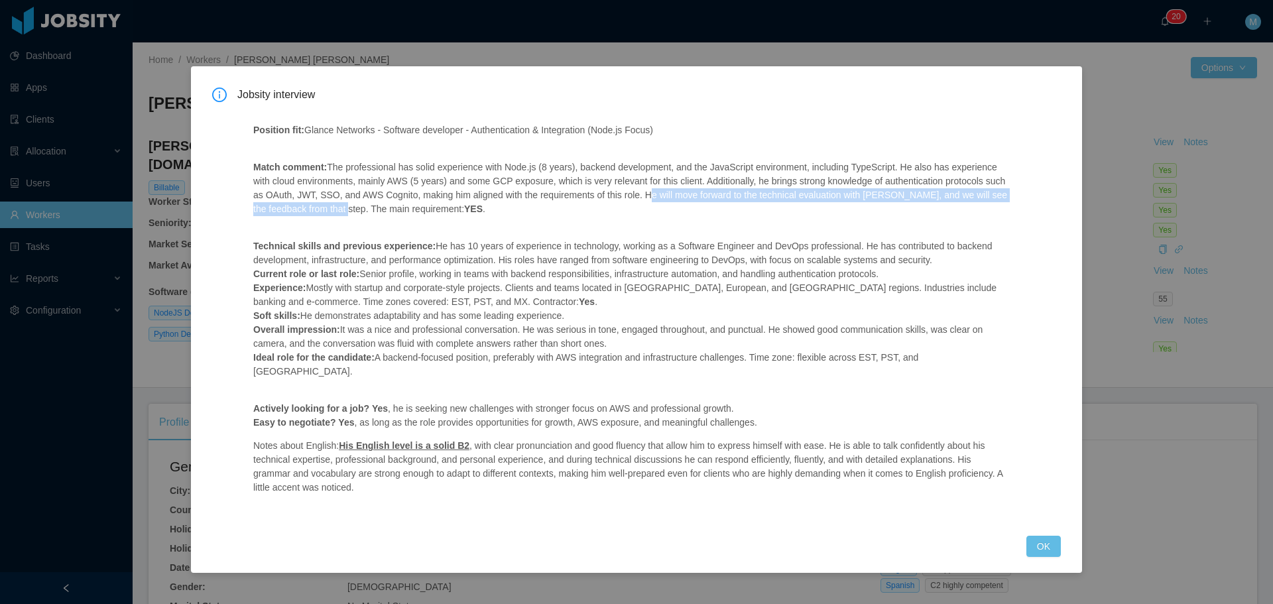
drag, startPoint x: 629, startPoint y: 195, endPoint x: 410, endPoint y: 228, distance: 221.3
click at [311, 210] on p "Match comment: The professional has solid experience with Node.js (8 years), ba…" at bounding box center [631, 188] width 757 height 56
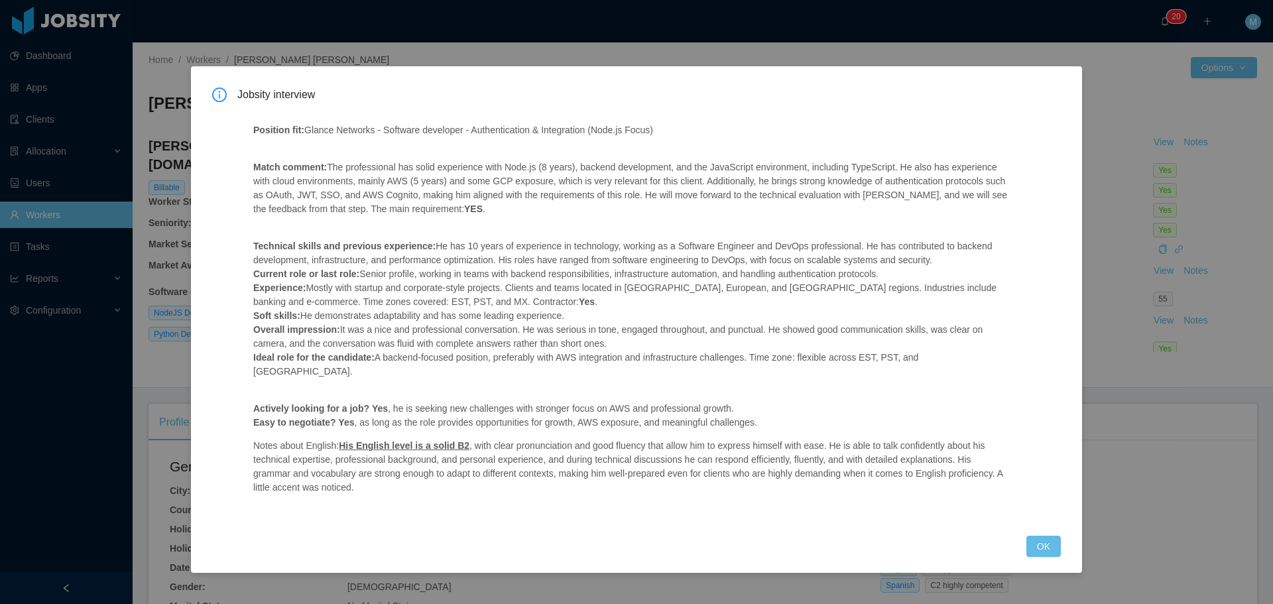
click at [513, 241] on p "Technical skills and previous experience: He has 10 years of experience in tech…" at bounding box center [631, 308] width 757 height 139
click at [1047, 536] on button "OK" at bounding box center [1043, 546] width 34 height 21
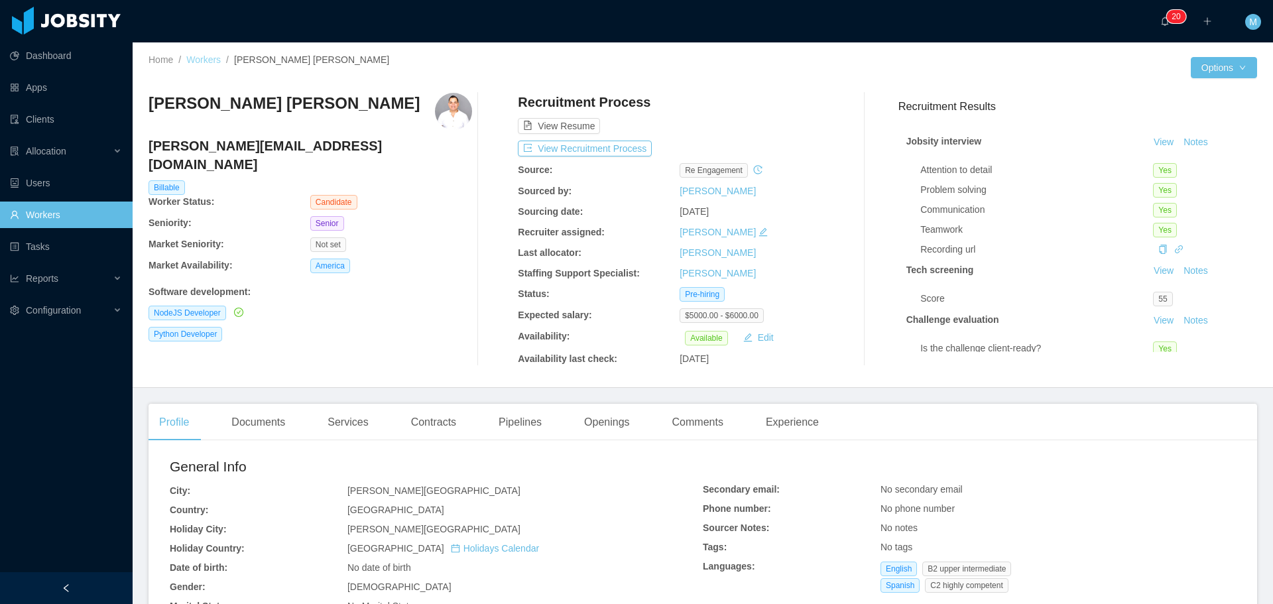
click at [210, 56] on link "Workers" at bounding box center [203, 59] width 34 height 11
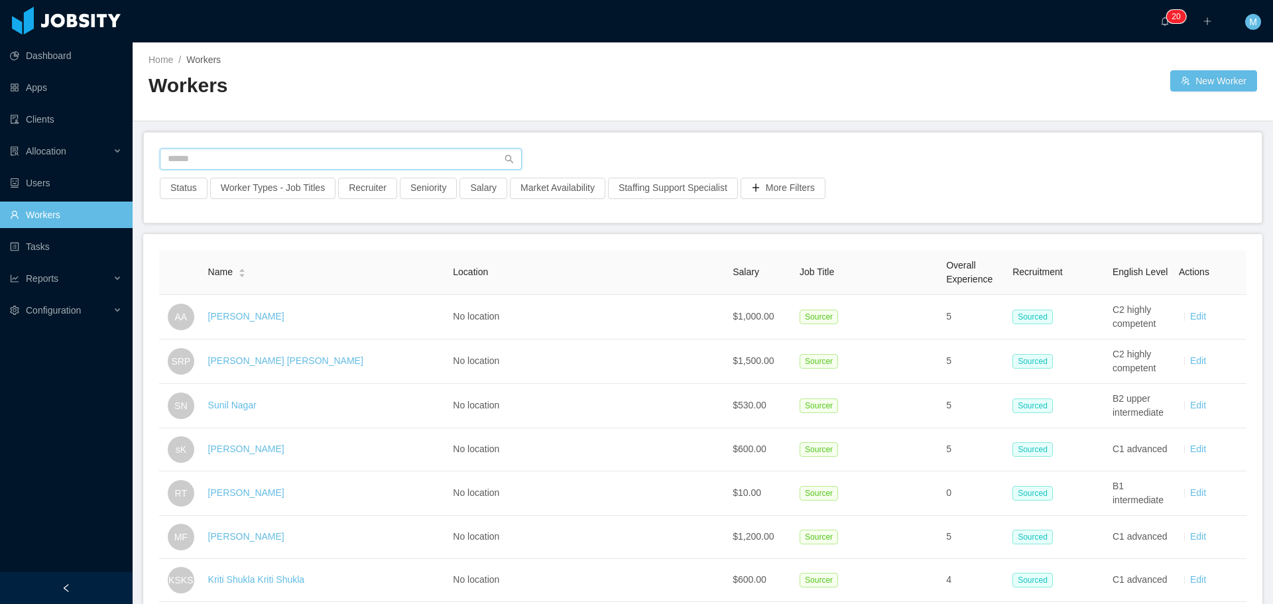
click at [257, 160] on input "text" at bounding box center [341, 159] width 362 height 21
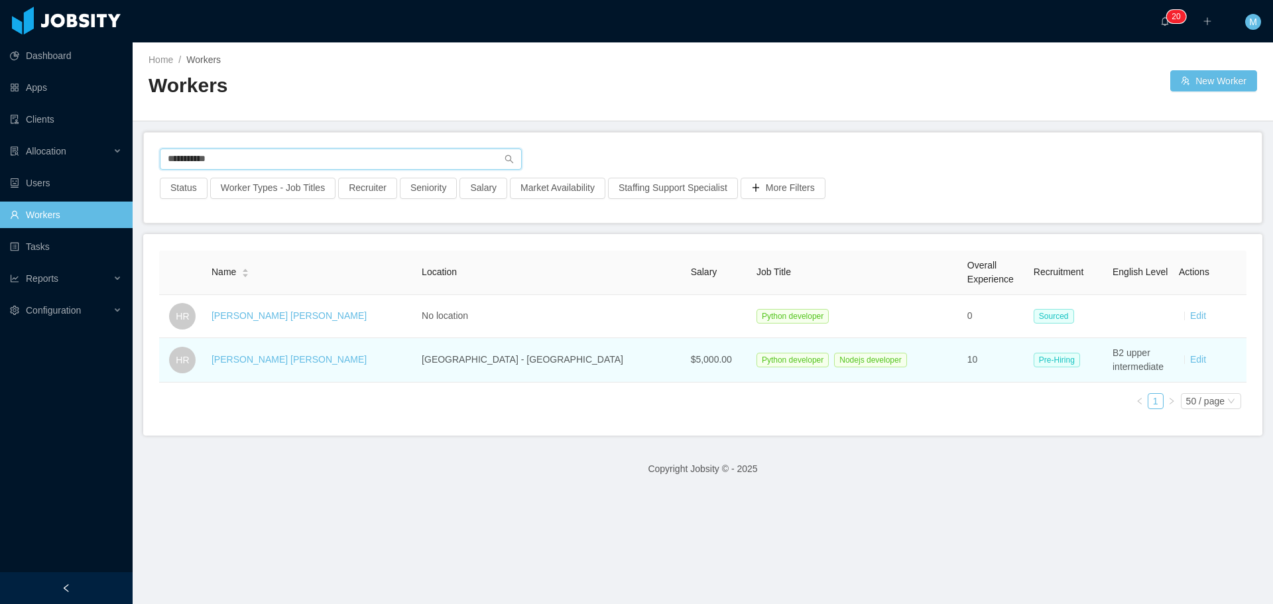
type input "**********"
drag, startPoint x: 297, startPoint y: 361, endPoint x: 231, endPoint y: 360, distance: 66.3
click at [231, 360] on td "[PERSON_NAME] [PERSON_NAME]" at bounding box center [311, 360] width 210 height 44
copy link "[PERSON_NAME] [PERSON_NAME]"
click at [273, 359] on link "[PERSON_NAME] [PERSON_NAME]" at bounding box center [289, 359] width 155 height 11
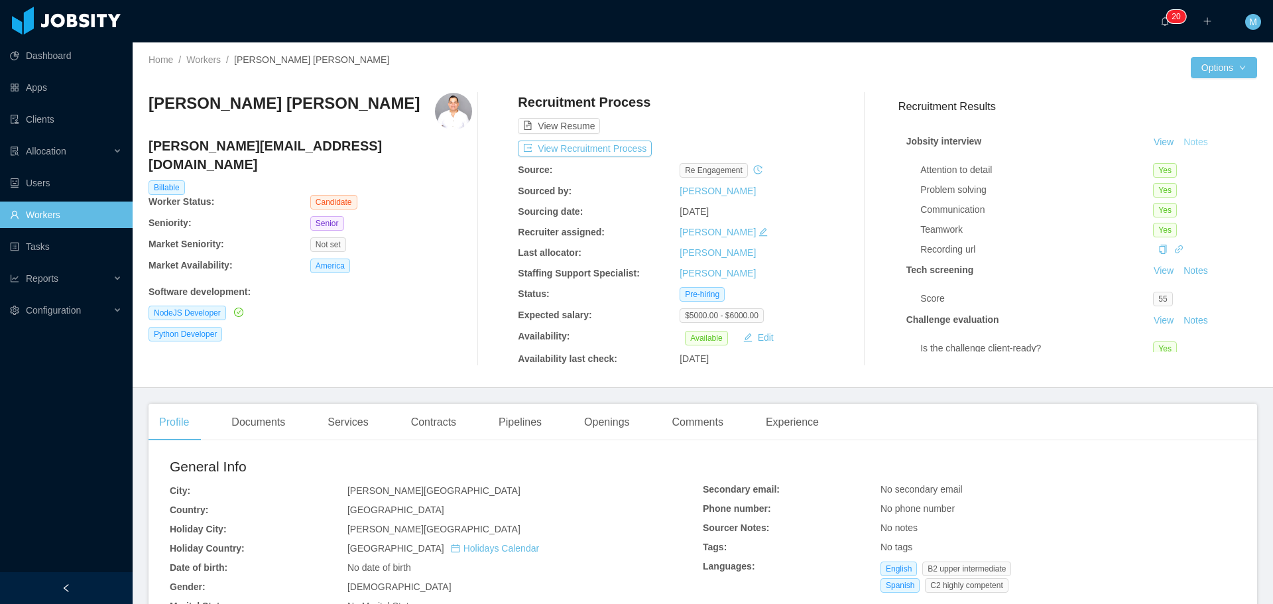
click at [1186, 143] on button "Notes" at bounding box center [1195, 143] width 35 height 16
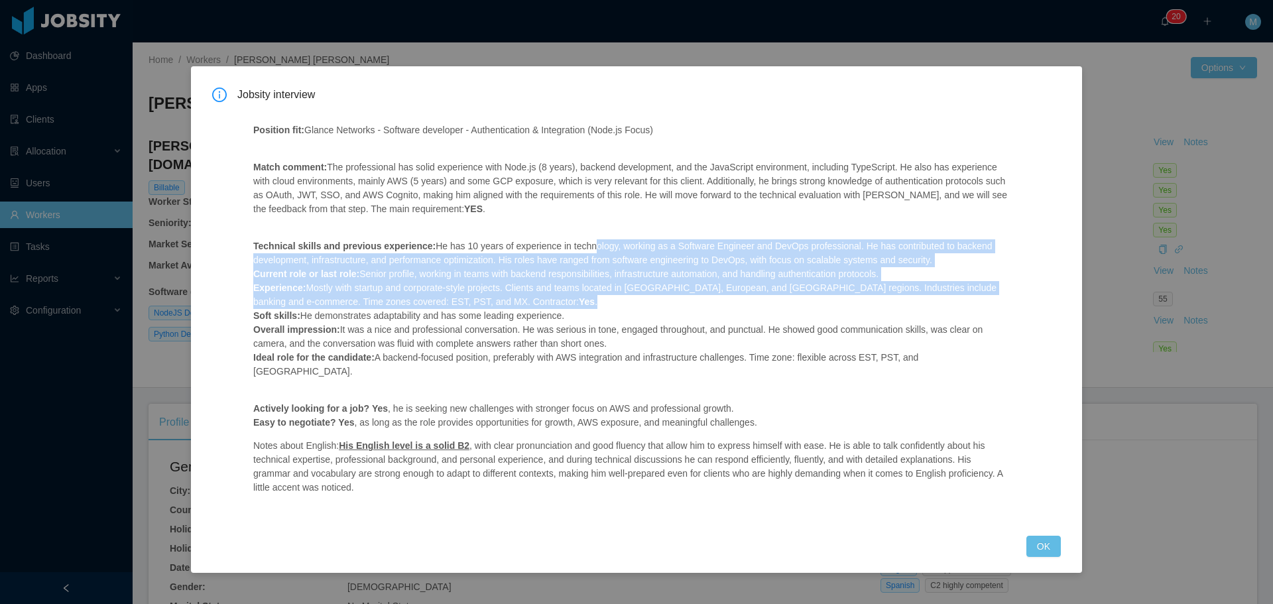
drag, startPoint x: 578, startPoint y: 247, endPoint x: 1001, endPoint y: 298, distance: 426.1
click at [1001, 298] on p "Technical skills and previous experience: He has 10 years of experience in tech…" at bounding box center [631, 308] width 757 height 139
click at [595, 298] on p "Technical skills and previous experience: He has 10 years of experience in tech…" at bounding box center [631, 308] width 757 height 139
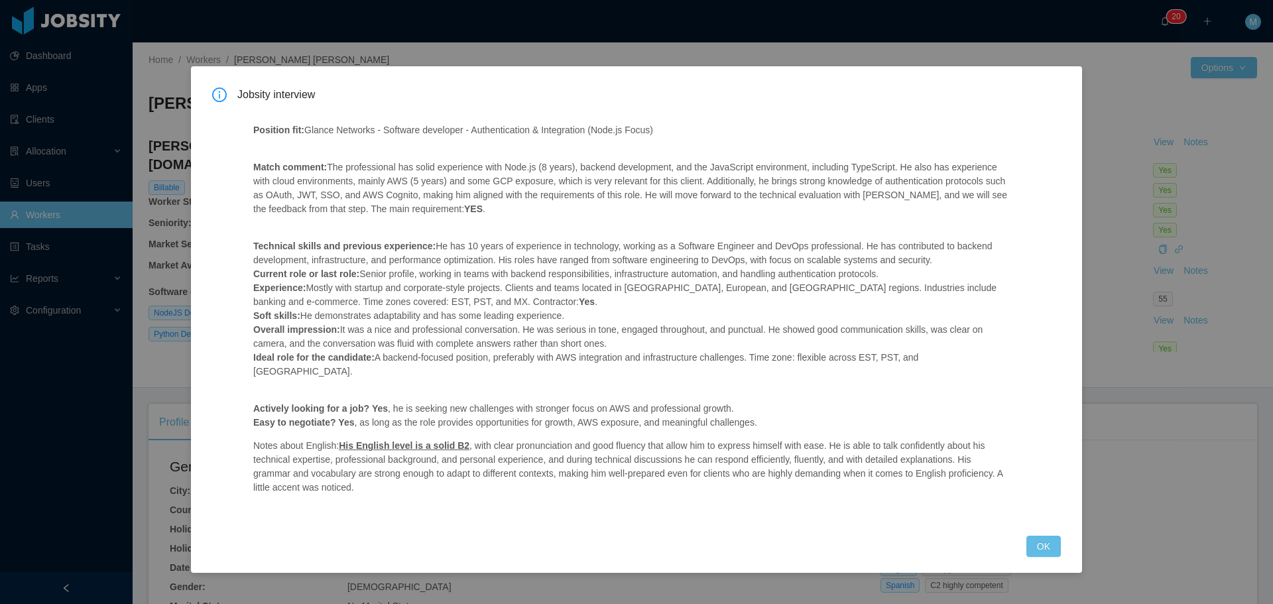
click at [344, 315] on p "Technical skills and previous experience: He has 10 years of experience in tech…" at bounding box center [631, 308] width 757 height 139
drag, startPoint x: 309, startPoint y: 318, endPoint x: 570, endPoint y: 313, distance: 261.3
click at [568, 313] on p "Technical skills and previous experience: He has 10 years of experience in tech…" at bounding box center [631, 308] width 757 height 139
click at [579, 313] on p "Technical skills and previous experience: He has 10 years of experience in tech…" at bounding box center [631, 308] width 757 height 139
drag, startPoint x: 333, startPoint y: 330, endPoint x: 1011, endPoint y: 343, distance: 677.8
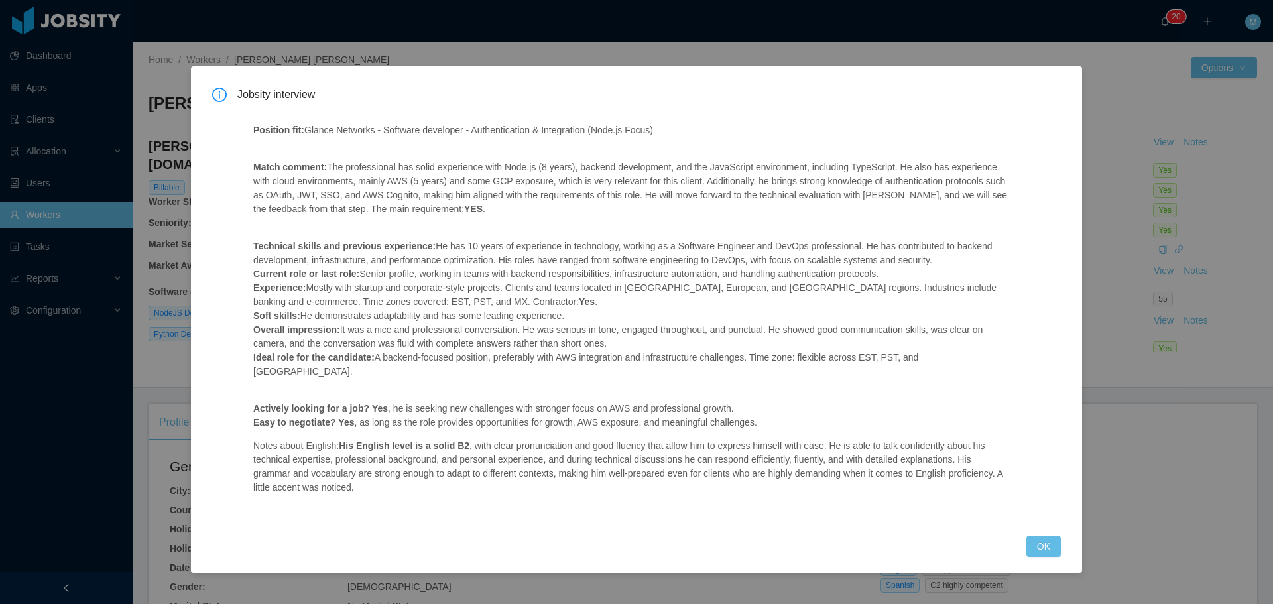
click at [1011, 343] on p "Technical skills and previous experience: He has 10 years of experience in tech…" at bounding box center [631, 308] width 757 height 139
click at [658, 333] on p "Technical skills and previous experience: He has 10 years of experience in tech…" at bounding box center [631, 308] width 757 height 139
drag, startPoint x: 585, startPoint y: 341, endPoint x: 570, endPoint y: 343, distance: 15.3
click at [584, 343] on p "Technical skills and previous experience: He has 10 years of experience in tech…" at bounding box center [631, 308] width 757 height 139
click at [519, 354] on p "Technical skills and previous experience: He has 10 years of experience in tech…" at bounding box center [631, 308] width 757 height 139
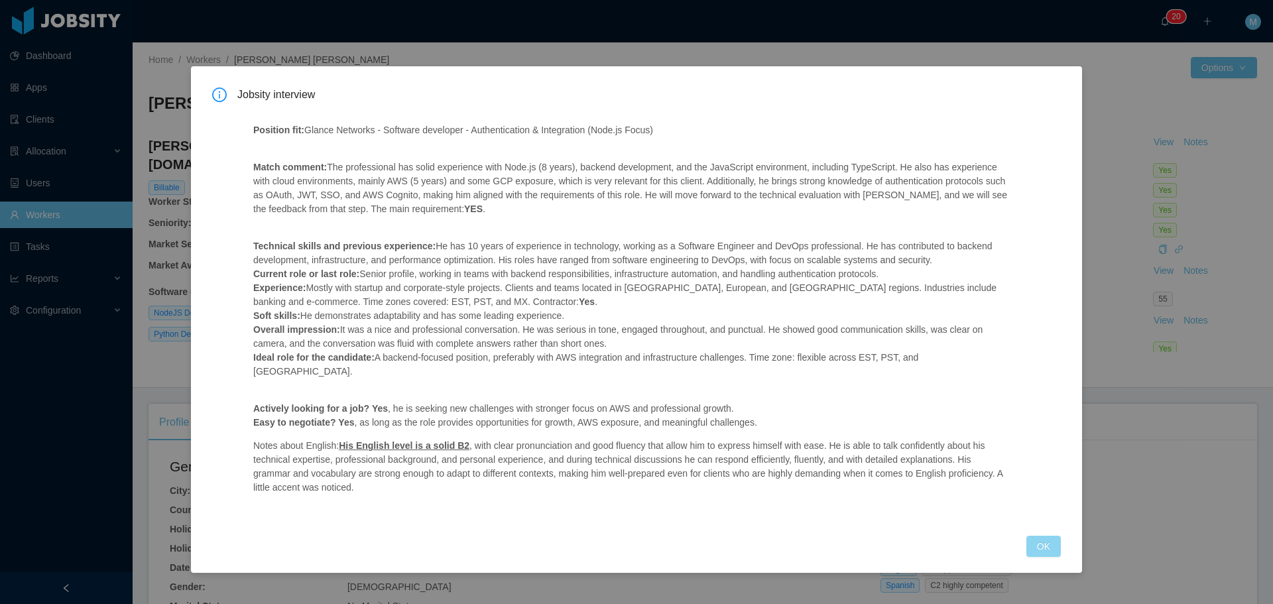
click at [1050, 536] on button "OK" at bounding box center [1043, 546] width 34 height 21
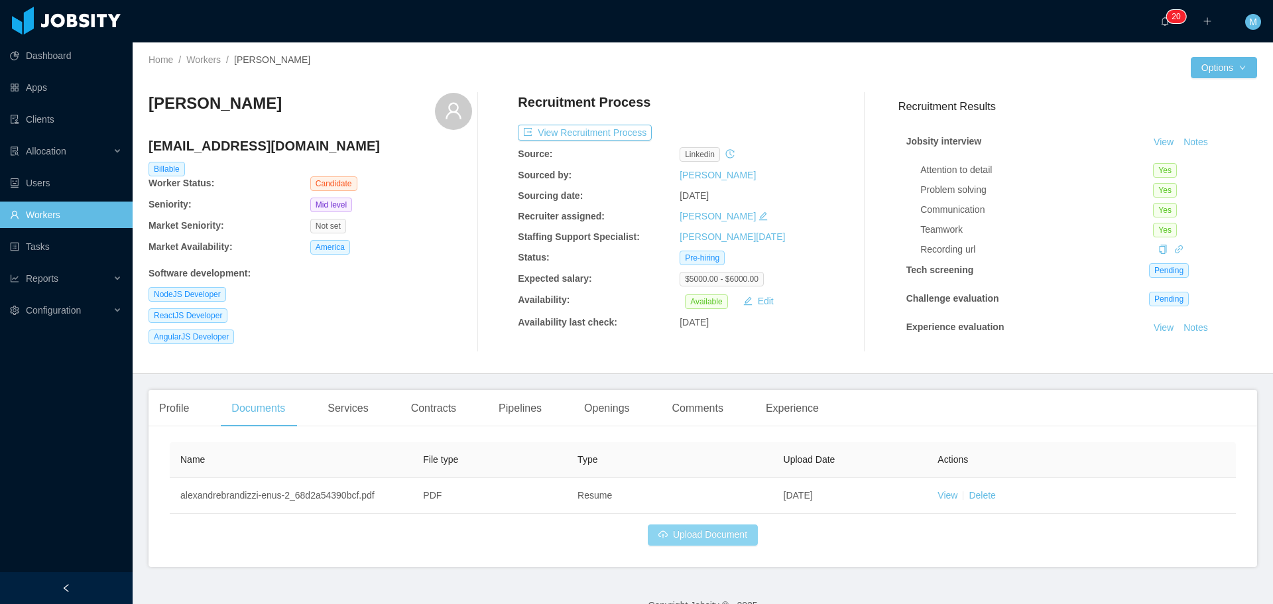
scroll to position [25, 0]
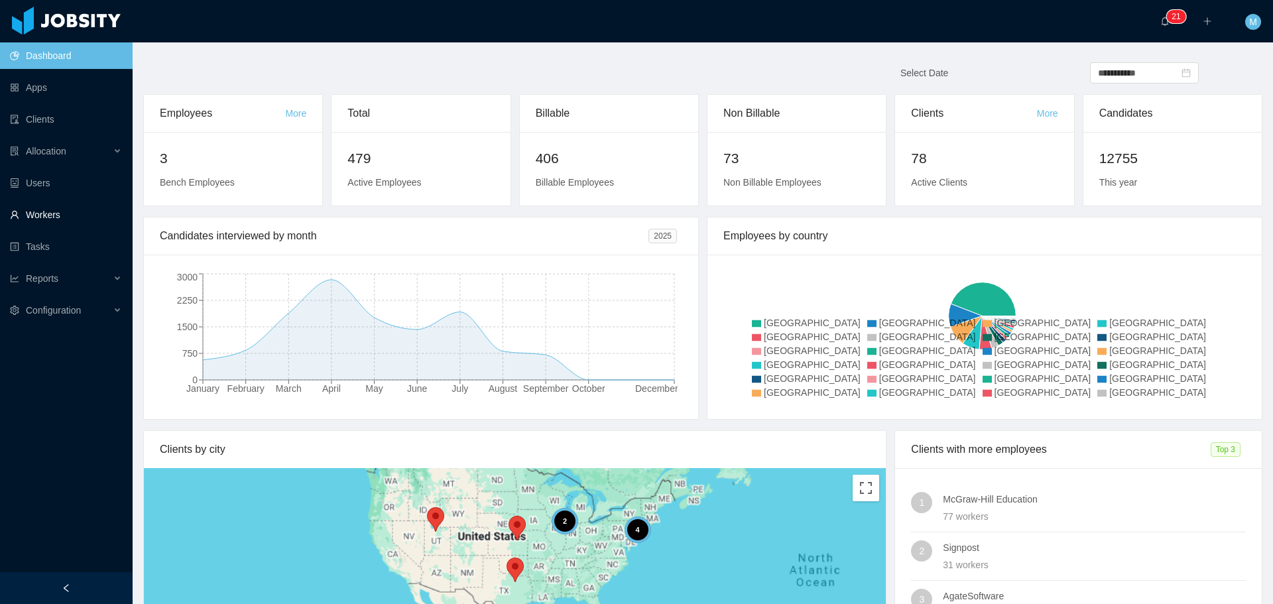
click at [46, 220] on link "Workers" at bounding box center [66, 215] width 112 height 27
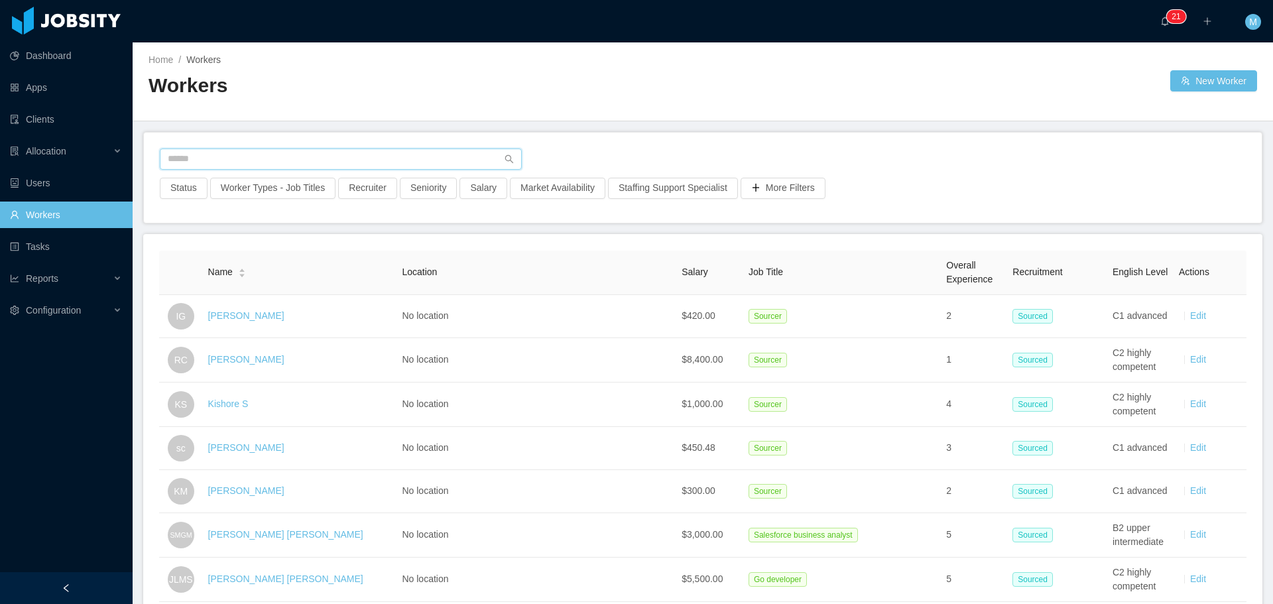
click at [263, 156] on input "text" at bounding box center [341, 159] width 362 height 21
paste input "**********"
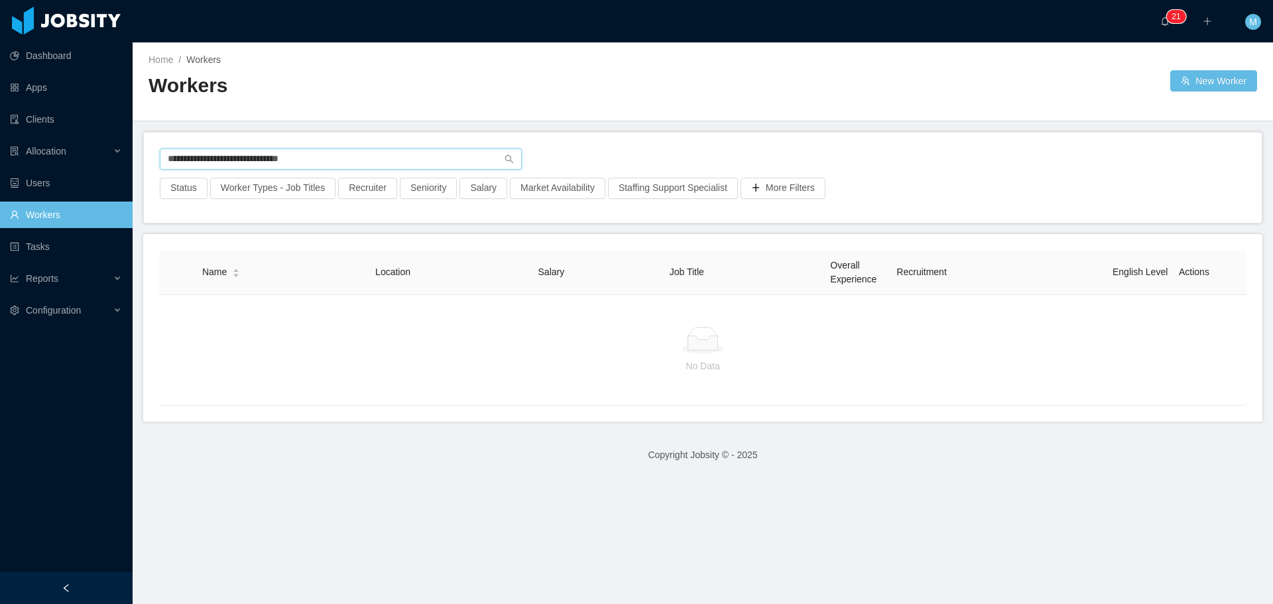
click at [180, 158] on input "**********" at bounding box center [341, 159] width 362 height 21
drag, startPoint x: 346, startPoint y: 166, endPoint x: 280, endPoint y: 156, distance: 67.0
click at [271, 160] on input "**********" at bounding box center [341, 159] width 362 height 21
click at [221, 160] on input "**********" at bounding box center [341, 159] width 362 height 21
click at [246, 158] on input "**********" at bounding box center [341, 159] width 362 height 21
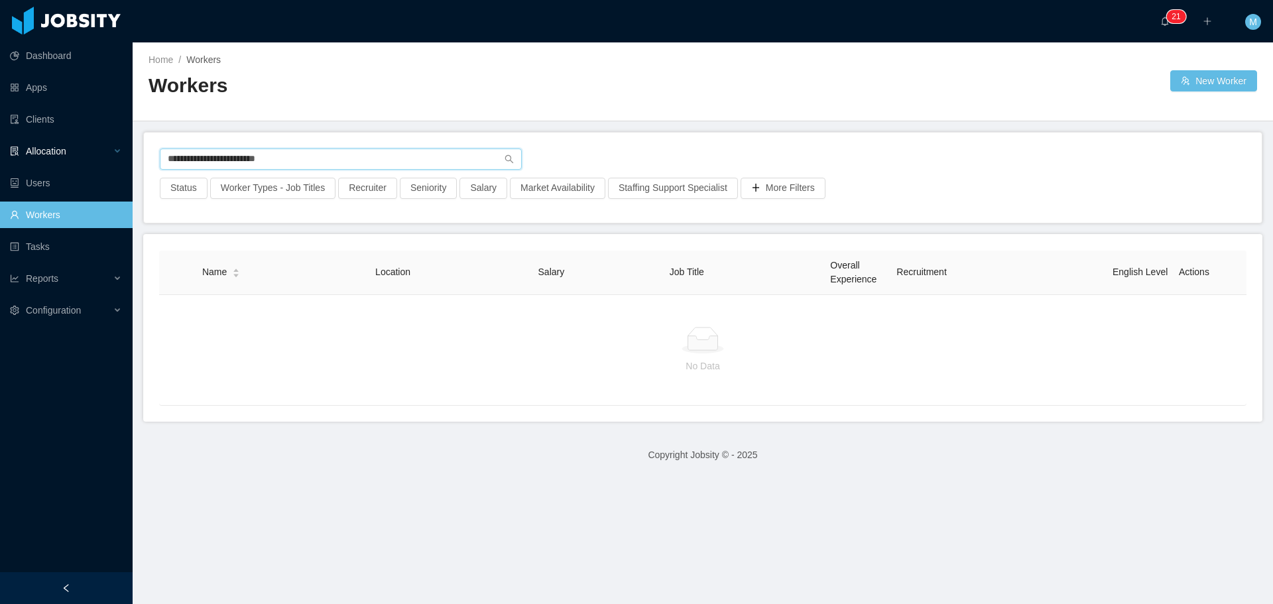
drag, startPoint x: 296, startPoint y: 160, endPoint x: 44, endPoint y: 145, distance: 251.8
click at [47, 145] on section "**********" at bounding box center [636, 302] width 1273 height 604
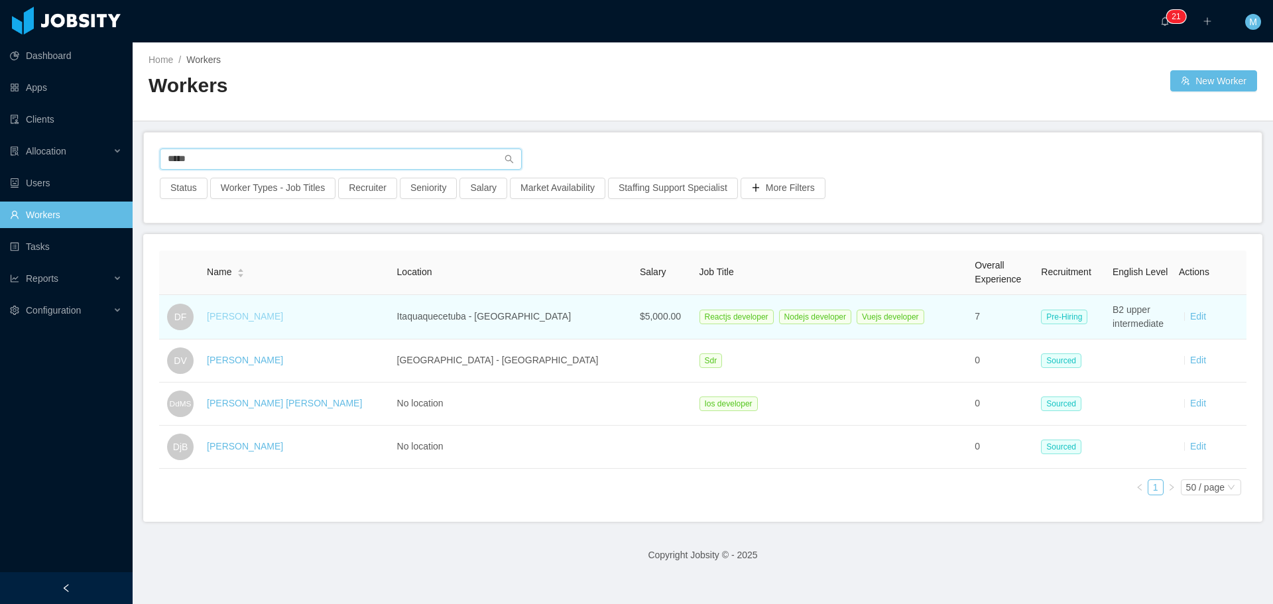
type input "*****"
click at [227, 316] on link "Duane Faria" at bounding box center [245, 316] width 76 height 11
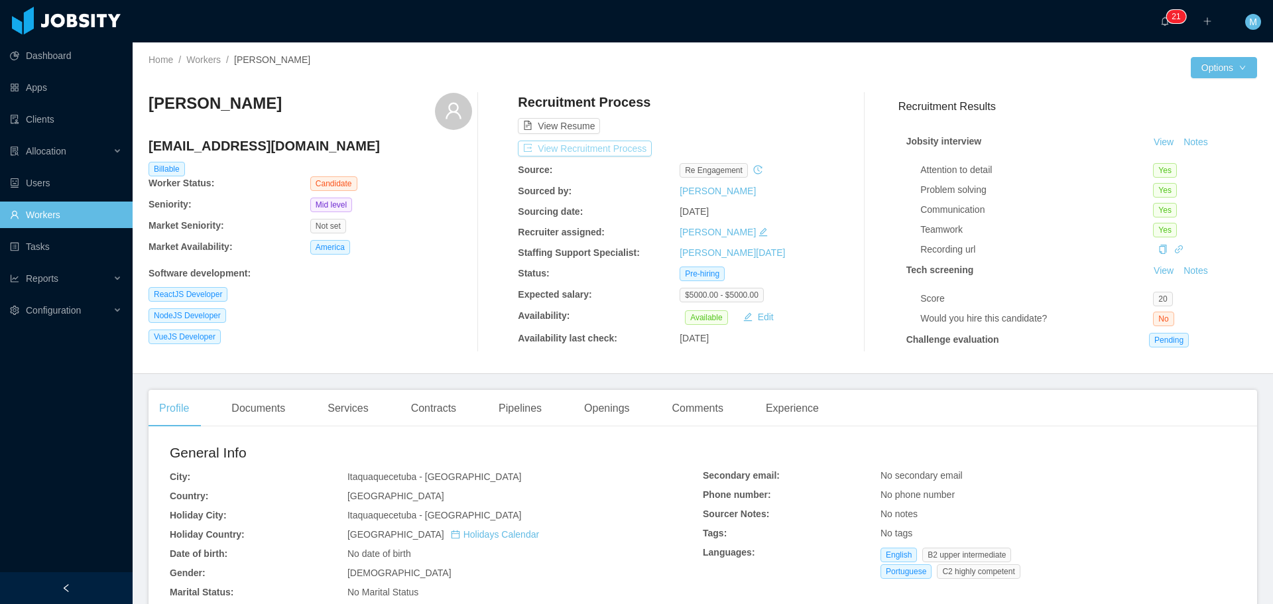
click at [550, 145] on button "View Recruitment Process" at bounding box center [585, 149] width 134 height 16
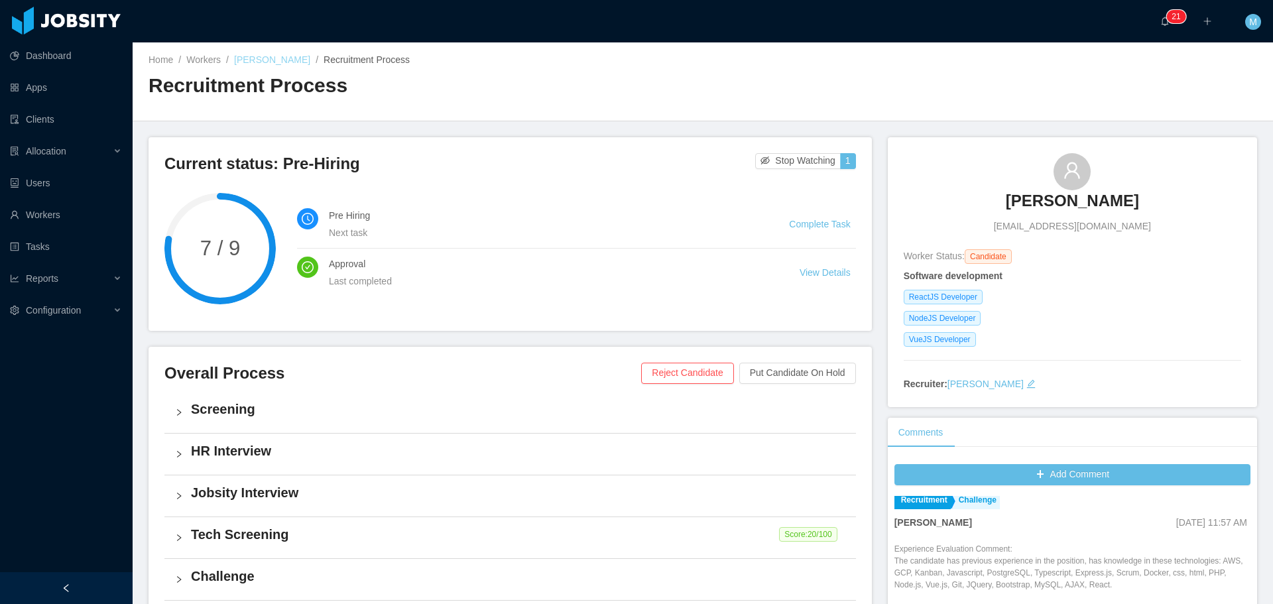
click at [267, 60] on link "Duane Faria" at bounding box center [272, 59] width 76 height 11
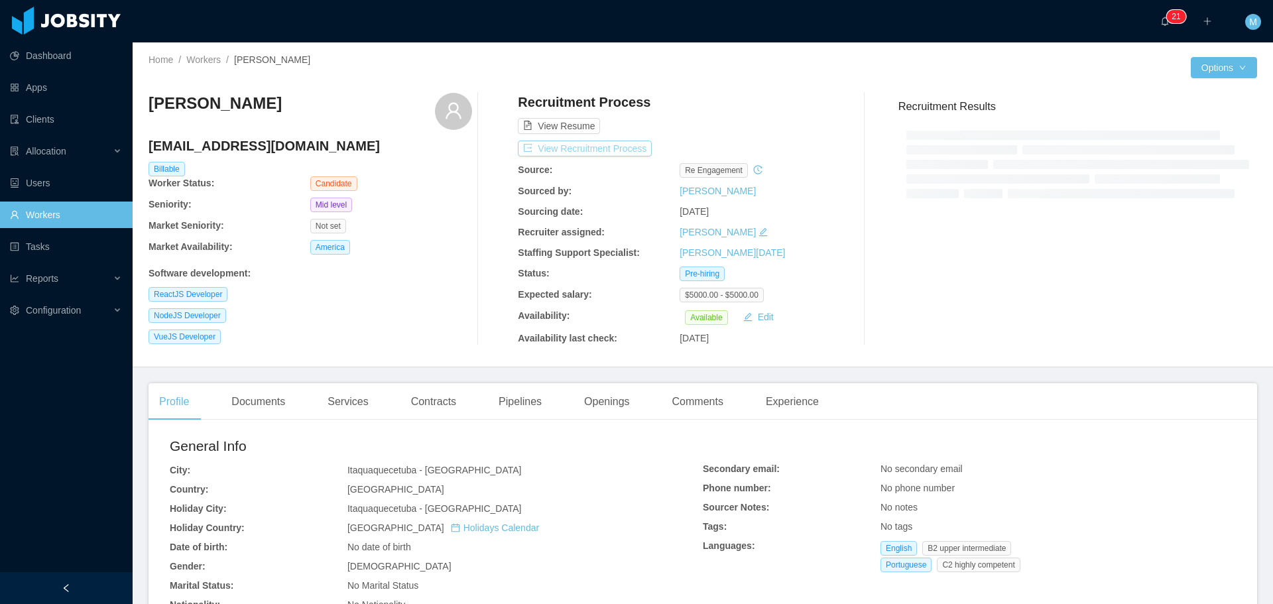
click at [594, 141] on button "View Recruitment Process" at bounding box center [585, 149] width 134 height 16
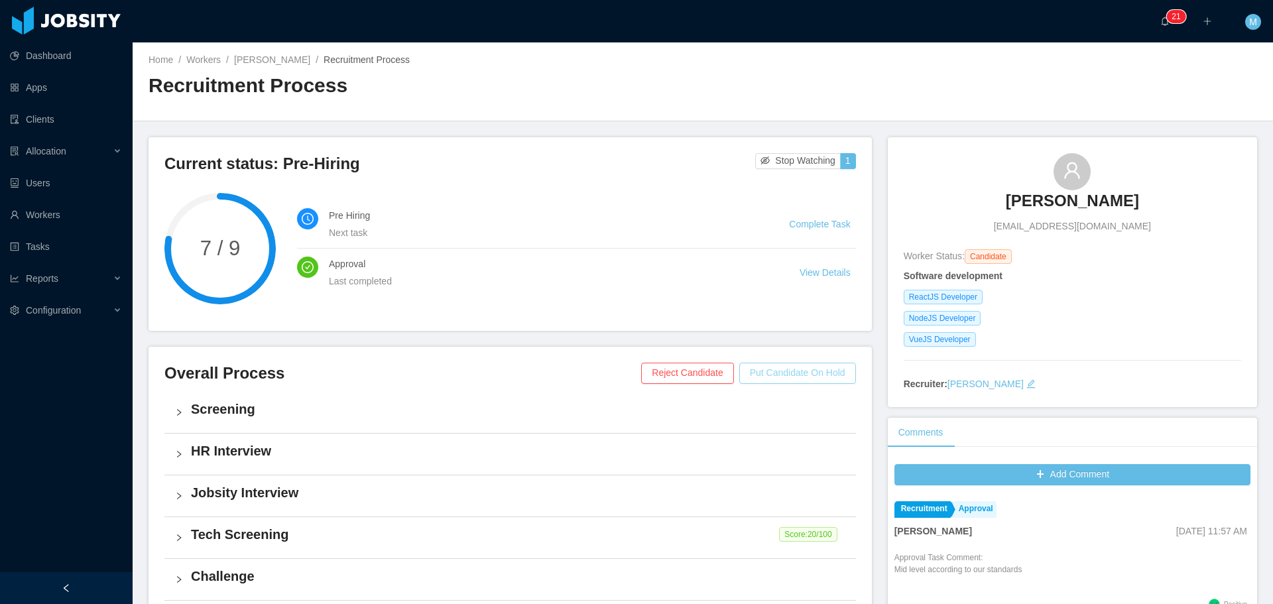
click at [769, 373] on button "Put Candidate On Hold" at bounding box center [797, 373] width 117 height 21
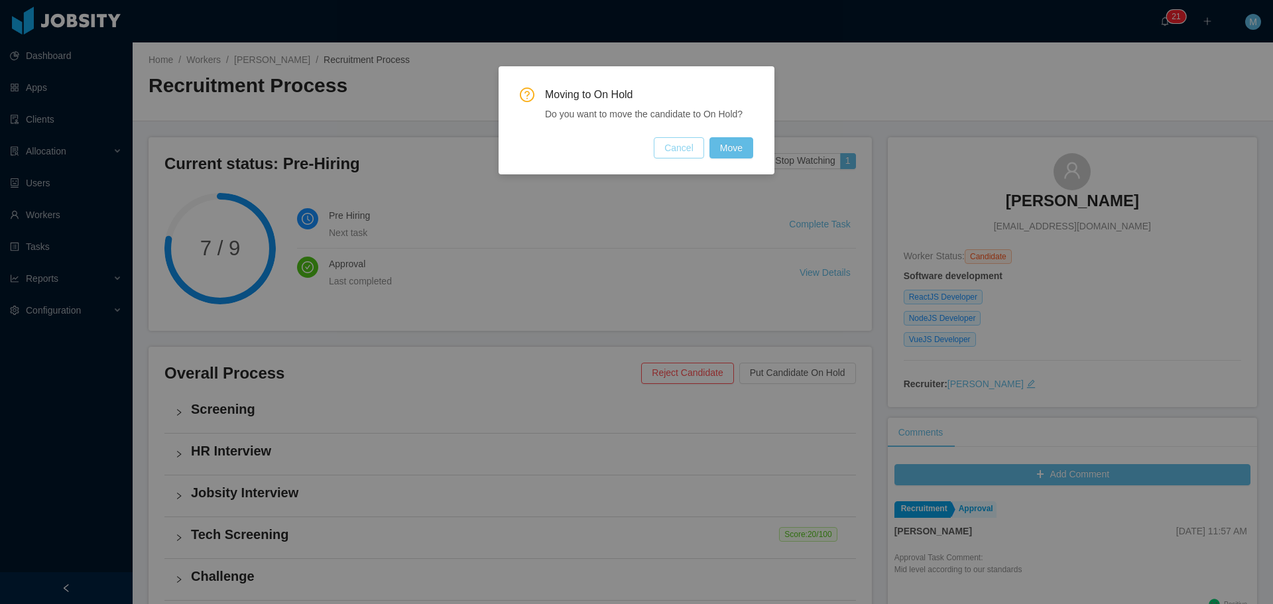
click at [685, 149] on button "Cancel" at bounding box center [679, 147] width 50 height 21
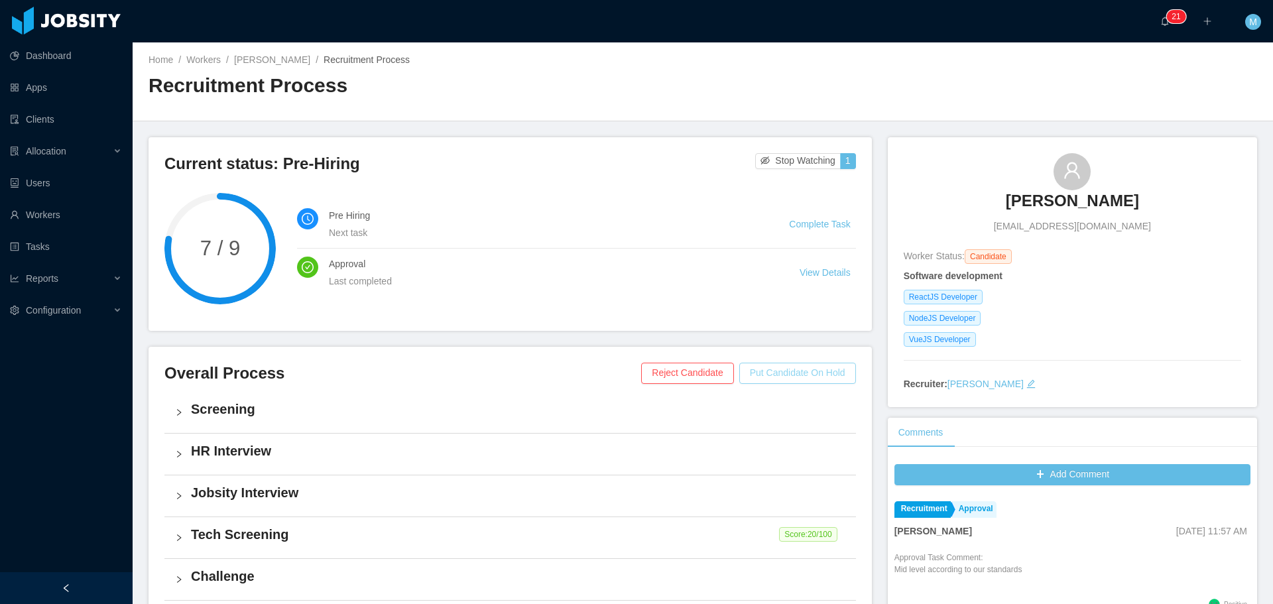
click at [802, 377] on button "Put Candidate On Hold" at bounding box center [797, 373] width 117 height 21
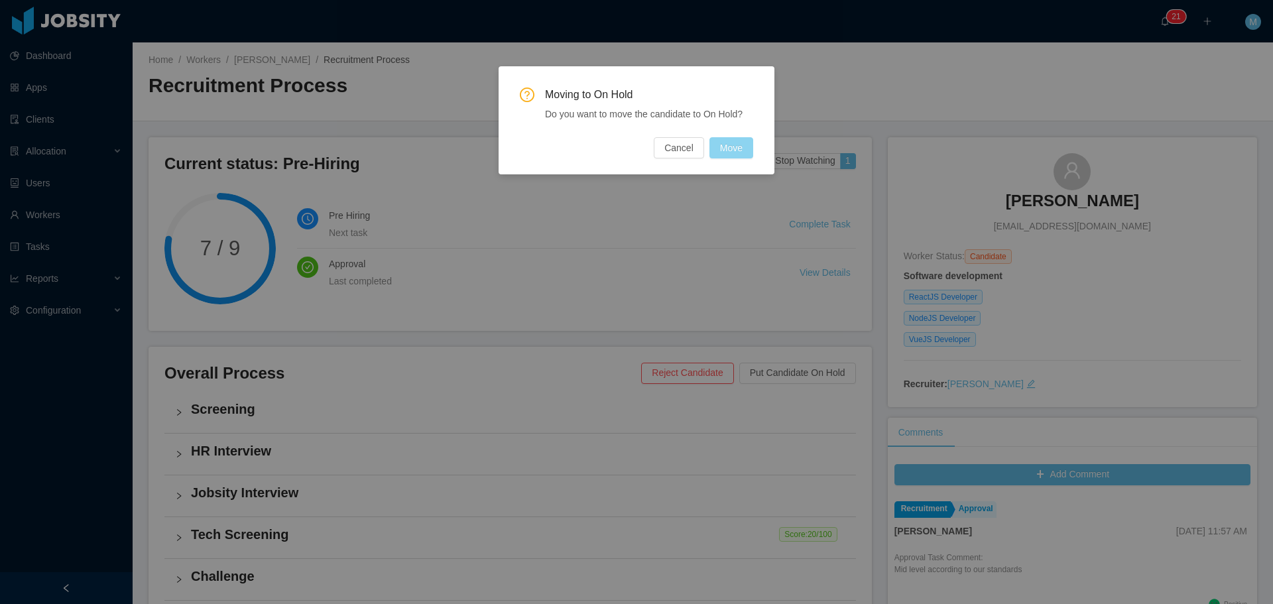
click at [728, 148] on button "Move" at bounding box center [731, 147] width 44 height 21
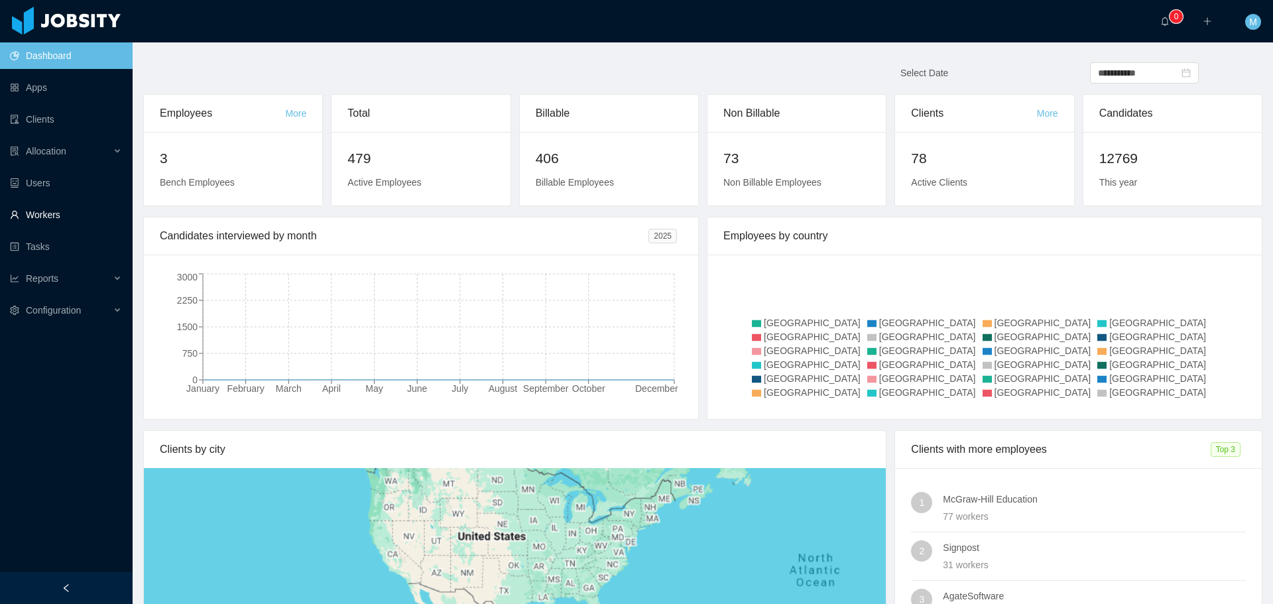
click at [55, 219] on link "Workers" at bounding box center [66, 215] width 112 height 27
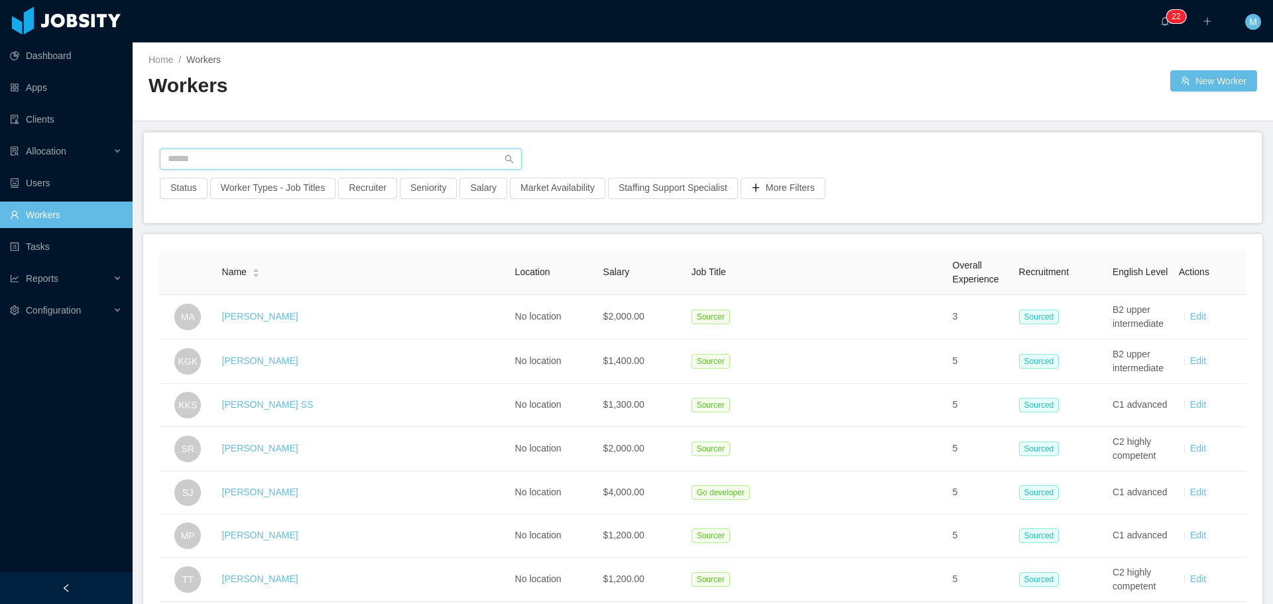
click at [221, 155] on input "text" at bounding box center [341, 159] width 362 height 21
paste input "**********"
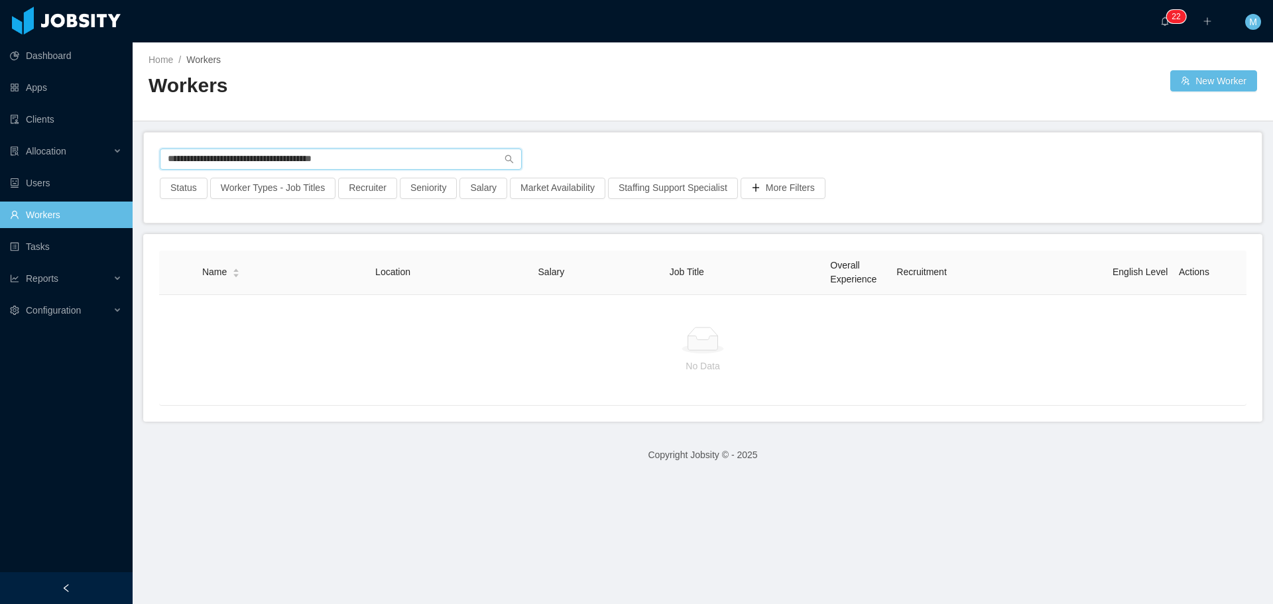
type input "**********"
drag, startPoint x: 385, startPoint y: 160, endPoint x: 108, endPoint y: 137, distance: 278.2
click at [112, 137] on section "**********" at bounding box center [636, 302] width 1273 height 604
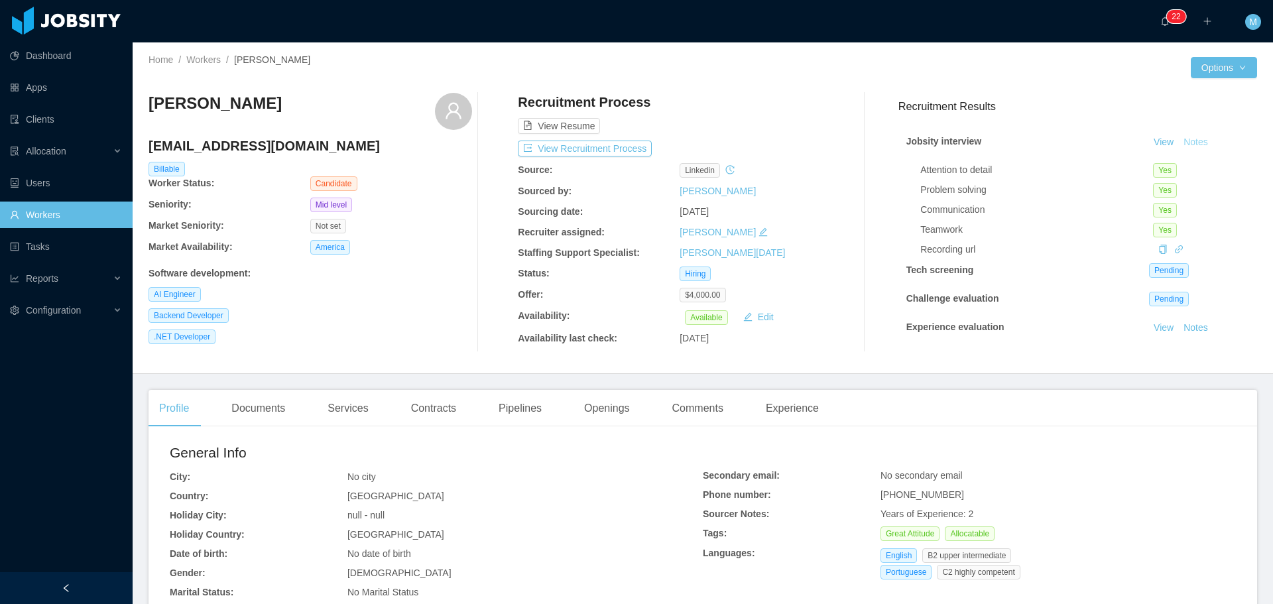
click at [1178, 141] on button "Notes" at bounding box center [1195, 143] width 35 height 16
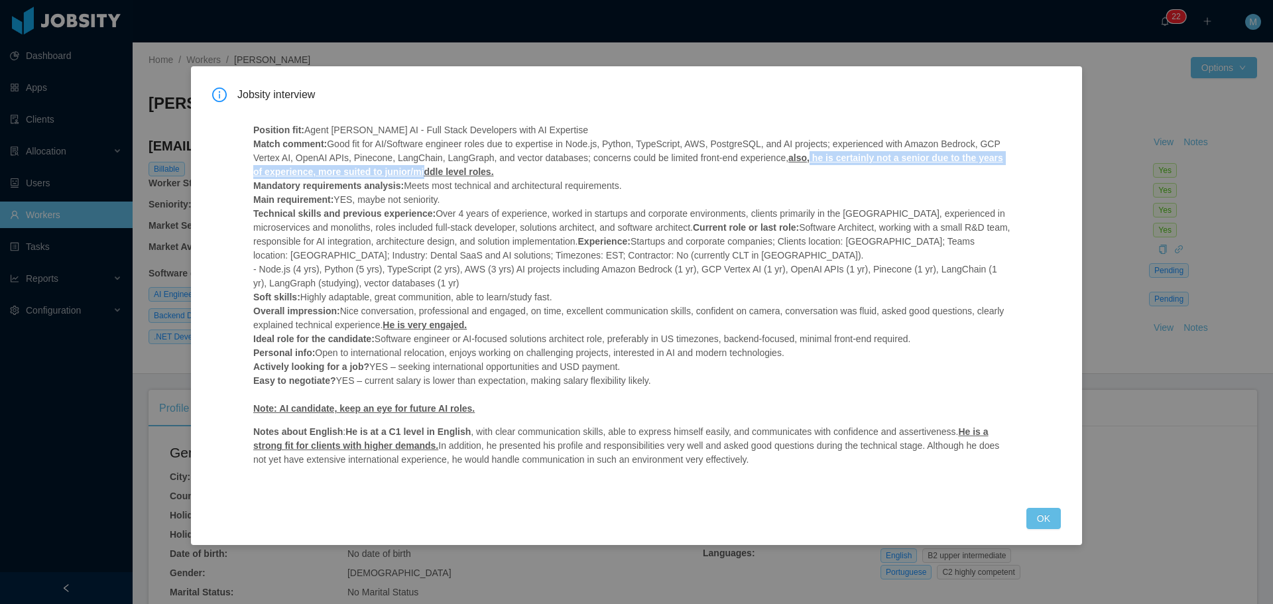
drag, startPoint x: 799, startPoint y: 159, endPoint x: 446, endPoint y: 170, distance: 352.9
click at [413, 169] on ins "also, he is certainly not a senior due to the years of experience, more suited …" at bounding box center [628, 165] width 750 height 25
click at [537, 170] on p "Position fit: Agent [PERSON_NAME] - Full Stack Developers with AI Expertise Mat…" at bounding box center [631, 269] width 757 height 292
click at [1108, 174] on div "Jobsity interview Position fit: Agent [PERSON_NAME] - Full Stack Developers wit…" at bounding box center [636, 302] width 1273 height 604
click at [1093, 90] on div "Jobsity interview Position fit: Agent [PERSON_NAME] - Full Stack Developers wit…" at bounding box center [636, 302] width 1273 height 604
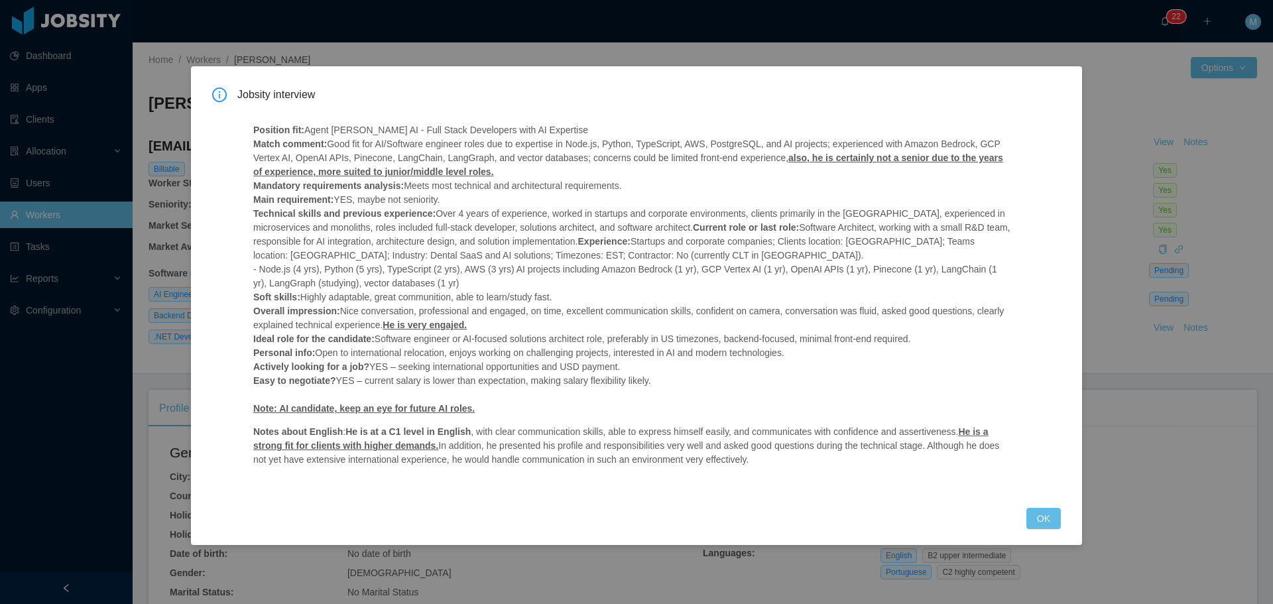
click at [808, 51] on div "Jobsity interview Position fit: Agent [PERSON_NAME] - Full Stack Developers wit…" at bounding box center [636, 302] width 1273 height 604
